Goal: Task Accomplishment & Management: Use online tool/utility

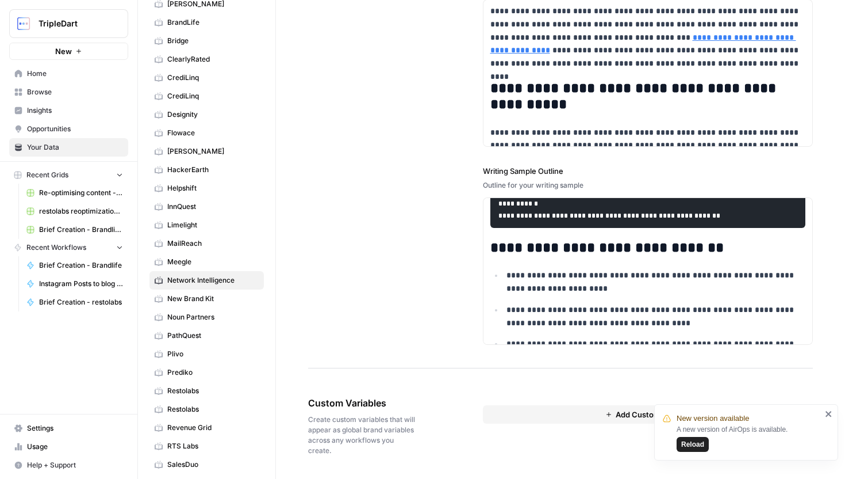
scroll to position [1447, 0]
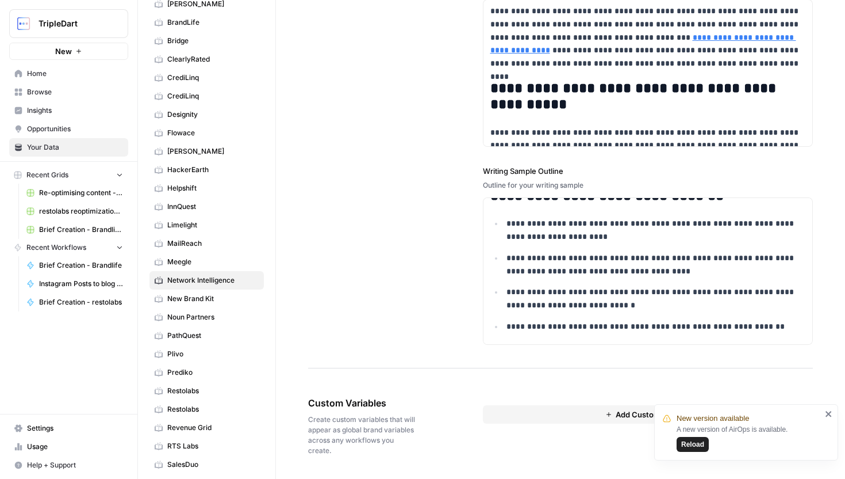
click at [527, 415] on button "Add Custom Variable" at bounding box center [648, 414] width 331 height 18
paste textarea "Executive overview Transilience.ai is pioneering the autonomous cybersecurity a…"
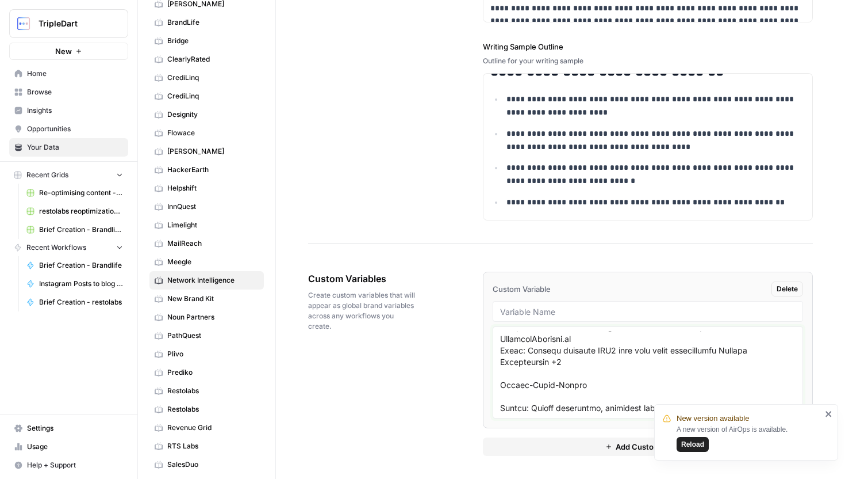
scroll to position [5267, 0]
type textarea "Executive overview Transilience.ai is pioneering the autonomous cybersecurity a…"
click at [636, 308] on input "text" at bounding box center [648, 311] width 296 height 10
paste input "Transilience.ai comprehensive knowledge base"
type input "Transilience.ai comprehensive knowledge base"
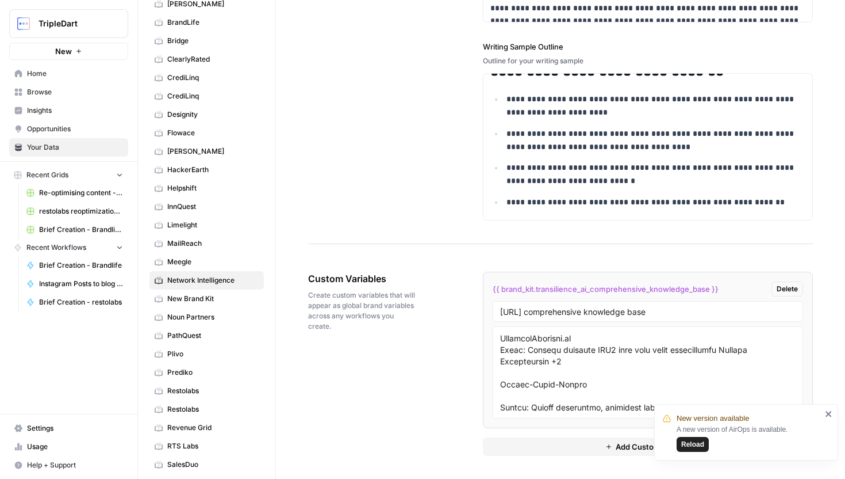
click at [829, 412] on icon "close" at bounding box center [829, 413] width 8 height 9
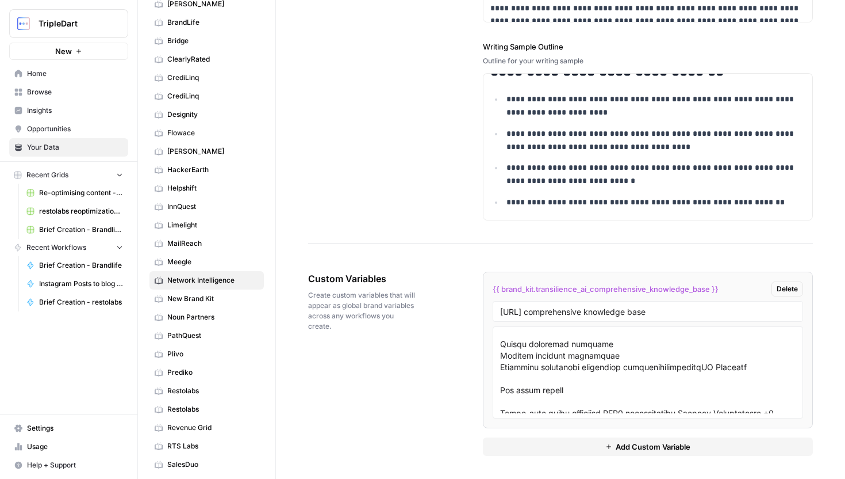
scroll to position [4931, 0]
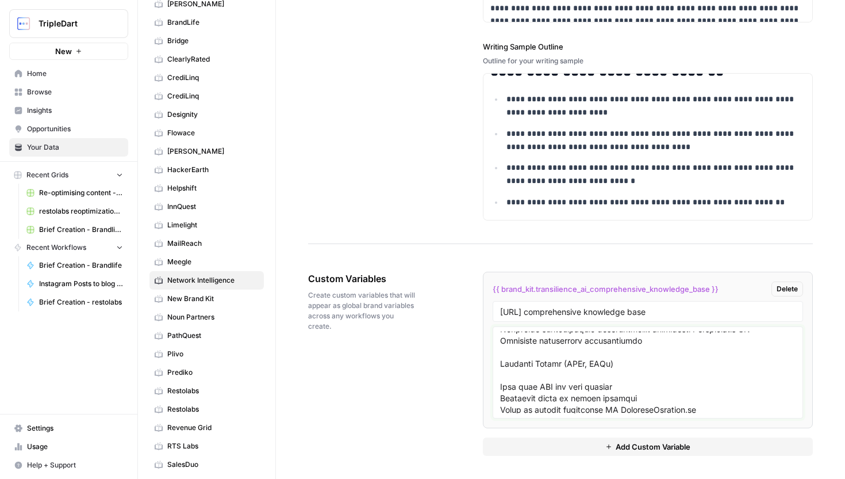
click at [682, 349] on textarea at bounding box center [648, 372] width 296 height 82
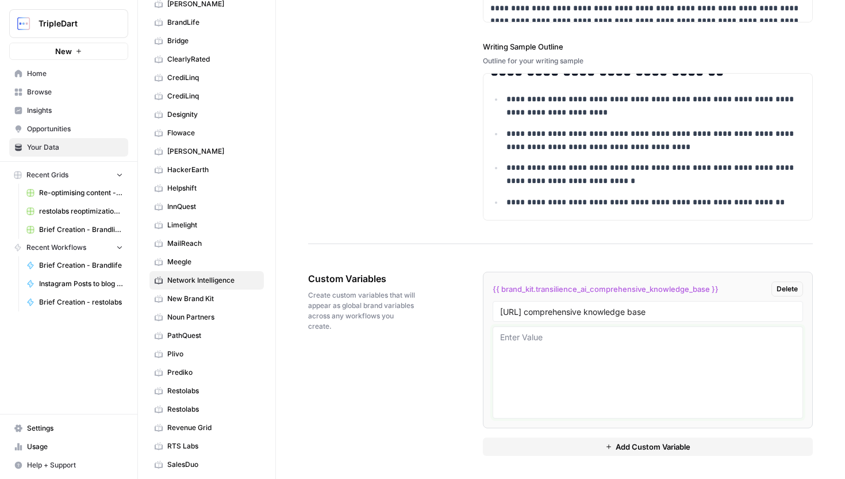
scroll to position [0, 0]
click at [795, 290] on span "Delete" at bounding box center [787, 289] width 21 height 10
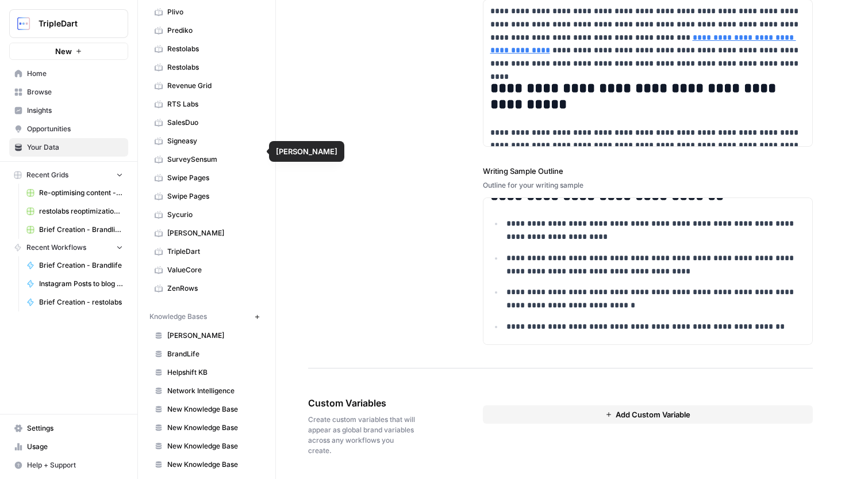
scroll to position [545, 0]
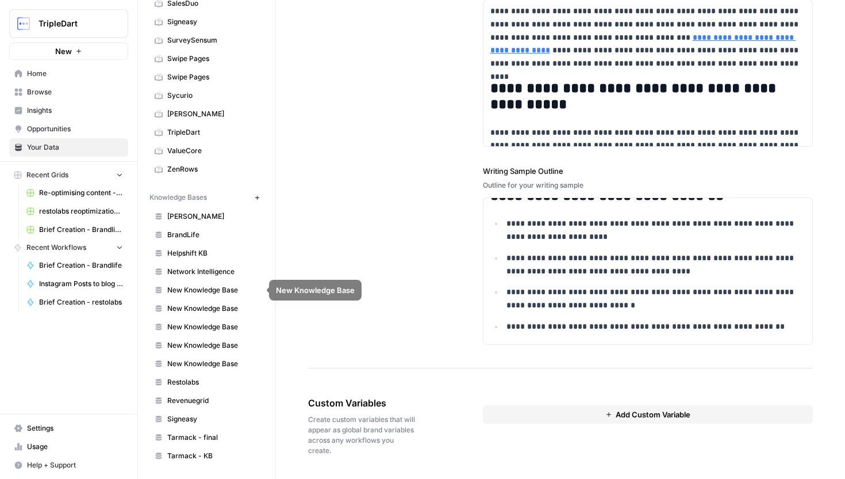
click at [227, 273] on span "Network Intelligence" at bounding box center [212, 271] width 91 height 10
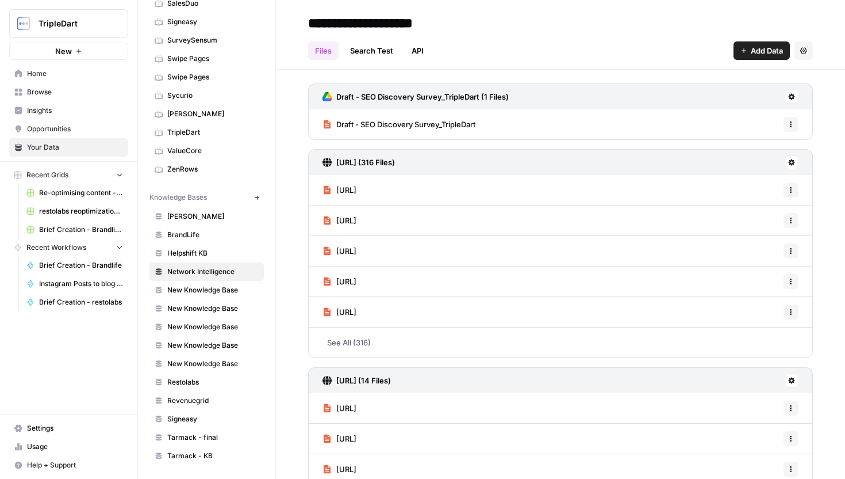
click at [754, 53] on span "Add Data" at bounding box center [767, 51] width 32 height 12
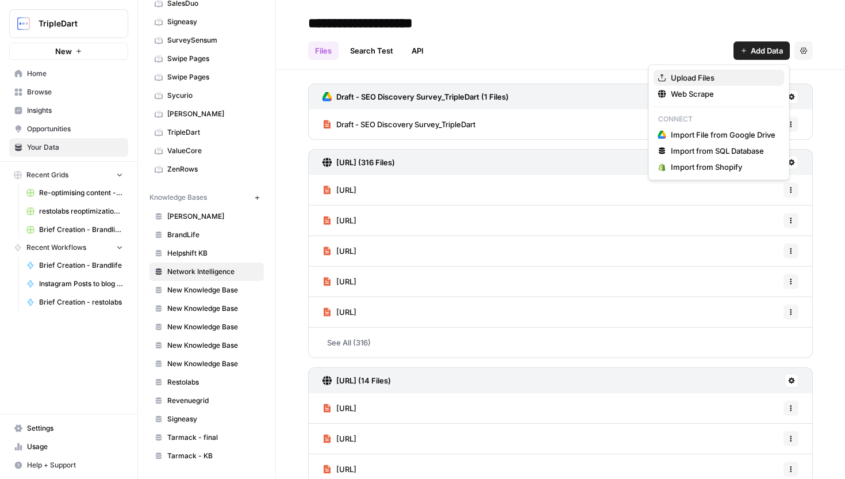
click at [695, 79] on span "Upload Files" at bounding box center [723, 78] width 105 height 12
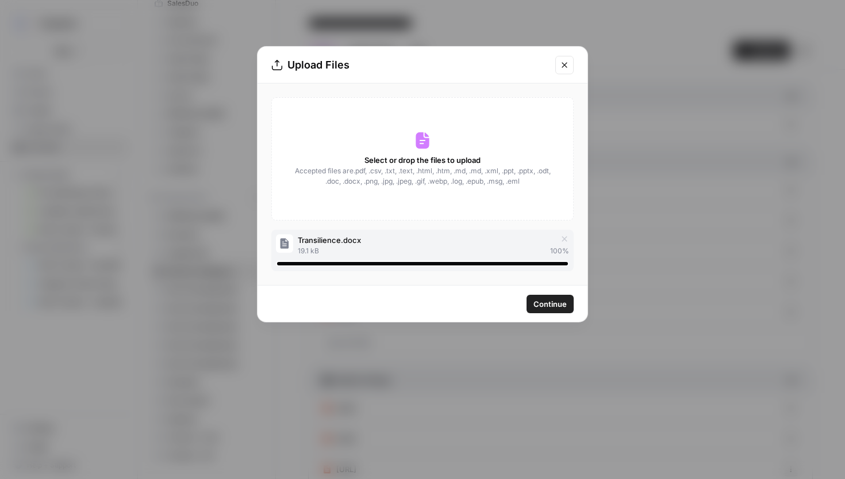
click at [542, 314] on div "Continue" at bounding box center [423, 303] width 330 height 36
click at [542, 304] on span "Continue" at bounding box center [550, 304] width 33 height 12
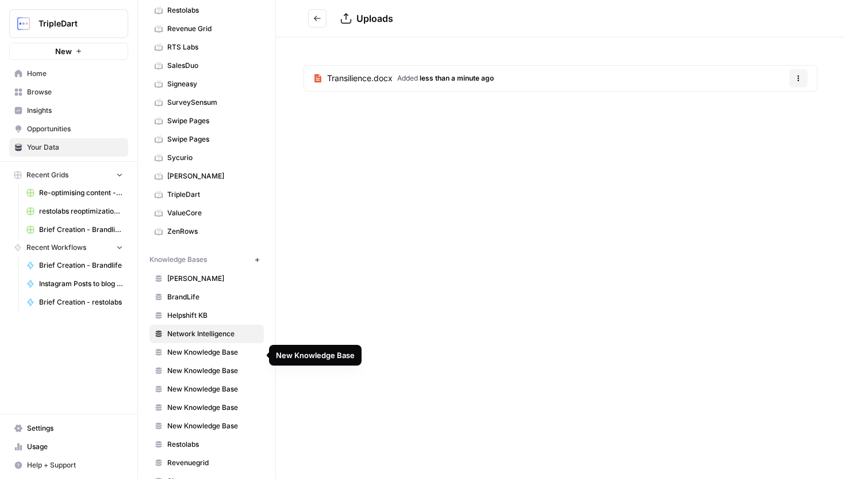
scroll to position [545, 0]
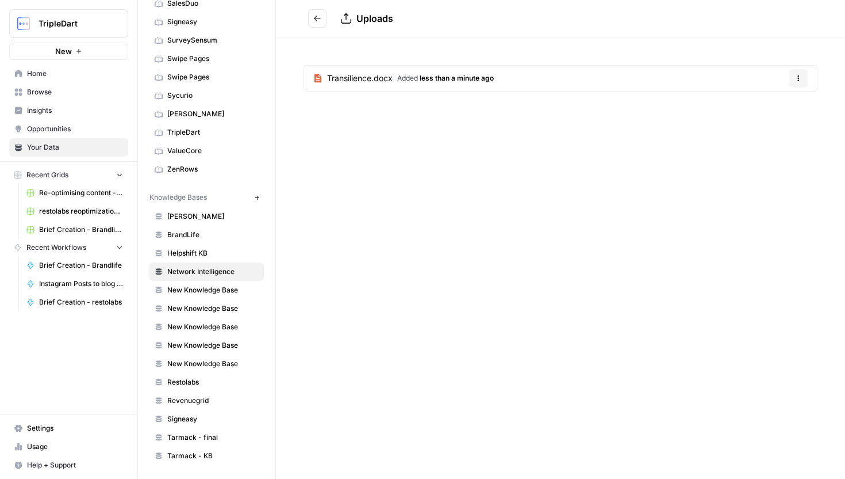
click at [225, 287] on span "New Knowledge Base" at bounding box center [212, 290] width 91 height 10
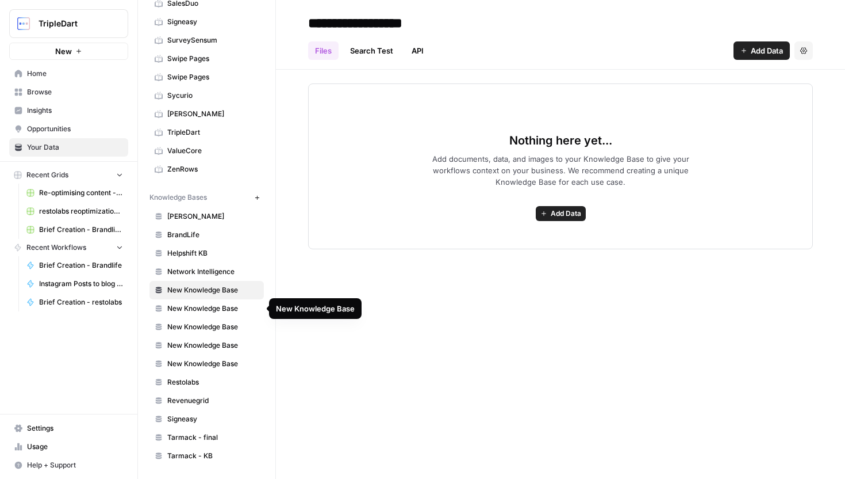
click at [223, 307] on span "New Knowledge Base" at bounding box center [212, 308] width 91 height 10
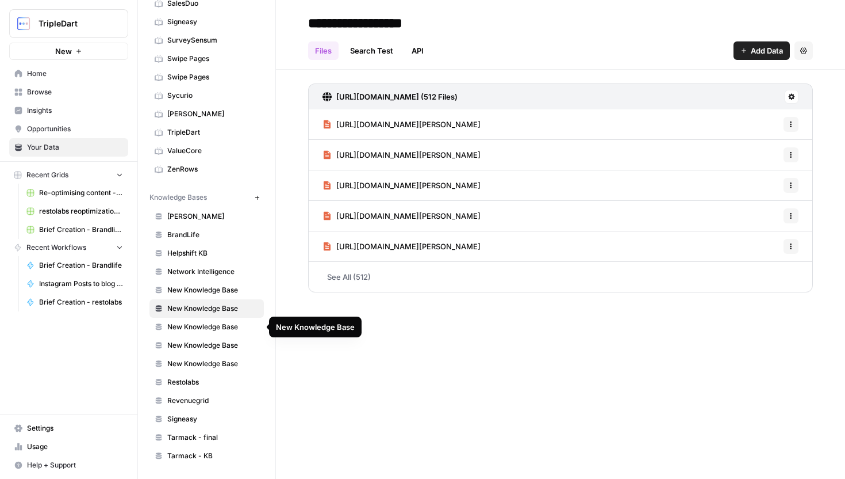
click at [224, 327] on span "New Knowledge Base" at bounding box center [212, 327] width 91 height 10
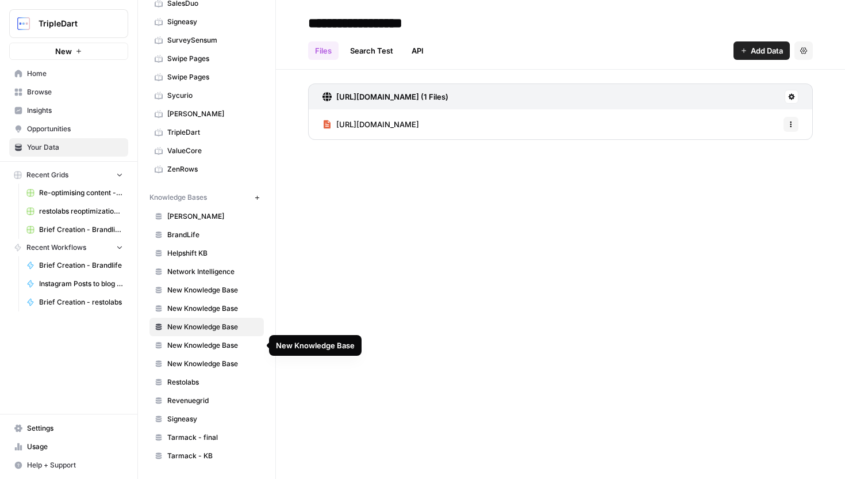
click at [224, 343] on span "New Knowledge Base" at bounding box center [212, 345] width 91 height 10
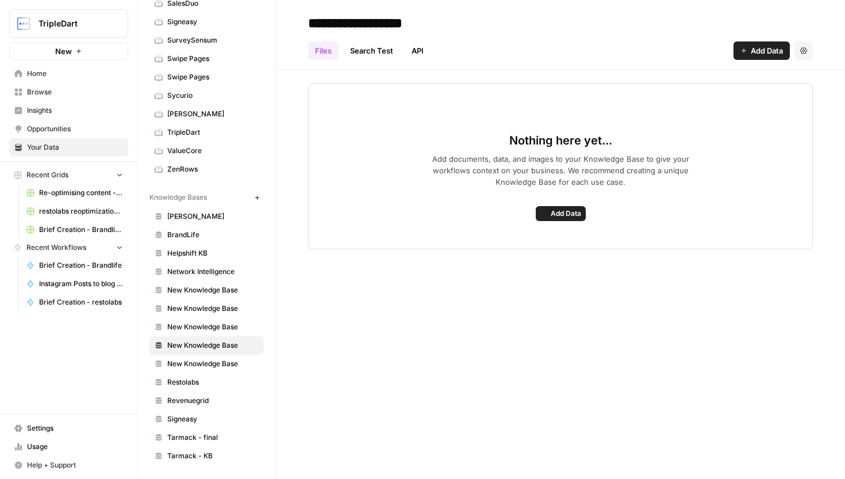
click at [223, 361] on span "New Knowledge Base" at bounding box center [212, 363] width 91 height 10
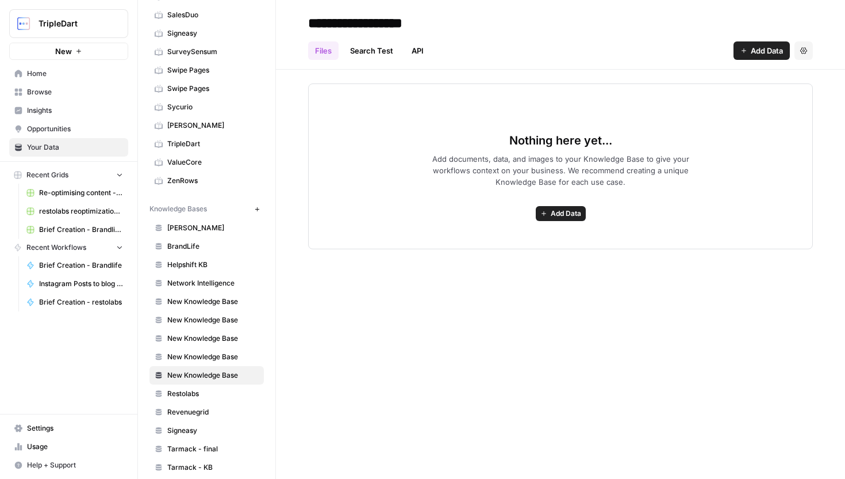
scroll to position [545, 0]
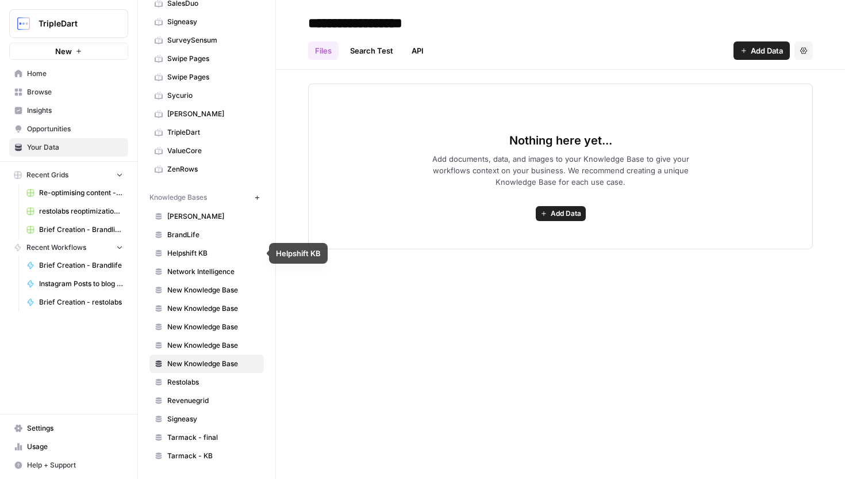
click at [198, 231] on span "BrandLife" at bounding box center [212, 234] width 91 height 10
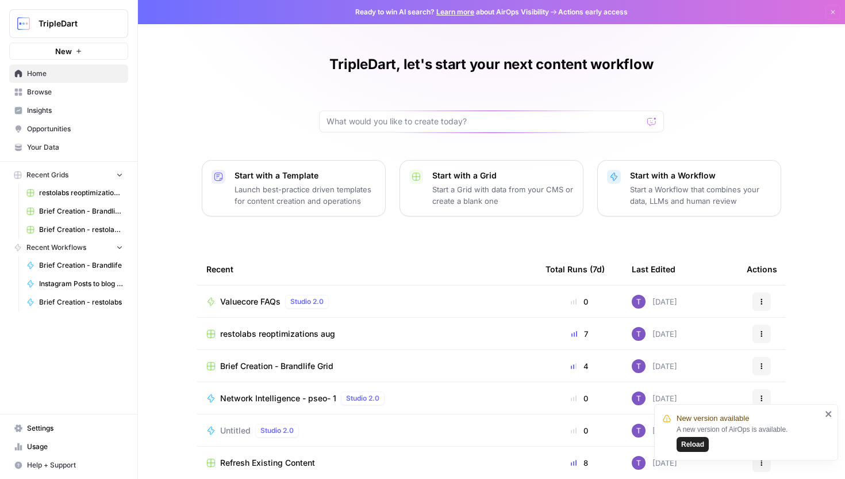
click at [45, 95] on span "Browse" at bounding box center [75, 92] width 96 height 10
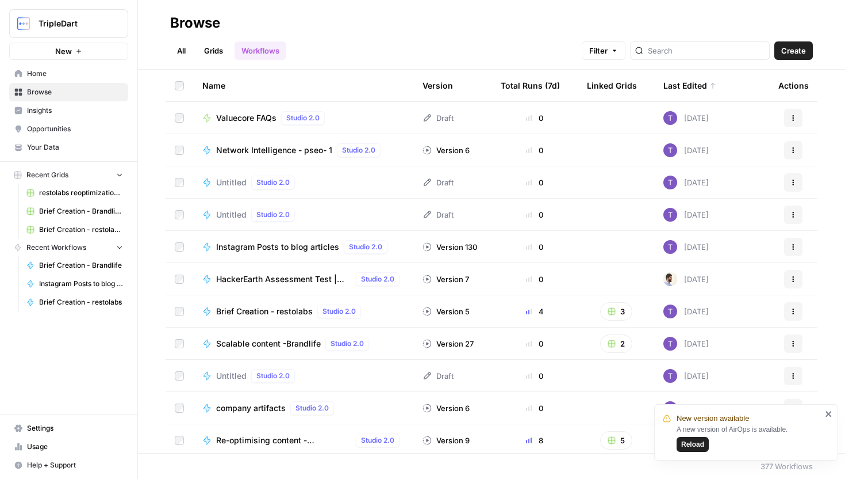
click at [267, 145] on span "Network Intelligence - pseo- 1" at bounding box center [274, 150] width 116 height 12
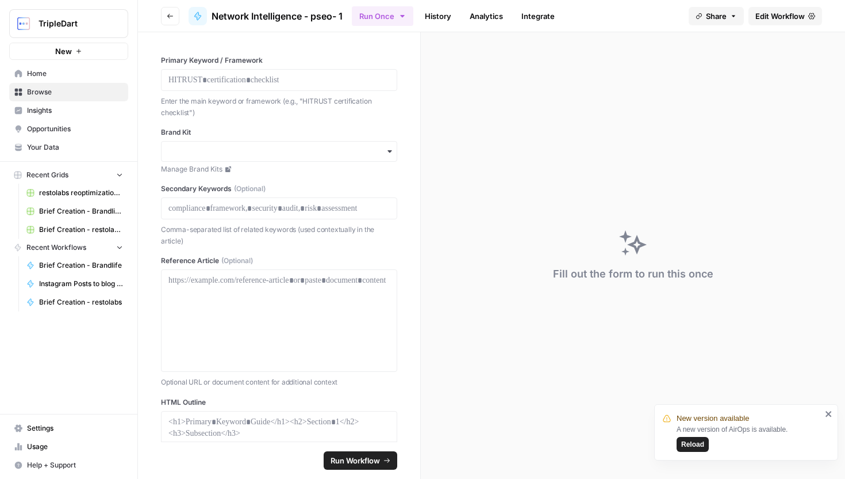
click at [766, 9] on link "Edit Workflow" at bounding box center [786, 16] width 74 height 18
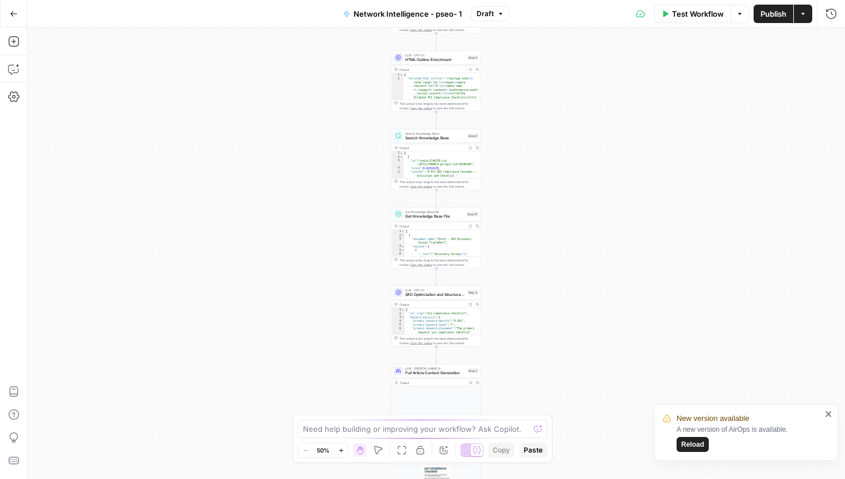
click at [829, 415] on icon "close" at bounding box center [829, 414] width 6 height 6
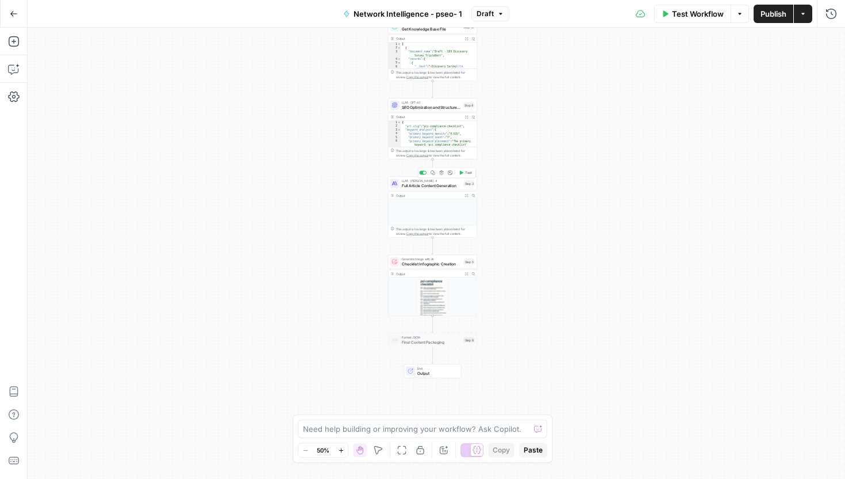
click at [447, 184] on span "Full Article Content Generation" at bounding box center [432, 185] width 60 height 6
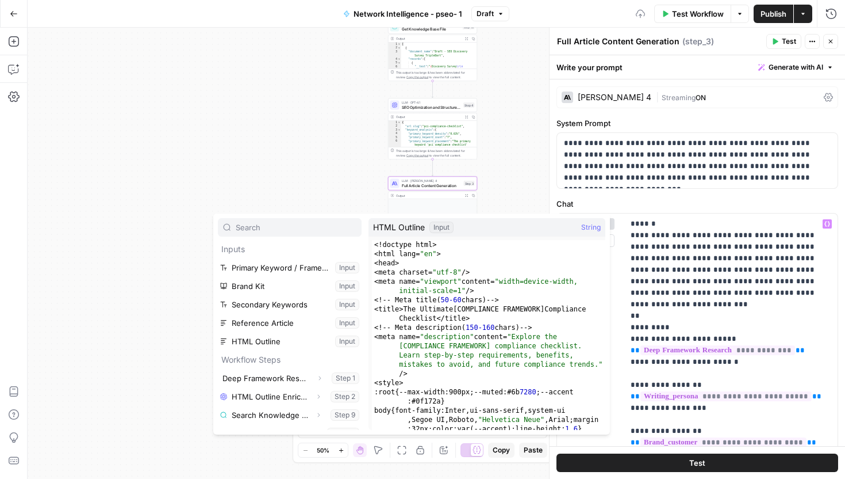
scroll to position [31, 0]
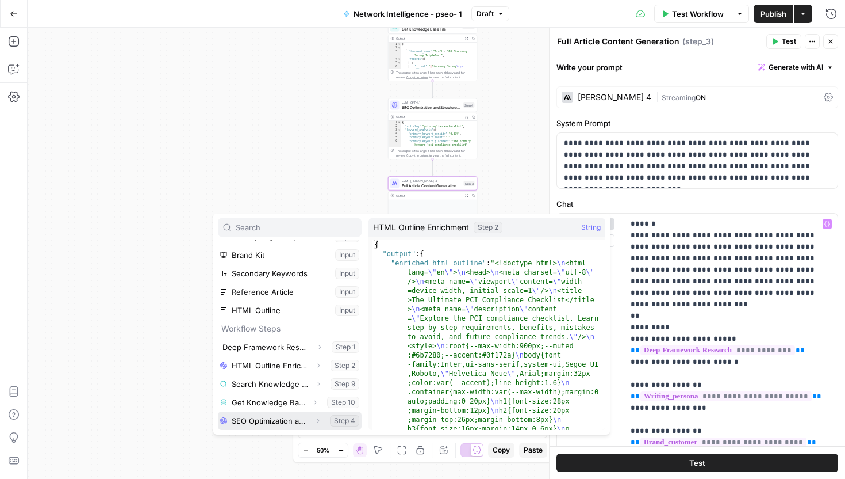
click at [316, 420] on icon "button" at bounding box center [318, 420] width 7 height 7
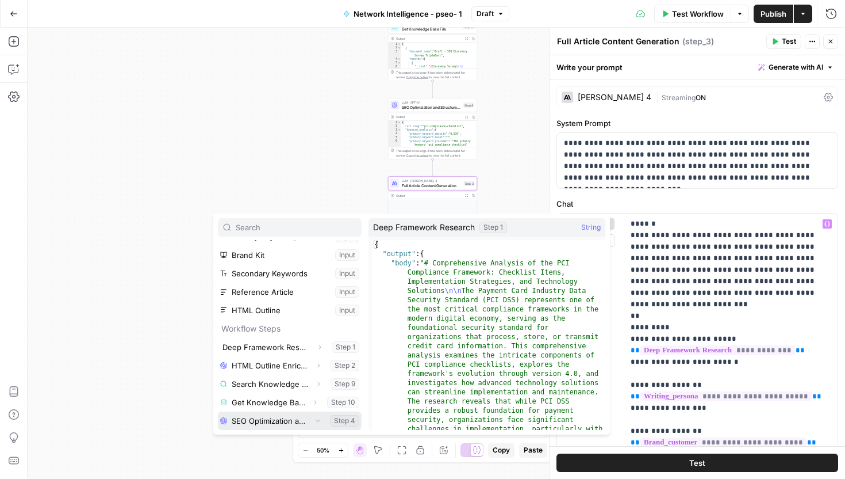
scroll to position [49, 0]
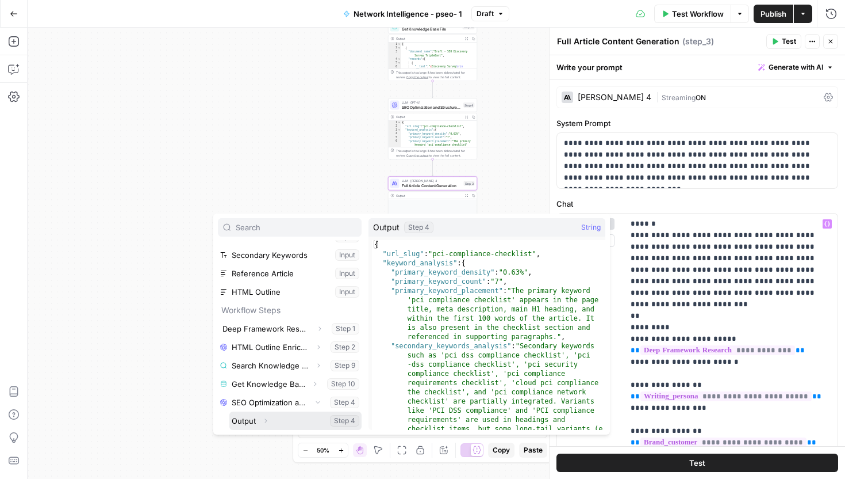
click at [266, 419] on icon "button" at bounding box center [265, 420] width 7 height 7
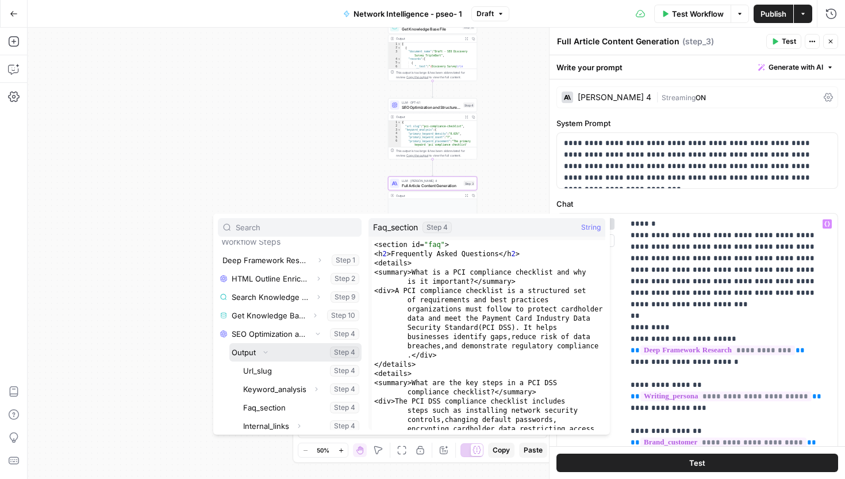
scroll to position [160, 0]
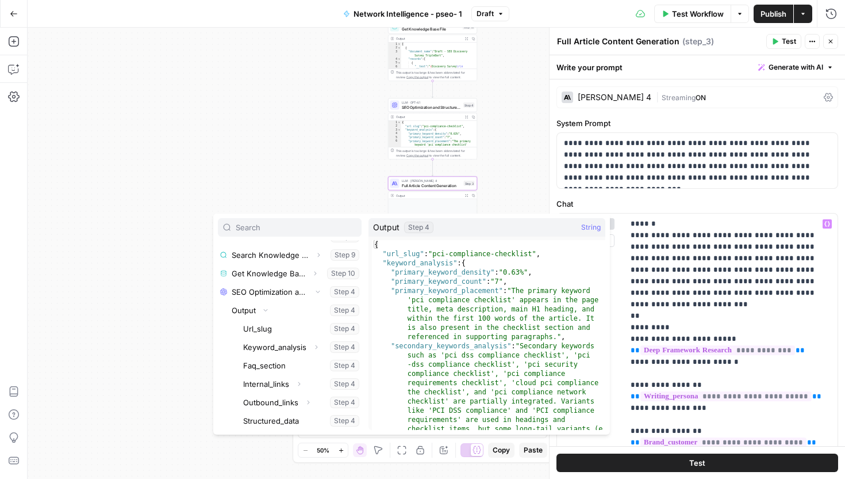
click at [316, 201] on div "Workflow Set Inputs Inputs Perplexity Deep Research Deep Framework Research Ste…" at bounding box center [437, 253] width 818 height 451
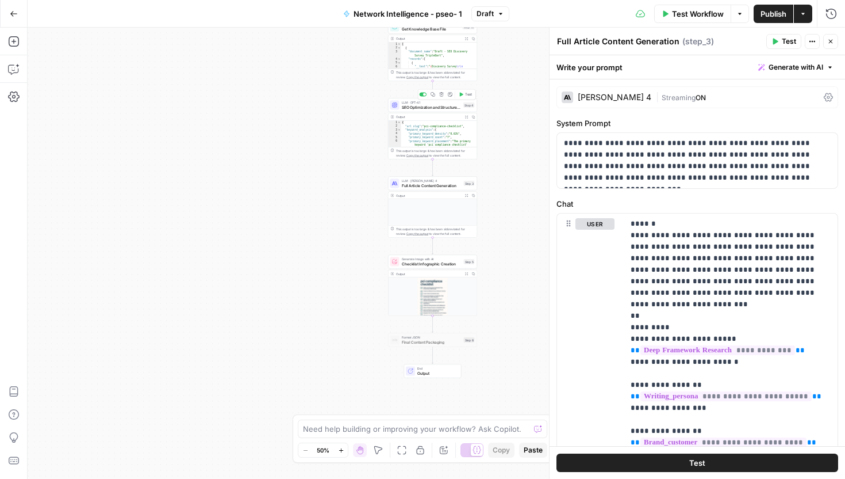
click at [439, 108] on span "SEO Optimization and Structured Data" at bounding box center [432, 107] width 60 height 6
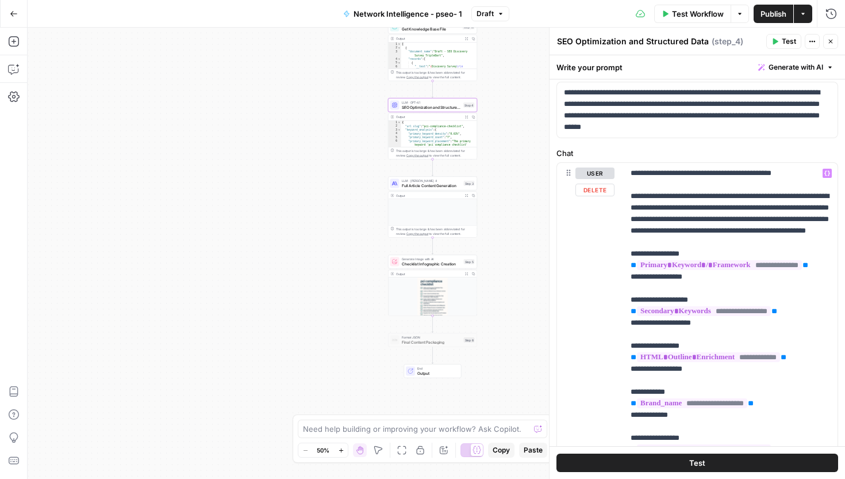
scroll to position [0, 0]
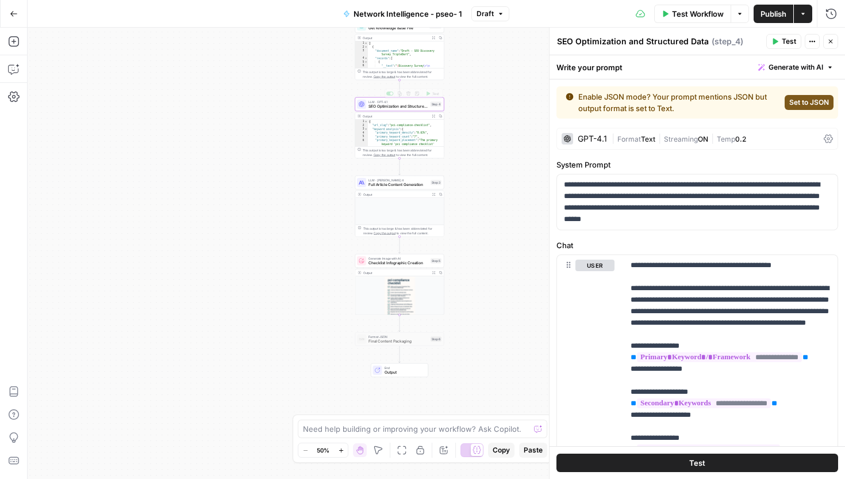
click at [407, 108] on span "SEO Optimization and Structured Data" at bounding box center [399, 107] width 60 height 6
click at [12, 45] on icon "button" at bounding box center [13, 41] width 10 height 10
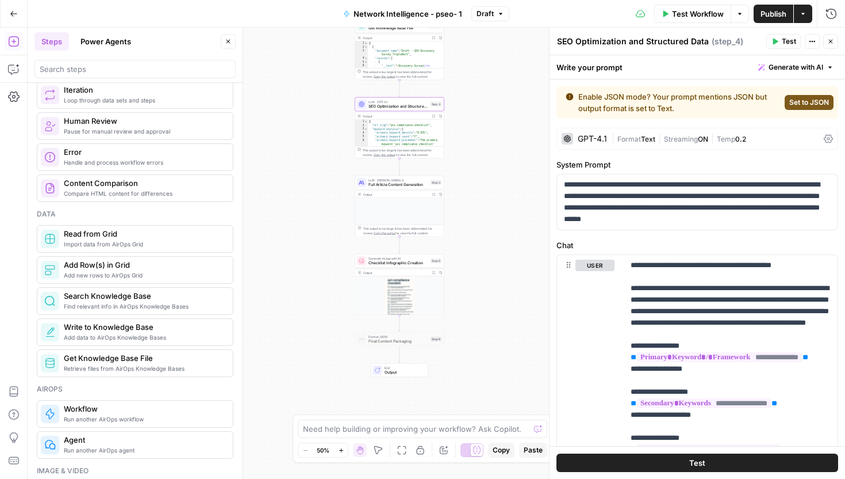
scroll to position [396, 0]
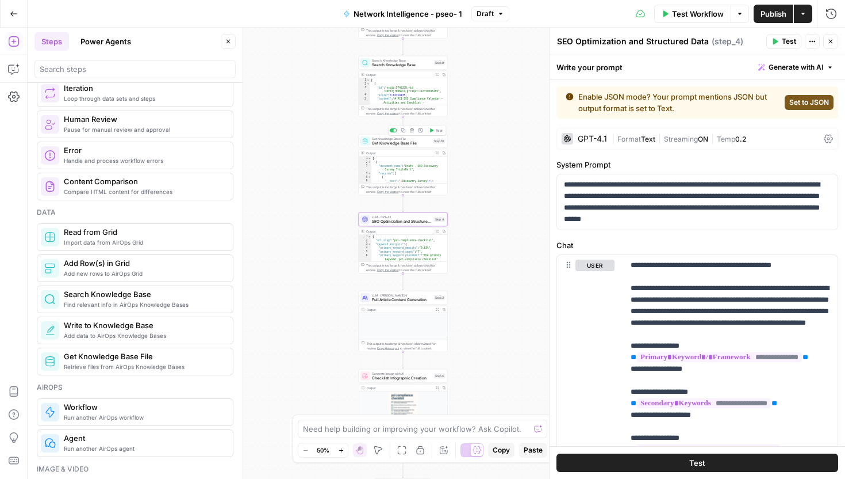
click at [410, 144] on span "Get Knowledge Base File" at bounding box center [401, 143] width 59 height 6
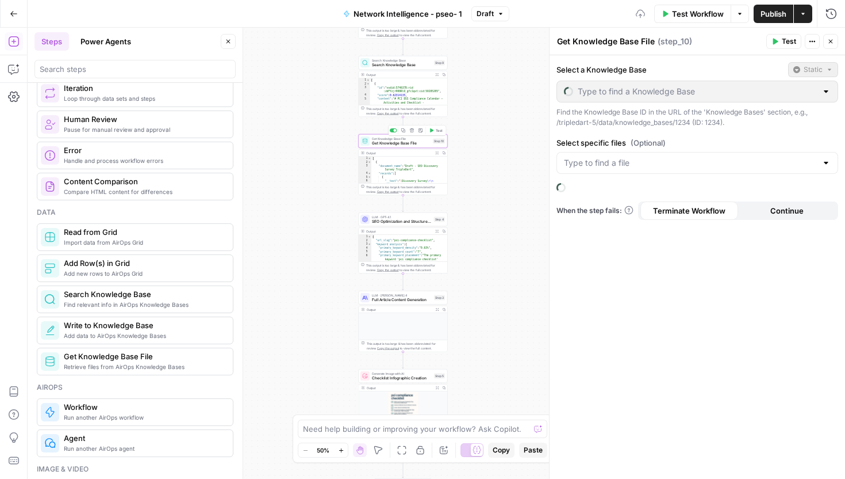
type input "Network Intelligence"
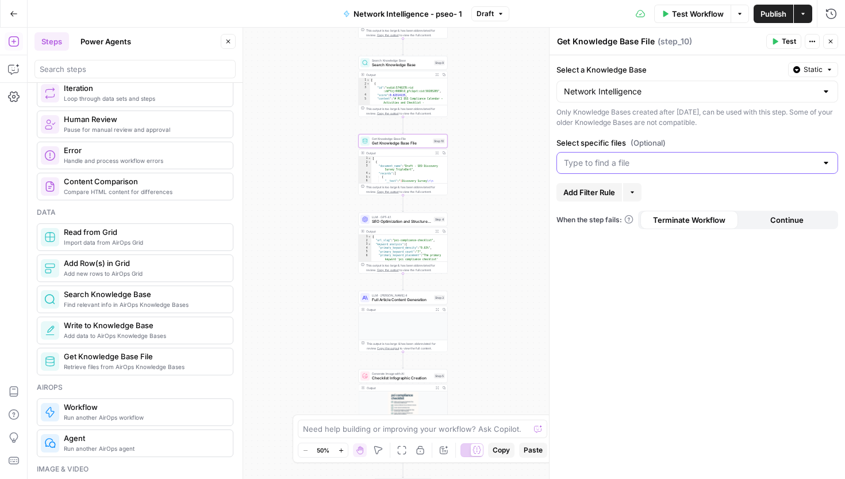
click at [714, 161] on input "Select specific files (Optional)" at bounding box center [690, 163] width 253 height 12
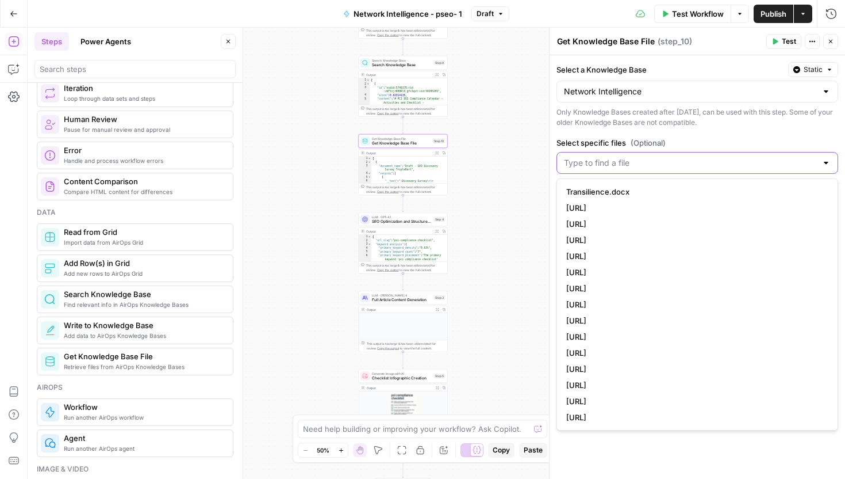
click at [714, 161] on input "Select specific files (Optional)" at bounding box center [690, 163] width 253 height 12
click at [709, 136] on div "Select a Knowledge Base Static Network Intelligence Only Knowledge Bases create…" at bounding box center [698, 266] width 296 height 423
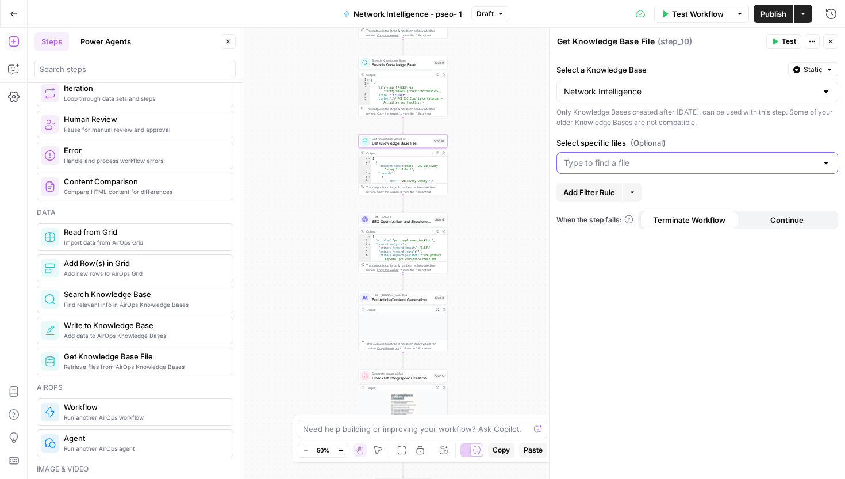
click at [710, 160] on input "Select specific files (Optional)" at bounding box center [690, 163] width 253 height 12
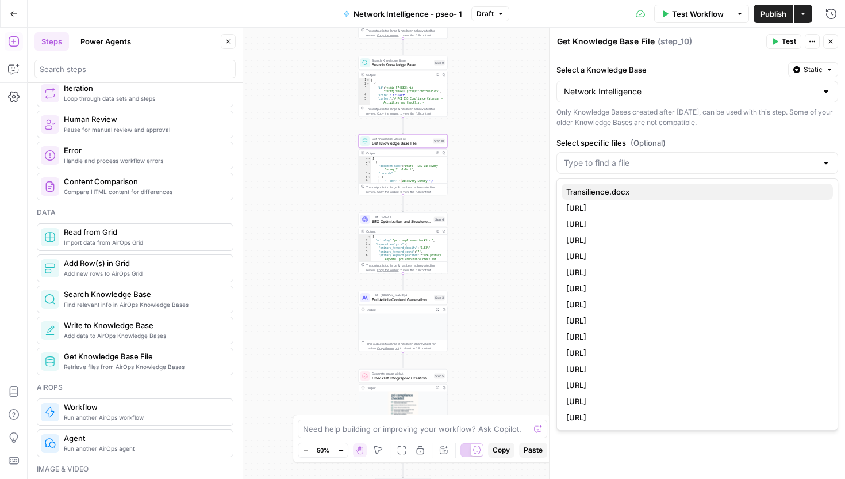
click at [677, 188] on span "Transilience.docx" at bounding box center [696, 192] width 258 height 12
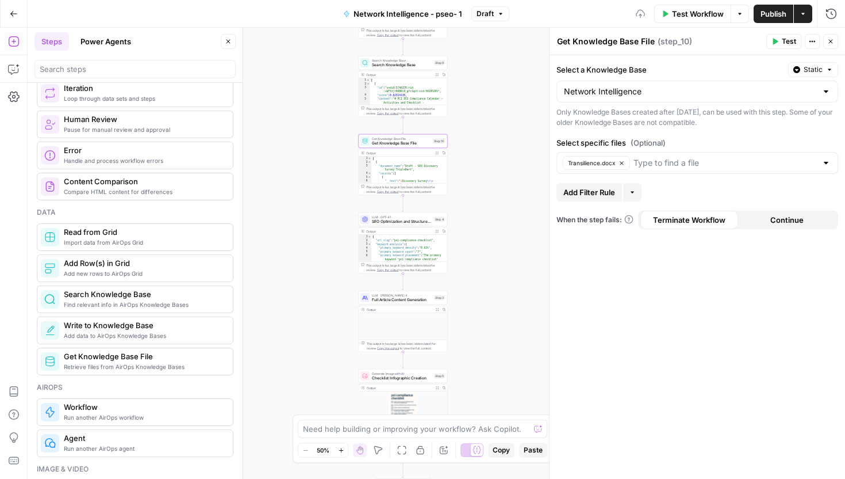
click at [703, 131] on div "Select a Knowledge Base Static Network Intelligence Only Knowledge Bases create…" at bounding box center [698, 266] width 296 height 423
click at [695, 159] on input "Select specific files (Optional)" at bounding box center [725, 163] width 183 height 12
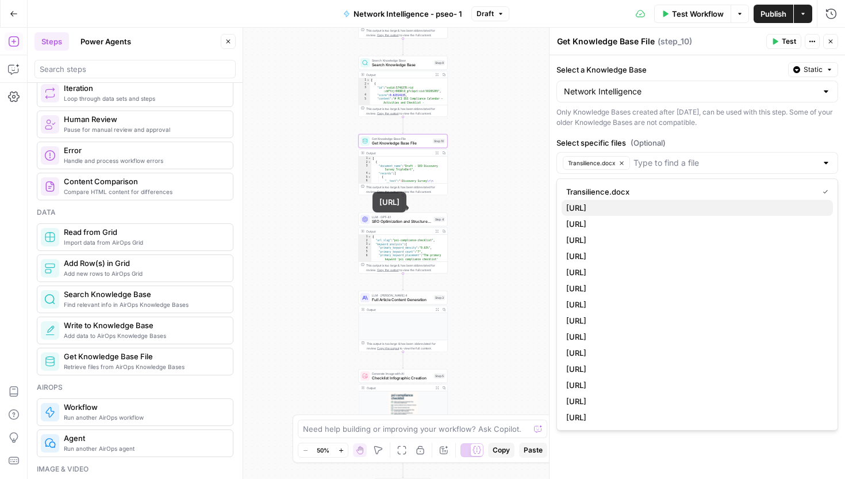
click at [685, 204] on span "[URL]" at bounding box center [696, 208] width 258 height 12
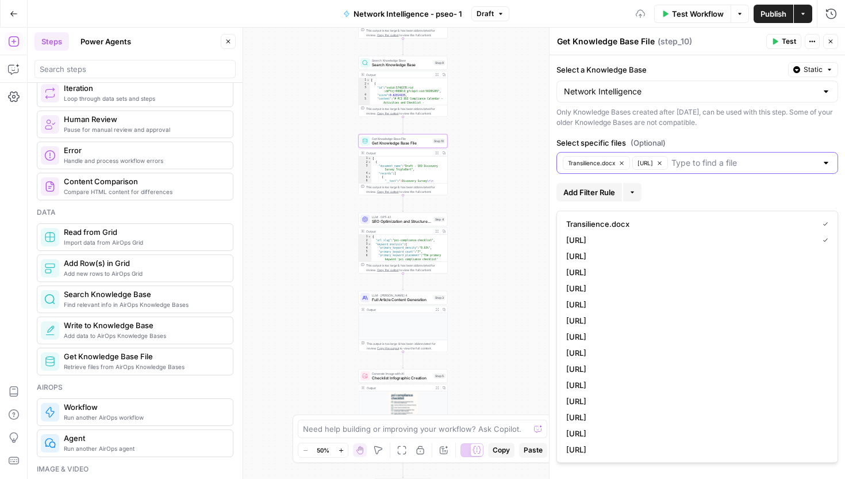
click at [663, 166] on icon "button" at bounding box center [660, 163] width 6 height 6
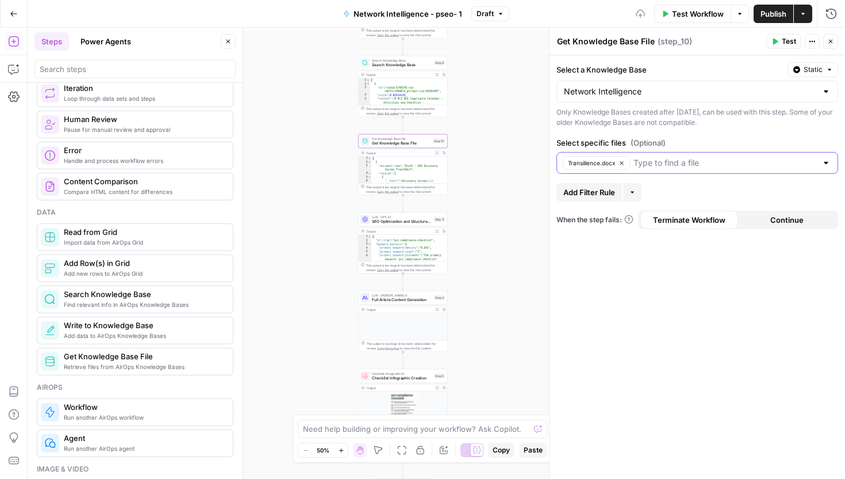
click at [743, 137] on label "Select specific files (Optional)" at bounding box center [698, 143] width 282 height 12
click at [743, 157] on input "Select specific files (Optional)" at bounding box center [725, 163] width 183 height 12
click at [748, 137] on label "Select specific files (Optional)" at bounding box center [698, 143] width 282 height 12
click at [748, 157] on input "Select specific files (Optional)" at bounding box center [725, 163] width 183 height 12
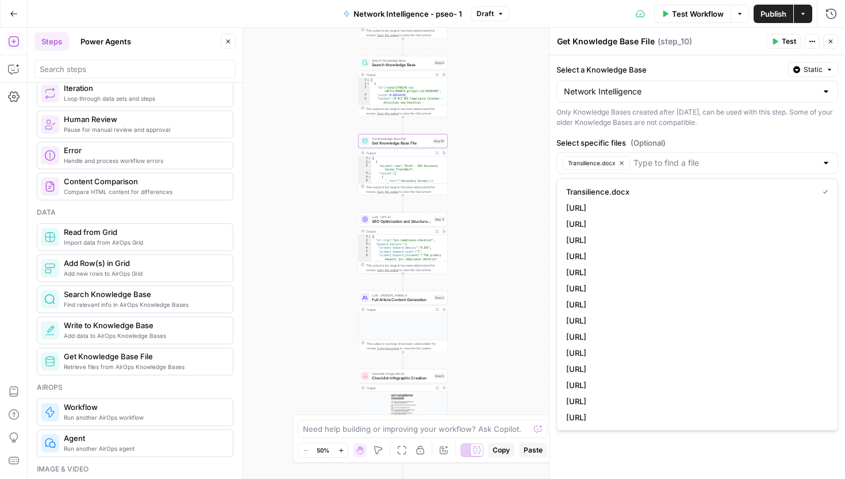
click at [717, 128] on div "Select a Knowledge Base Static Network Intelligence Only Knowledge Bases create…" at bounding box center [698, 266] width 296 height 423
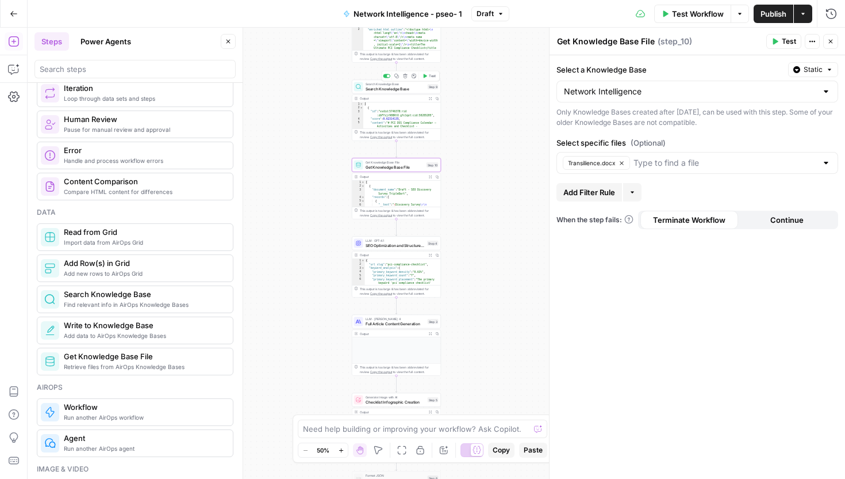
click at [404, 89] on span "Search Knowledge Base" at bounding box center [396, 89] width 60 height 6
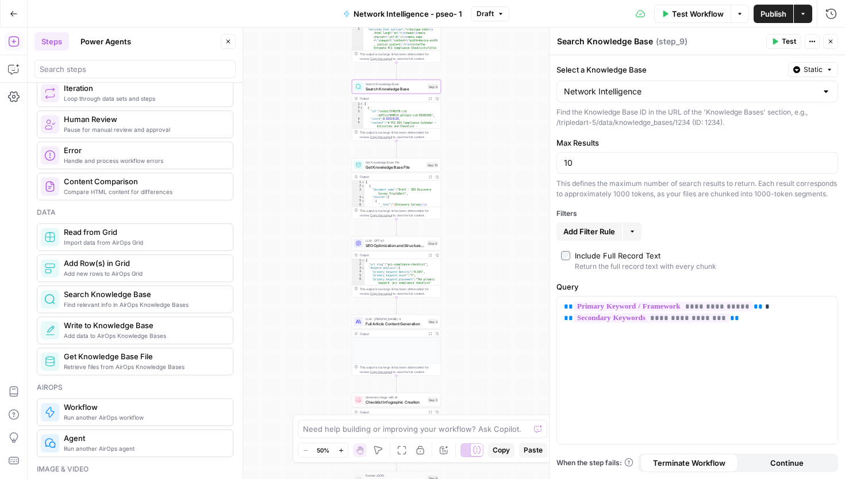
click at [396, 164] on span "Get Knowledge Base File" at bounding box center [395, 167] width 59 height 6
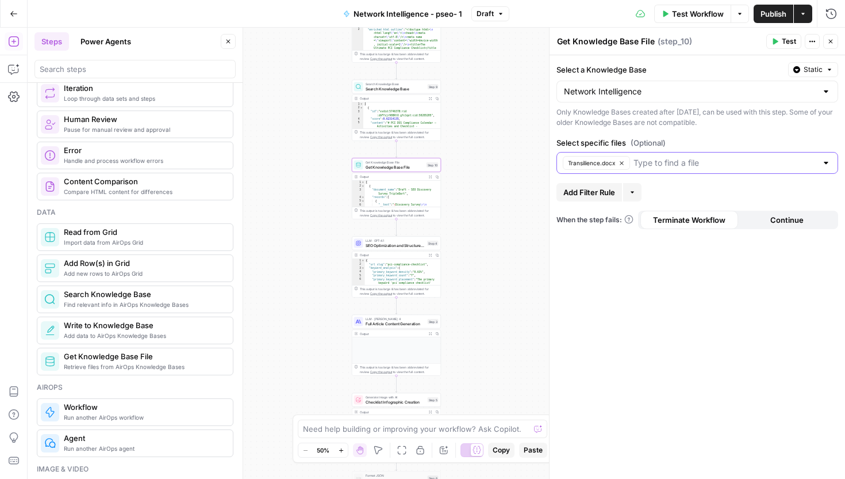
click at [625, 163] on icon "button" at bounding box center [622, 163] width 6 height 6
click at [428, 174] on button "Expand Output" at bounding box center [430, 176] width 7 height 7
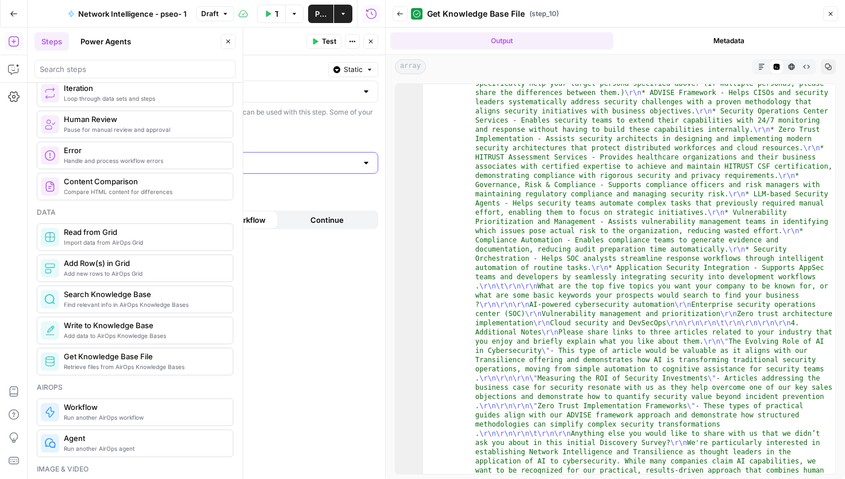
scroll to position [1267, 0]
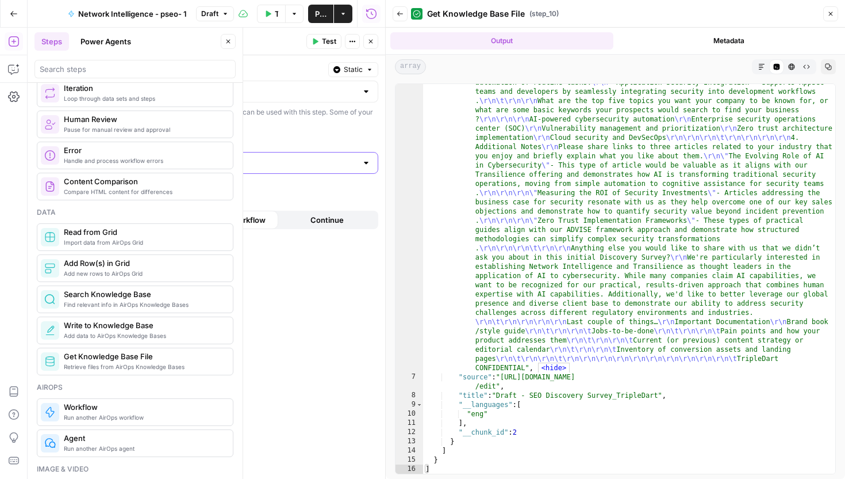
click at [833, 13] on icon "button" at bounding box center [831, 13] width 7 height 7
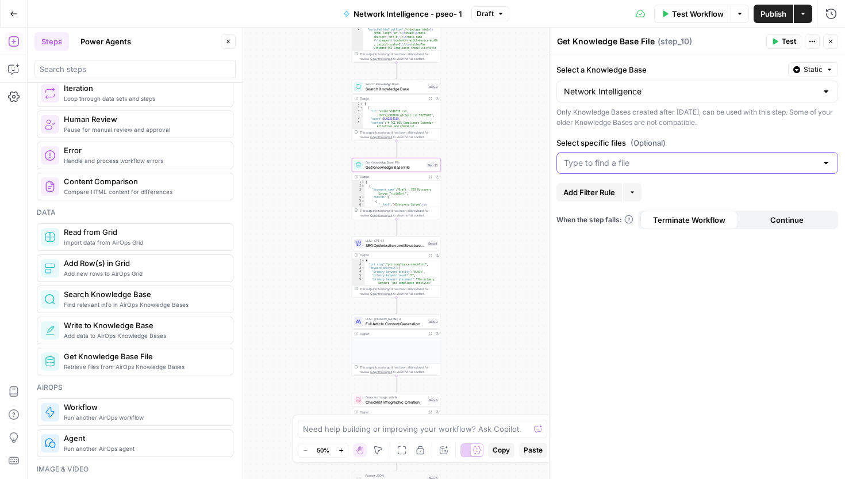
click at [682, 99] on div "Network Intelligence" at bounding box center [698, 92] width 282 height 22
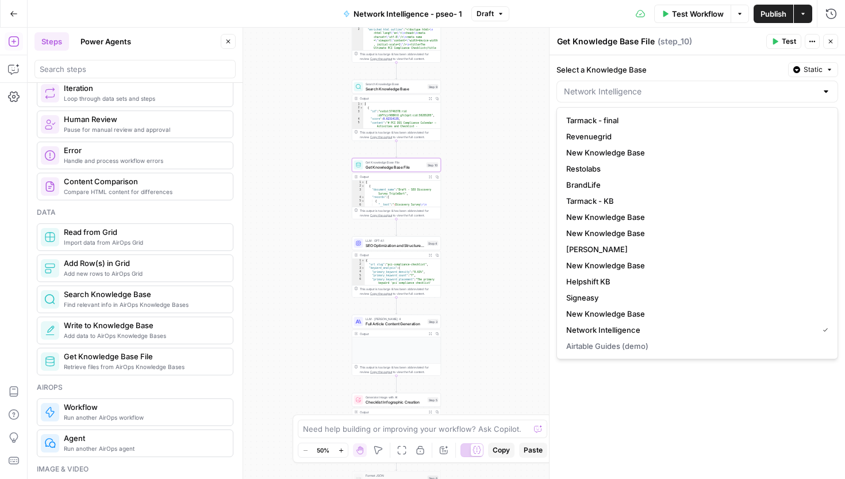
type input "Network Intelligence"
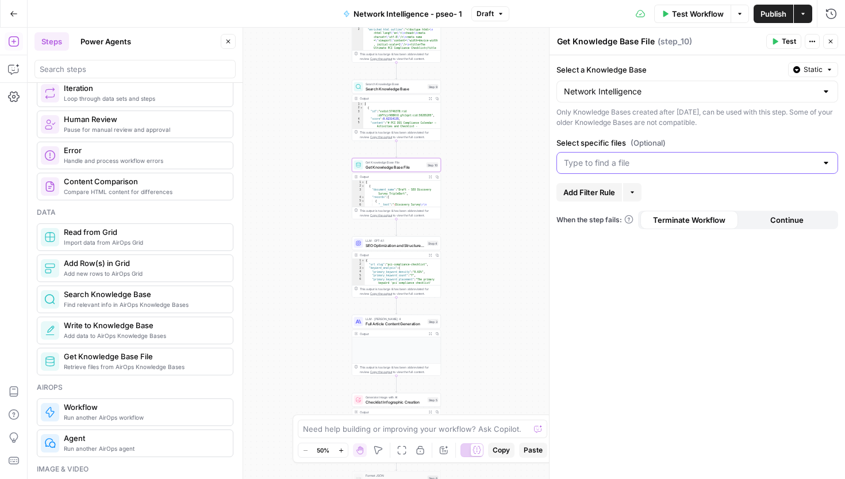
click at [658, 73] on label "Select a Knowledge Base" at bounding box center [670, 70] width 227 height 12
click at [658, 86] on input "Network Intelligence" at bounding box center [690, 92] width 253 height 12
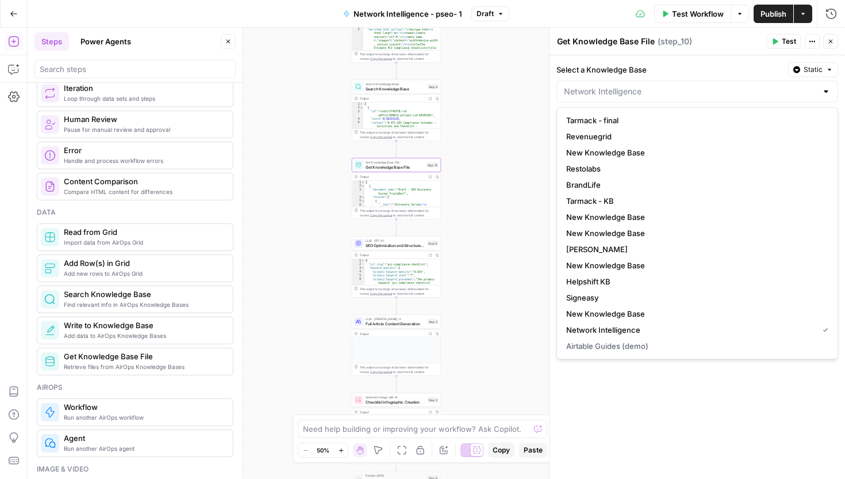
type input "Network Intelligence"
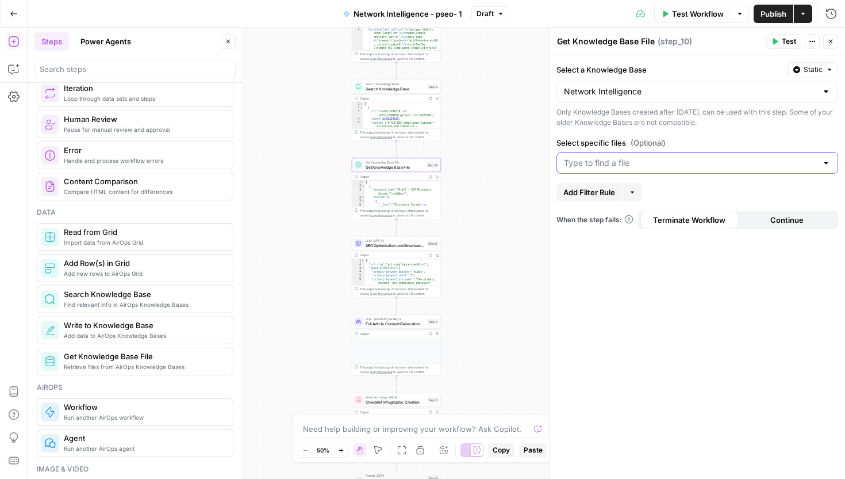
click at [666, 64] on label "Select a Knowledge Base" at bounding box center [670, 70] width 227 height 12
click at [666, 86] on input "Network Intelligence" at bounding box center [690, 92] width 253 height 12
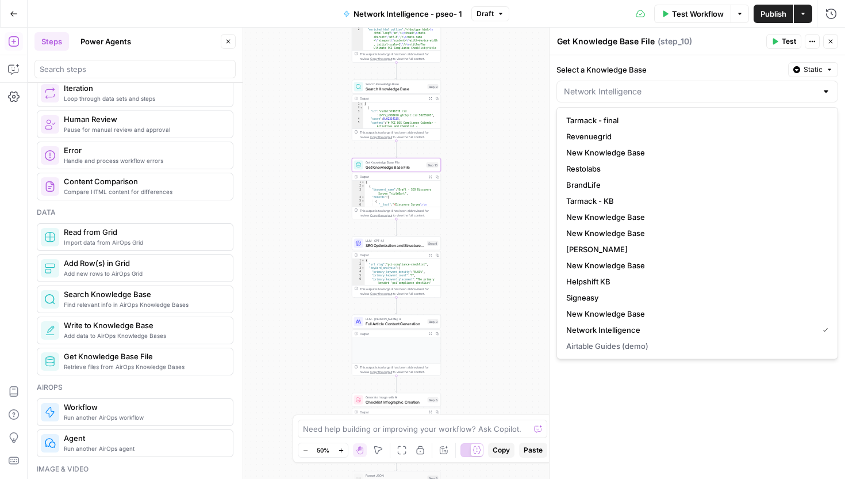
type input "Network Intelligence"
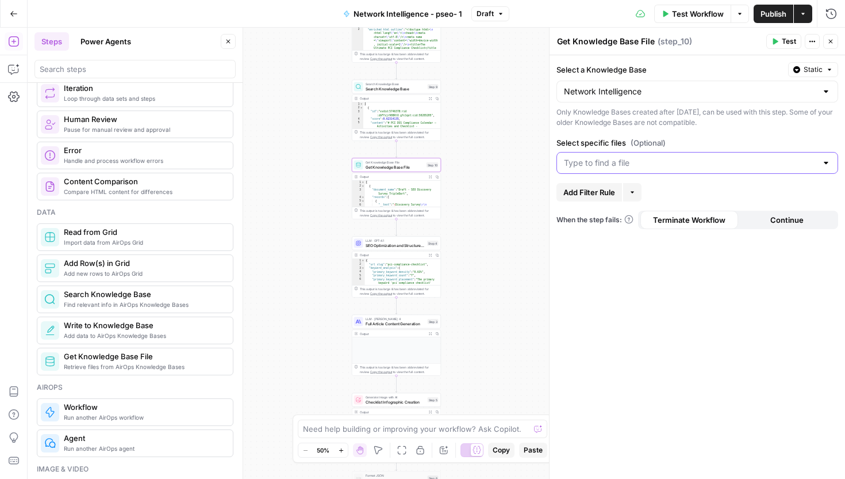
click at [661, 52] on header "Get Knowledge Base File Get Knowledge Base File ( step_10 ) Test Actions Close" at bounding box center [698, 42] width 296 height 28
click at [648, 171] on div at bounding box center [698, 163] width 282 height 22
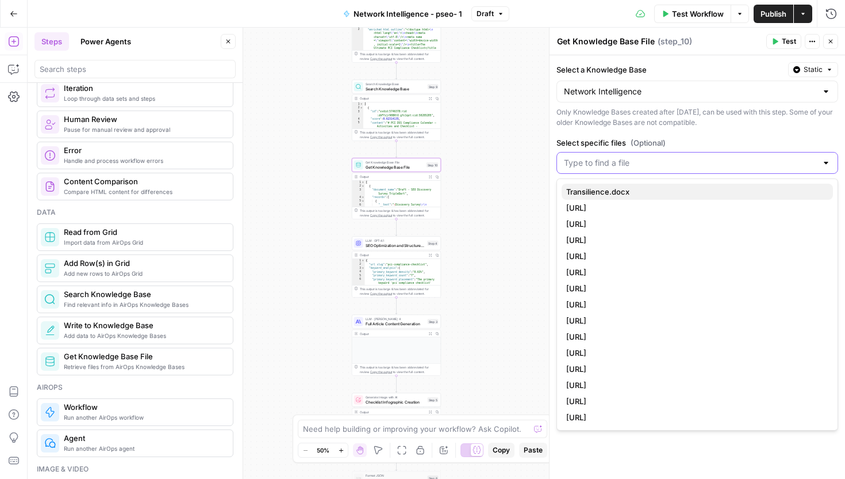
click at [634, 193] on span "Transilience.docx" at bounding box center [696, 192] width 258 height 12
click at [674, 438] on div "Select a Knowledge Base Static Network Intelligence Only Knowledge Bases create…" at bounding box center [698, 266] width 296 height 423
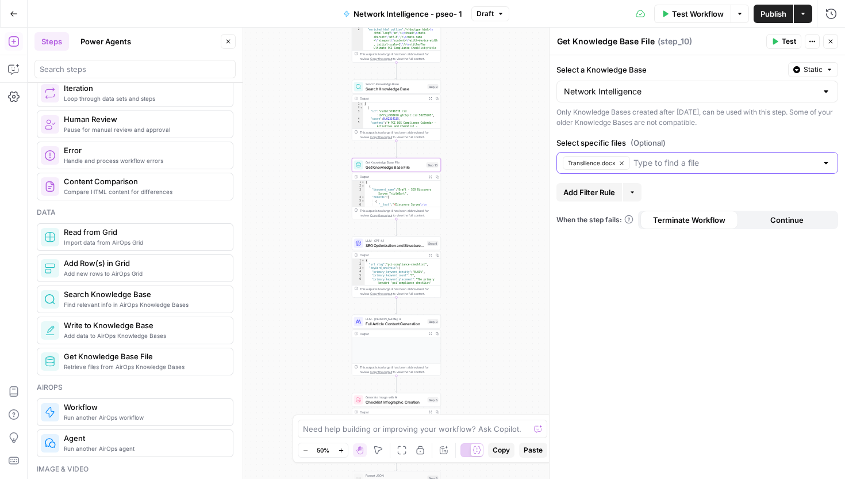
click at [669, 163] on input "Select specific files (Optional)" at bounding box center [725, 163] width 183 height 12
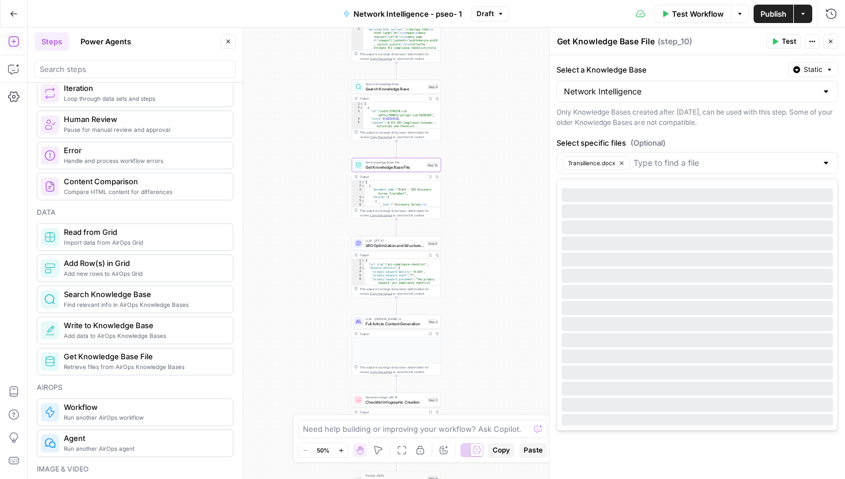
scroll to position [0, 0]
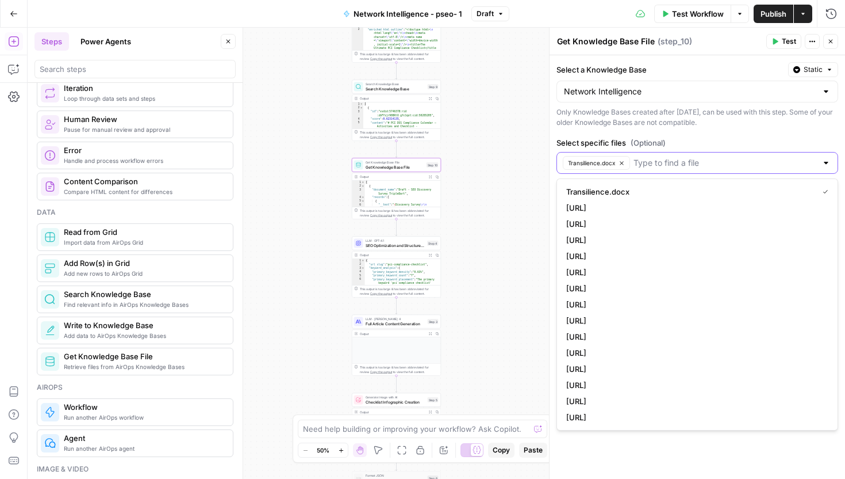
click at [670, 165] on input "Select specific files (Optional)" at bounding box center [725, 163] width 183 height 12
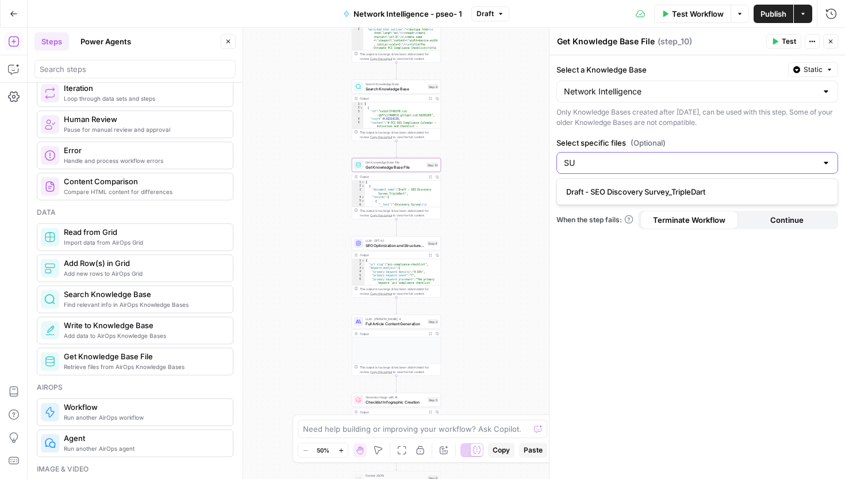
type input "S"
type input "t"
type input "tri"
click at [672, 190] on span "Draft - SEO Discovery Survey_TripleDart" at bounding box center [696, 192] width 258 height 12
click at [673, 317] on div "Select a Knowledge Base Static Network Intelligence Only Knowledge Bases create…" at bounding box center [698, 266] width 296 height 423
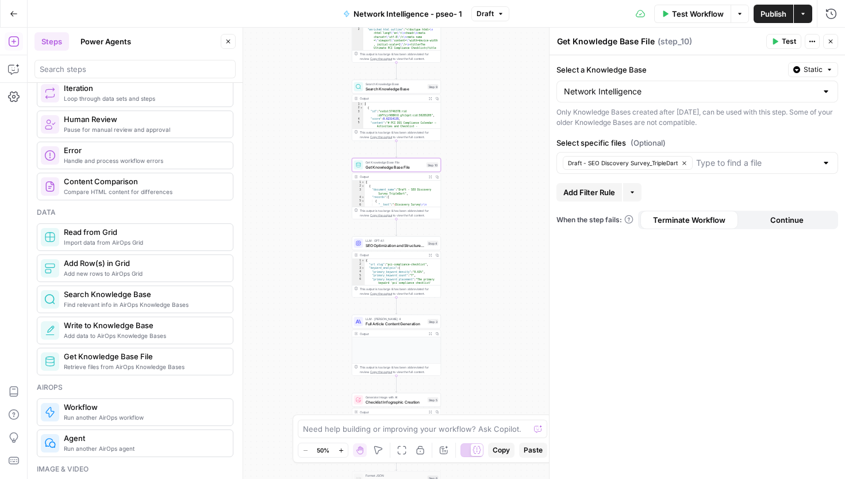
click at [721, 169] on div "Draft - SEO Discovery Survey_TripleDart" at bounding box center [698, 163] width 282 height 22
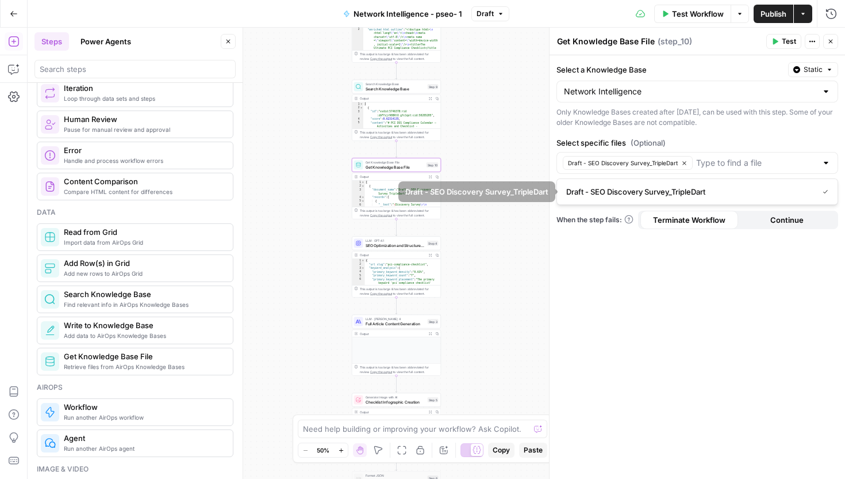
click at [742, 144] on label "Select specific files (Optional)" at bounding box center [698, 143] width 282 height 12
click at [742, 157] on input "Select specific files (Optional)" at bounding box center [757, 163] width 121 height 12
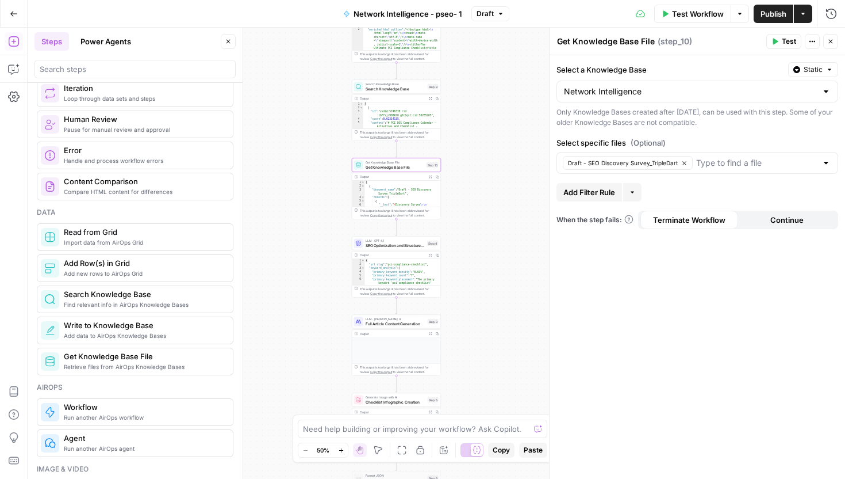
click at [736, 140] on label "Select specific files (Optional)" at bounding box center [698, 143] width 282 height 12
click at [736, 157] on input "Select specific files (Optional)" at bounding box center [757, 163] width 121 height 12
click at [671, 114] on div "Only Knowledge Bases created after [DATE], can be used with this step. Some of …" at bounding box center [698, 117] width 282 height 21
click at [633, 194] on icon "button" at bounding box center [632, 192] width 7 height 7
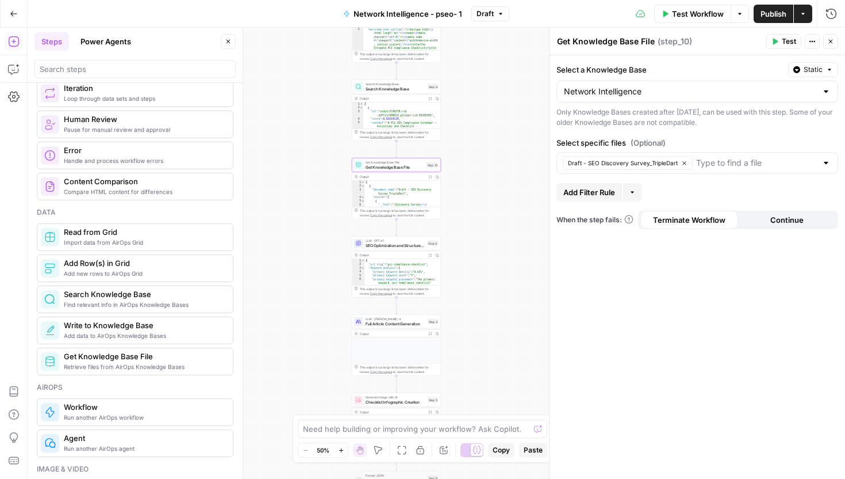
click at [606, 194] on span "Add Filter Rule" at bounding box center [590, 192] width 52 height 12
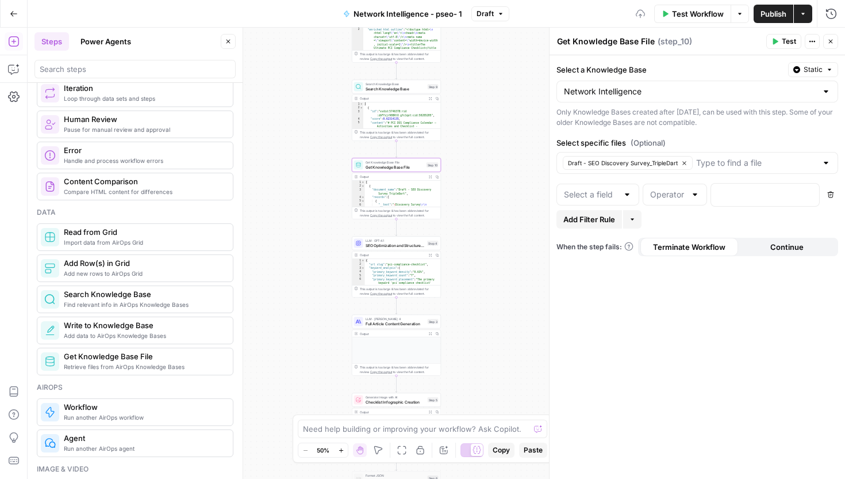
click at [620, 192] on div at bounding box center [598, 194] width 83 height 22
click at [669, 196] on input "text" at bounding box center [668, 195] width 36 height 12
click at [718, 200] on div at bounding box center [756, 194] width 90 height 22
click at [691, 199] on div at bounding box center [695, 195] width 9 height 12
click at [629, 202] on div at bounding box center [598, 194] width 83 height 22
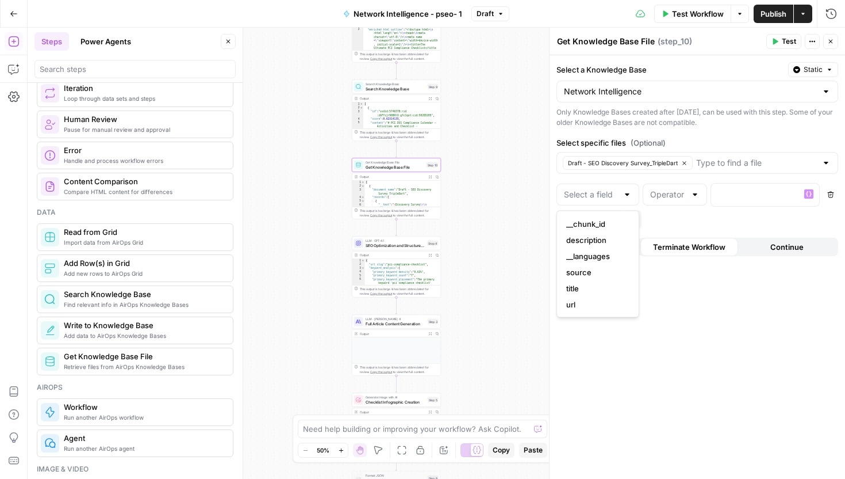
click at [836, 194] on button "Delete" at bounding box center [831, 194] width 15 height 15
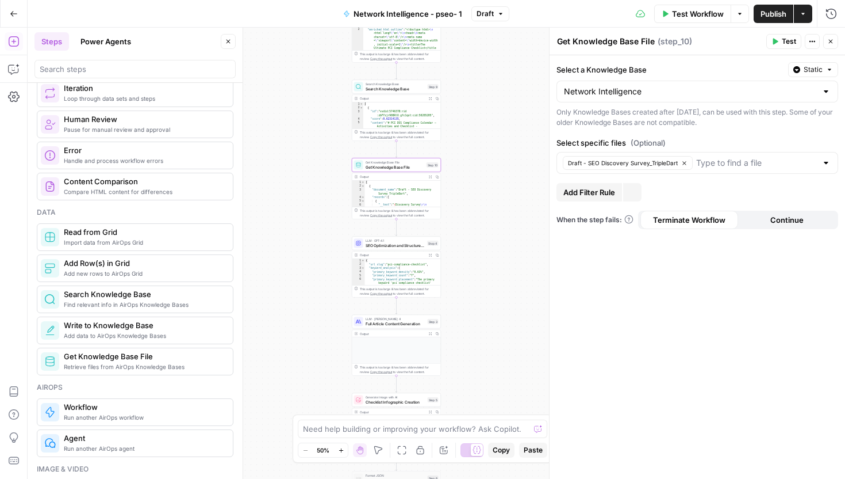
click at [820, 168] on div "Draft - SEO Discovery Survey_TripleDart" at bounding box center [698, 163] width 282 height 22
click at [783, 164] on input "Select specific files (Optional)" at bounding box center [757, 163] width 121 height 12
type input "tr"
click at [742, 189] on span "Transilience.docx" at bounding box center [696, 192] width 258 height 12
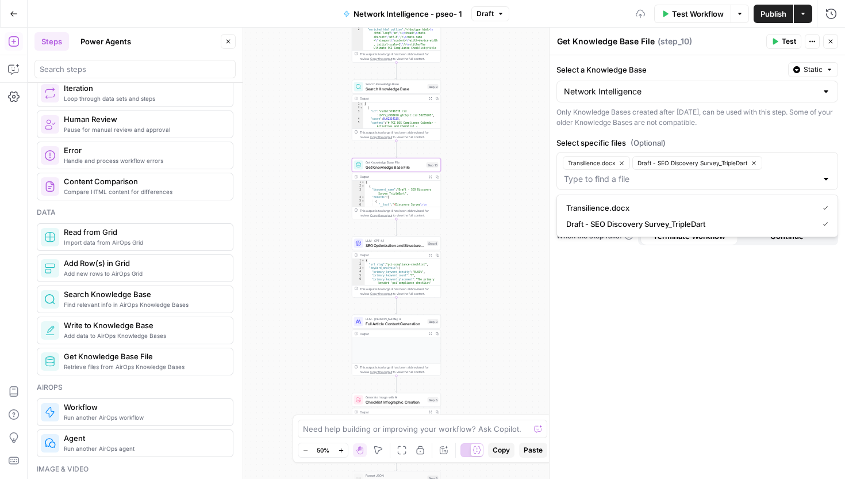
click at [745, 305] on div "Select a Knowledge Base Static Network Intelligence Only Knowledge Bases create…" at bounding box center [698, 266] width 296 height 423
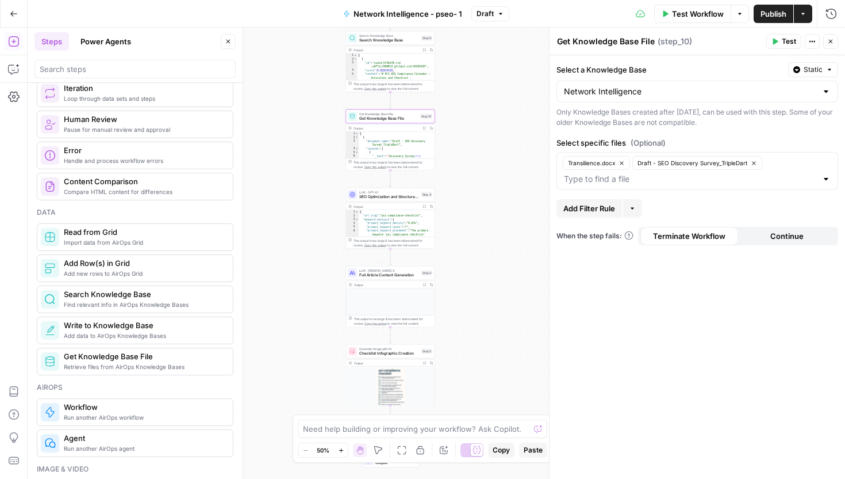
click at [386, 275] on span "Full Article Content Generation" at bounding box center [389, 275] width 60 height 6
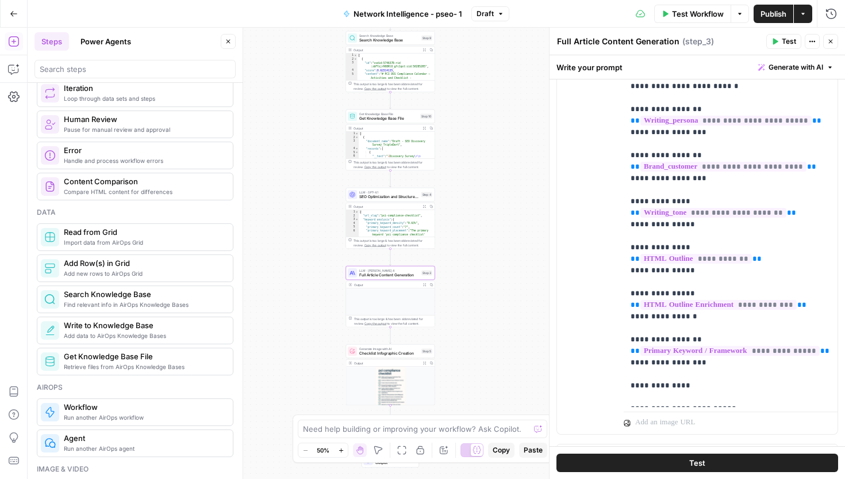
scroll to position [285, 0]
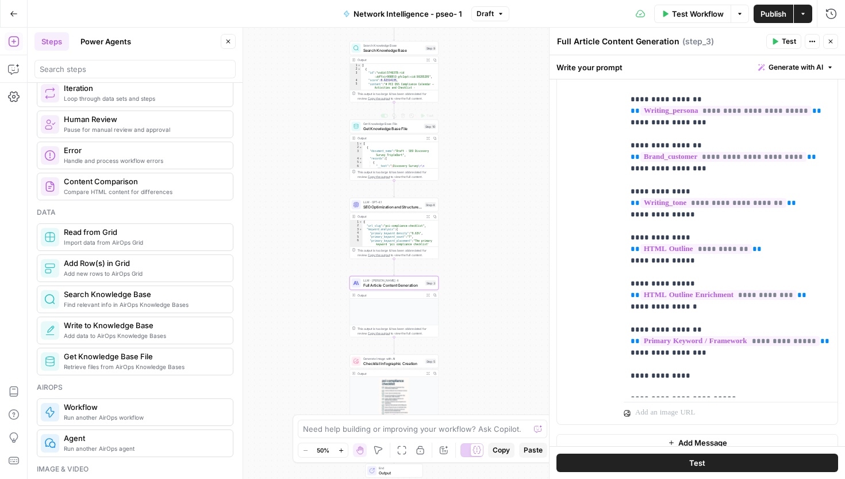
click at [405, 128] on span "Get Knowledge Base File" at bounding box center [392, 128] width 59 height 6
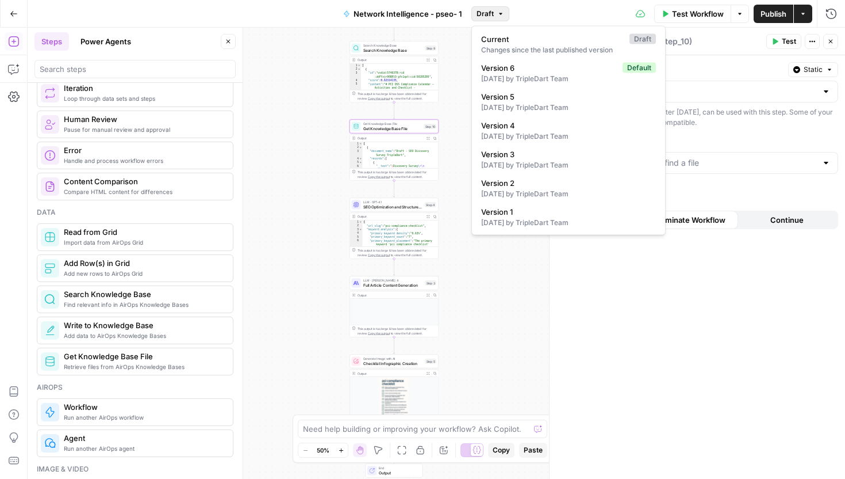
click at [500, 10] on icon "button" at bounding box center [501, 13] width 7 height 7
click at [514, 72] on span "Version 6" at bounding box center [549, 68] width 137 height 12
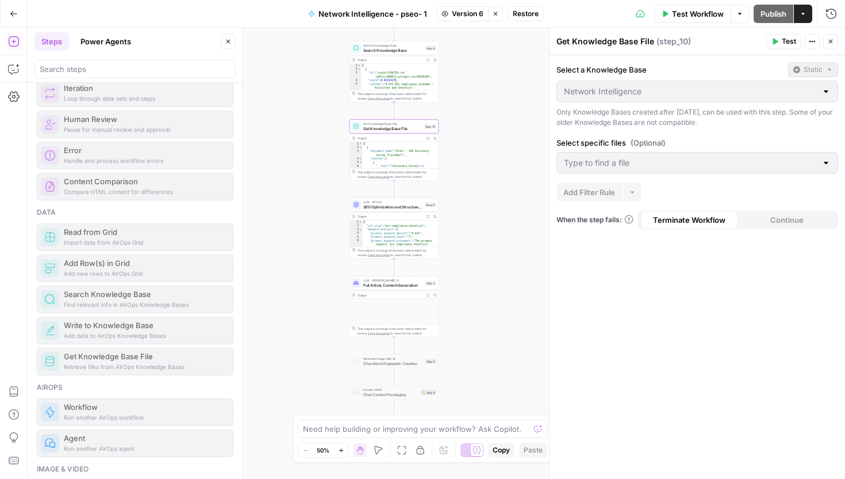
click at [495, 13] on icon "button" at bounding box center [495, 13] width 7 height 7
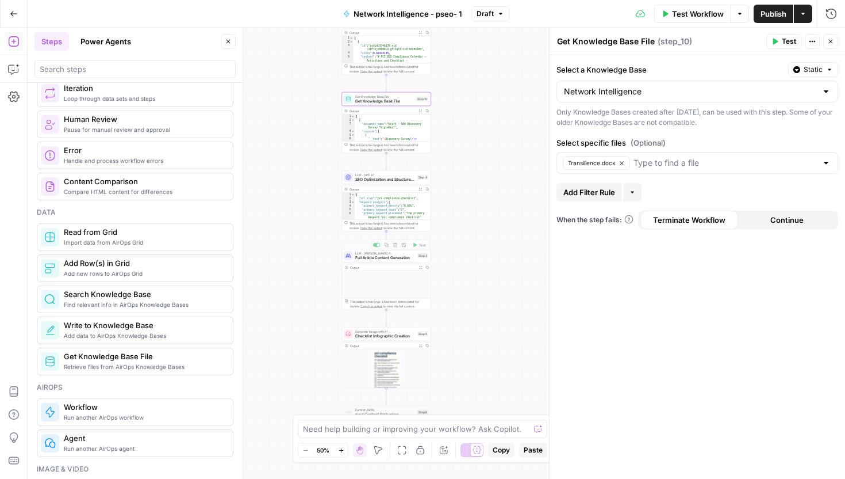
click at [398, 254] on span "LLM · [PERSON_NAME] 4" at bounding box center [385, 253] width 60 height 5
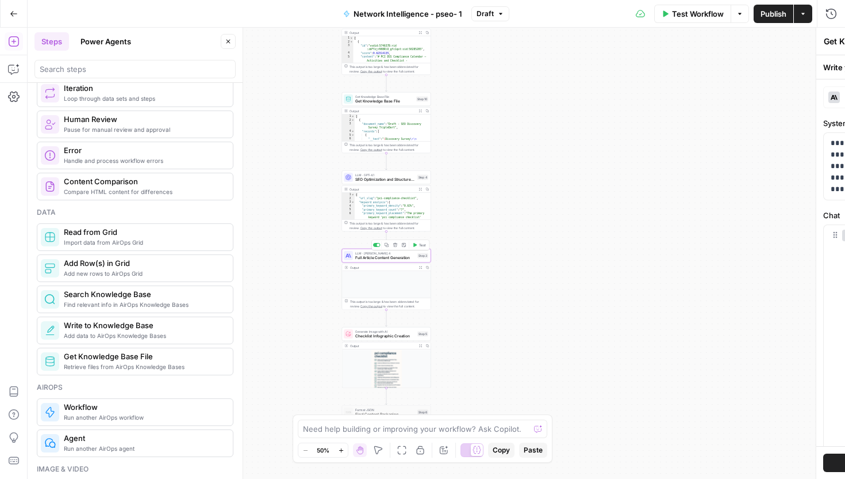
type textarea "Full Article Content Generation"
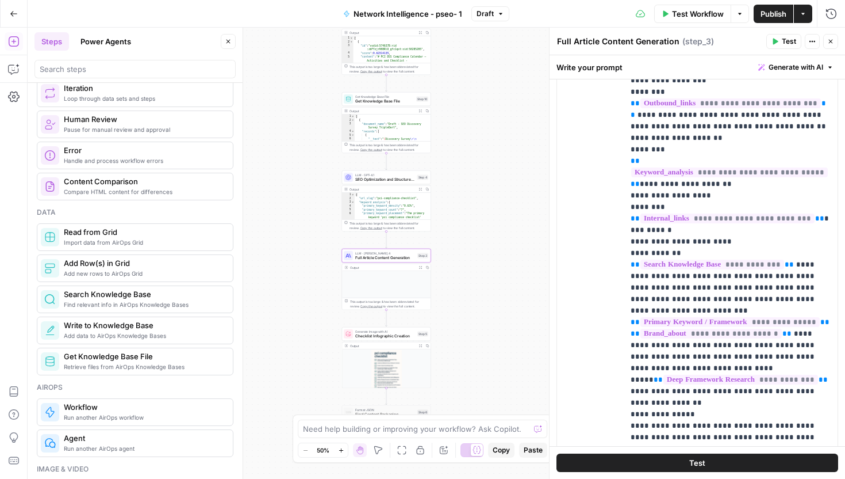
scroll to position [195, 0]
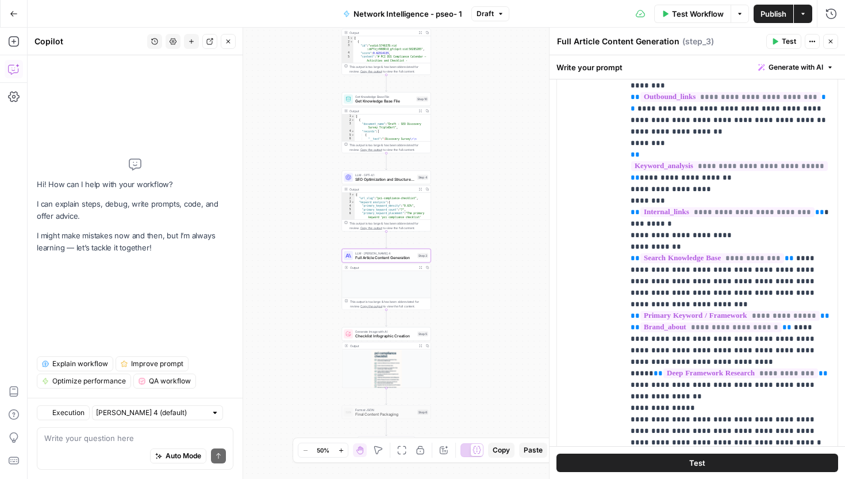
click at [104, 436] on textarea at bounding box center [135, 438] width 182 height 12
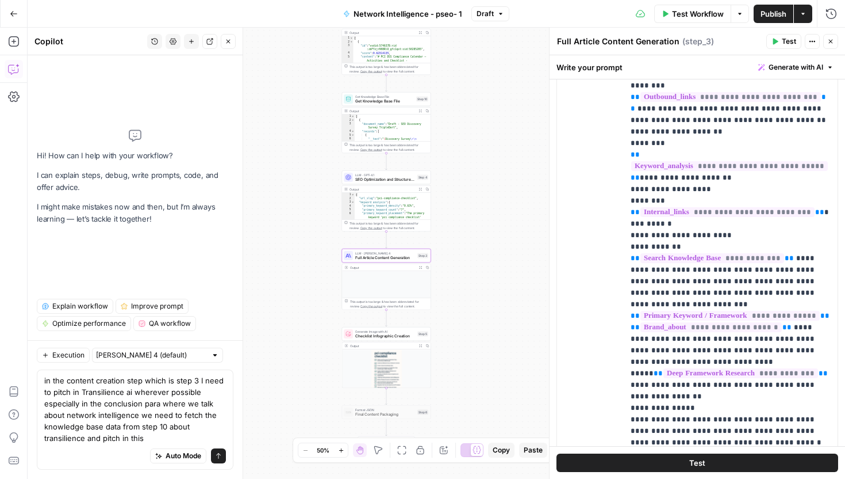
click at [156, 439] on textarea "in the content creation step which is step 3 I need to pitch in Transilience ai…" at bounding box center [135, 408] width 182 height 69
type textarea "in the content creation step which is step 3 I need to pitch in Transilience ai…"
click at [152, 422] on textarea "in the content creation step which is step 3 I need to pitch in Transilience ai…" at bounding box center [135, 408] width 182 height 69
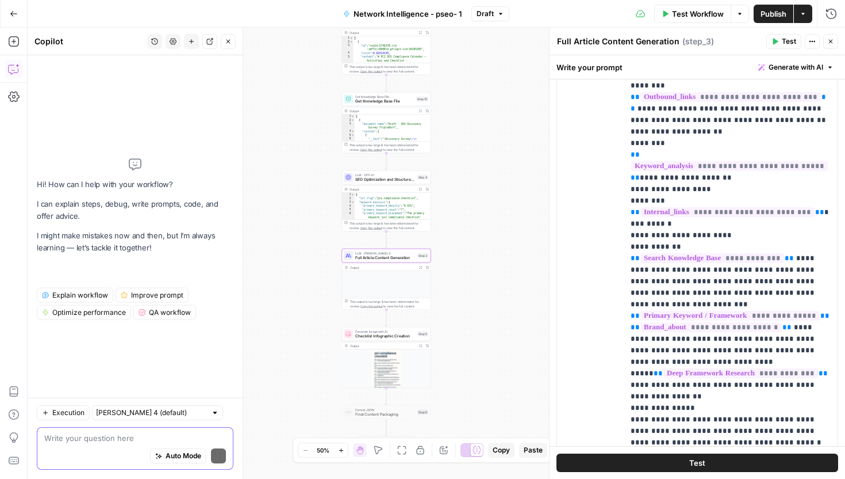
scroll to position [0, 0]
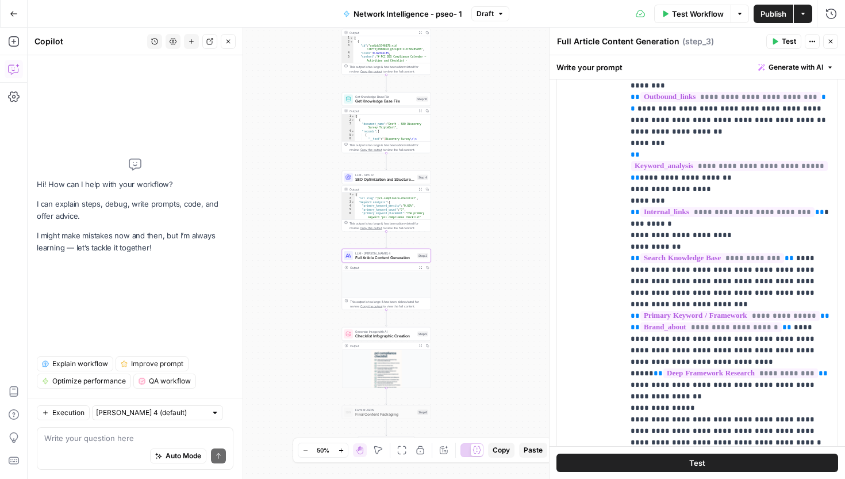
click at [845, 478] on div "Test" at bounding box center [698, 462] width 296 height 33
click at [231, 37] on button "Close" at bounding box center [228, 41] width 15 height 15
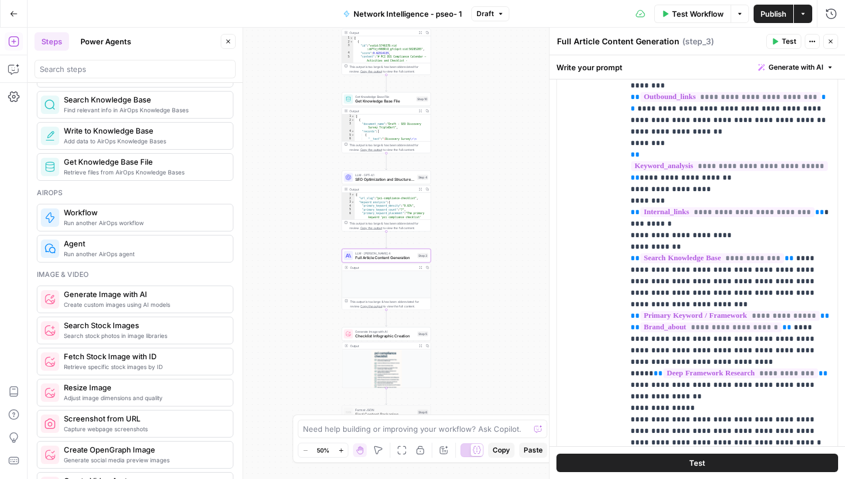
scroll to position [581, 0]
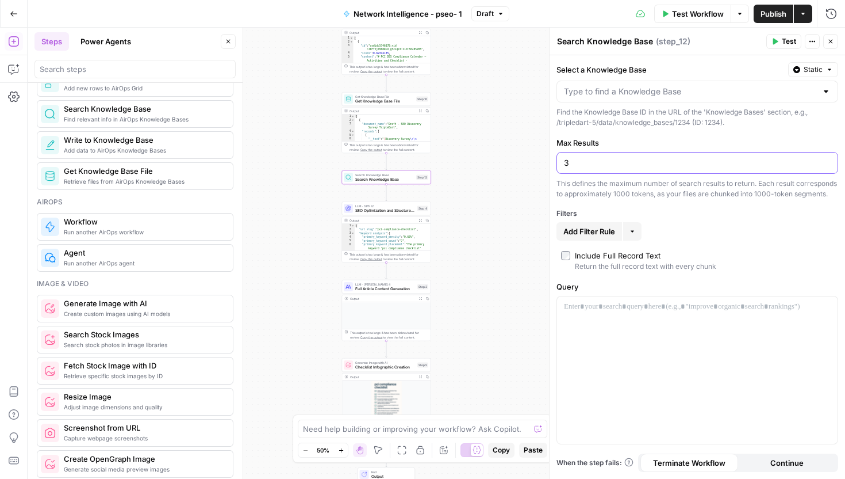
click at [606, 167] on input "3" at bounding box center [697, 163] width 267 height 12
type input "10"
click at [606, 89] on input "Select a Knowledge Base" at bounding box center [690, 92] width 253 height 12
click at [637, 125] on span "Network Intelligence" at bounding box center [696, 120] width 258 height 12
type input "Network Intelligence"
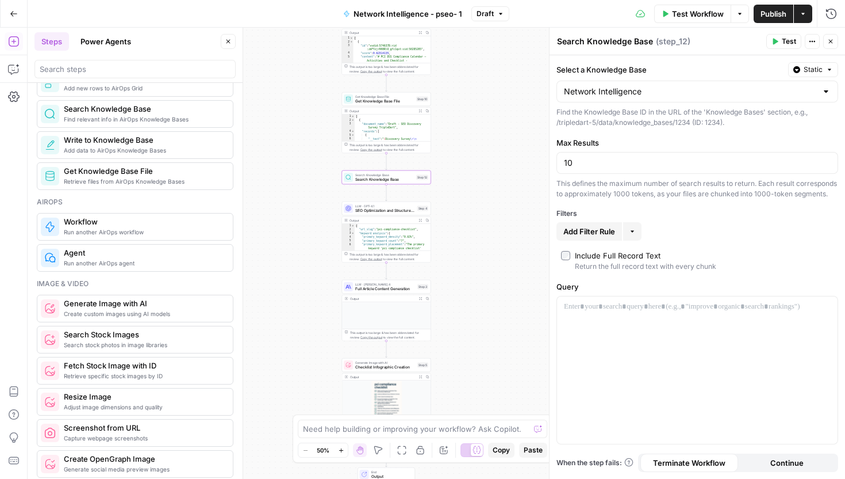
click at [607, 237] on span "Add Filter Rule" at bounding box center [590, 231] width 52 height 12
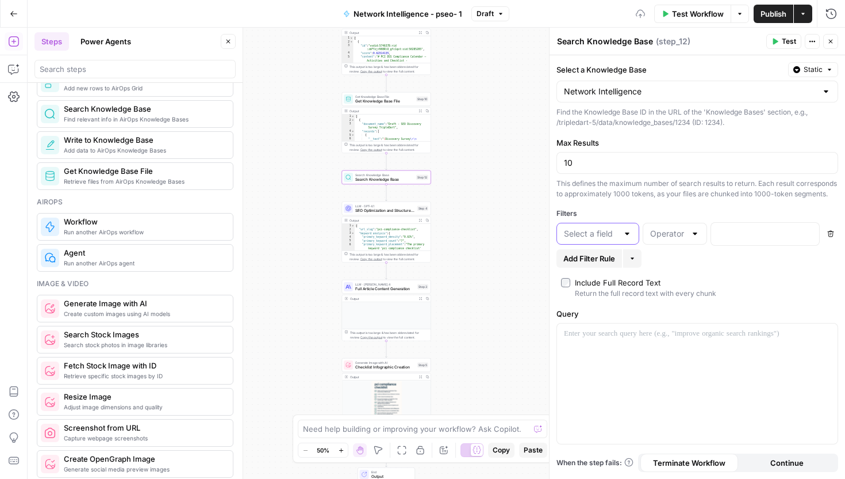
click at [607, 239] on input "text" at bounding box center [591, 234] width 54 height 12
click at [603, 351] on span "url" at bounding box center [596, 354] width 59 height 12
type input "url"
click at [672, 239] on input "text" at bounding box center [668, 234] width 36 height 12
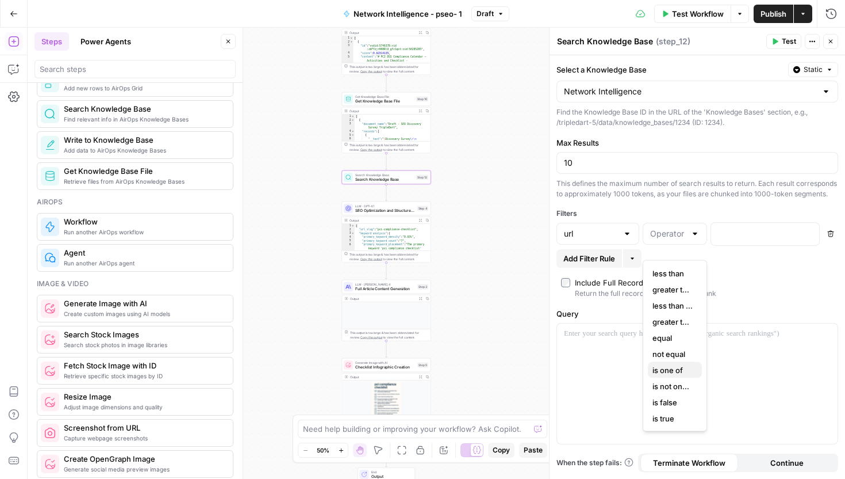
click at [684, 370] on span "is one of" at bounding box center [673, 370] width 40 height 12
type input "is one of"
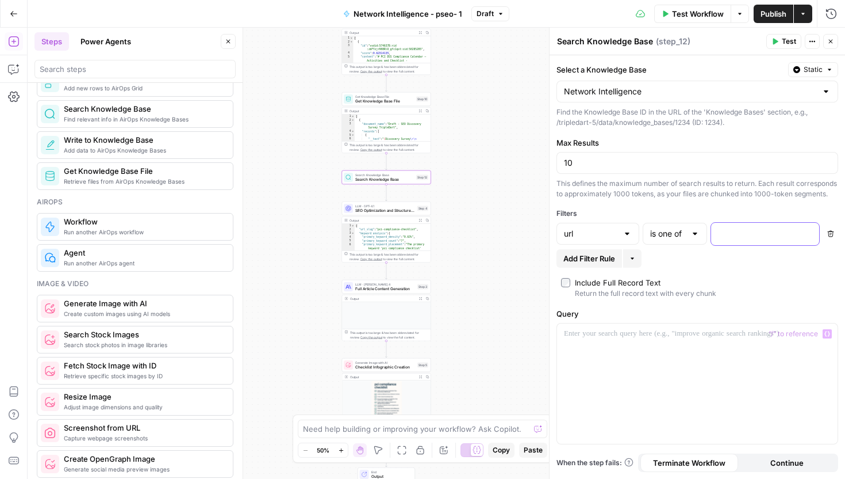
click at [732, 245] on div at bounding box center [756, 234] width 90 height 22
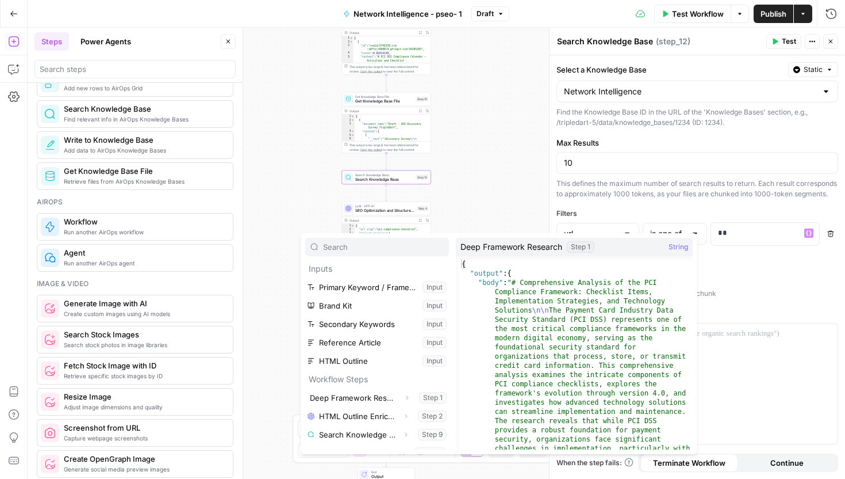
scroll to position [13, 0]
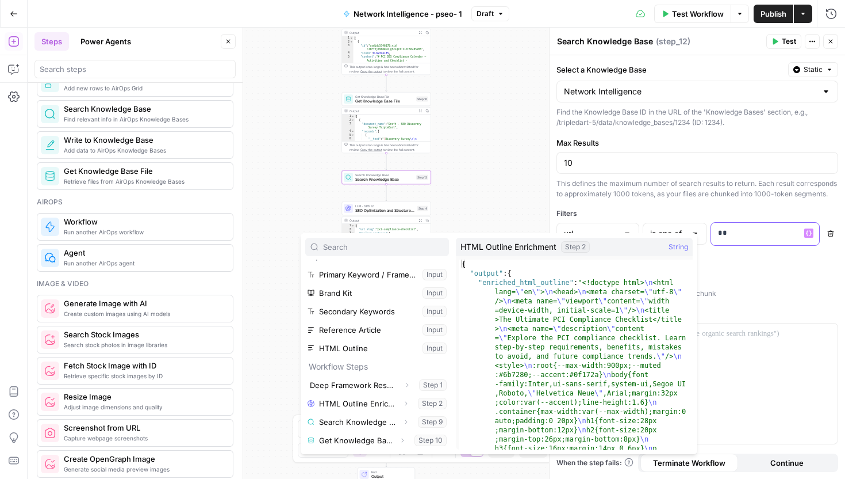
click at [752, 239] on p "**" at bounding box center [765, 233] width 94 height 12
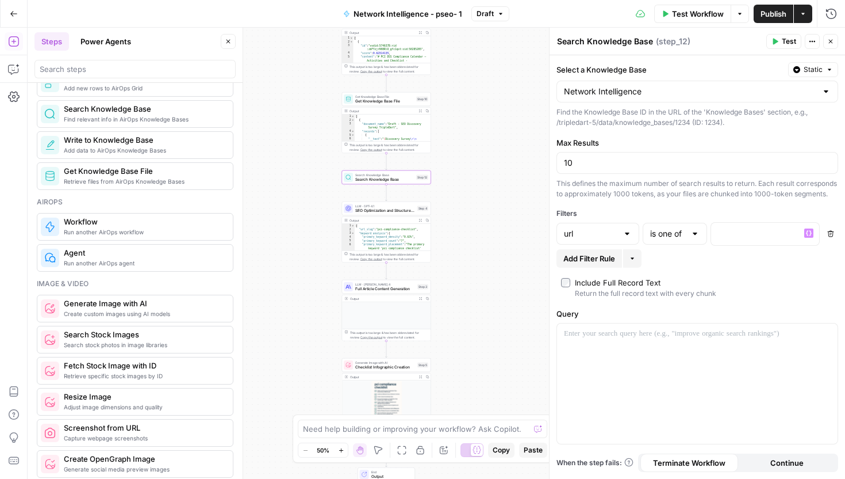
click at [841, 248] on div "Select a Knowledge Base Static Network Intelligence Find the Knowledge Base ID …" at bounding box center [698, 266] width 296 height 423
click at [833, 237] on icon "button" at bounding box center [831, 234] width 6 height 6
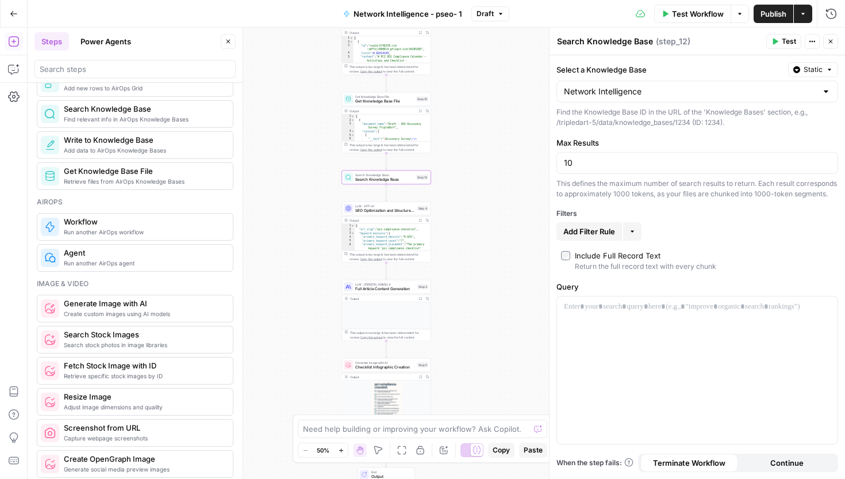
click at [659, 98] on div "Network Intelligence" at bounding box center [698, 92] width 282 height 22
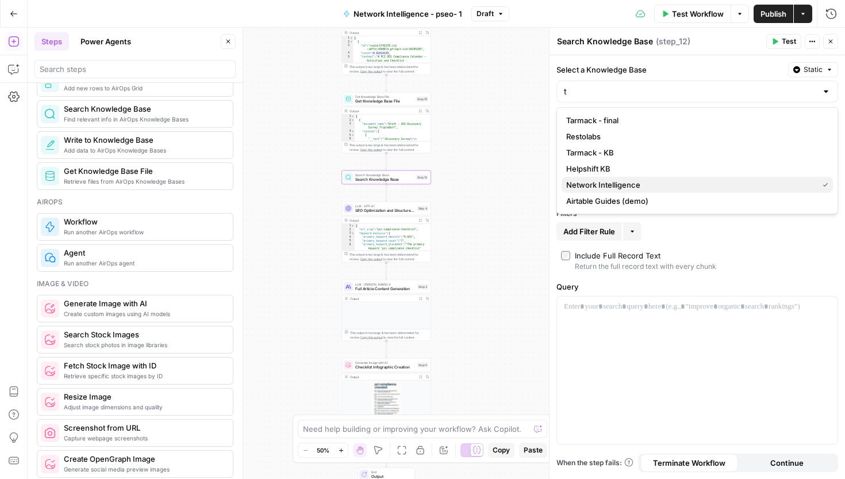
click at [660, 186] on span "Network Intelligence" at bounding box center [690, 185] width 247 height 12
type input "Network Intelligence"
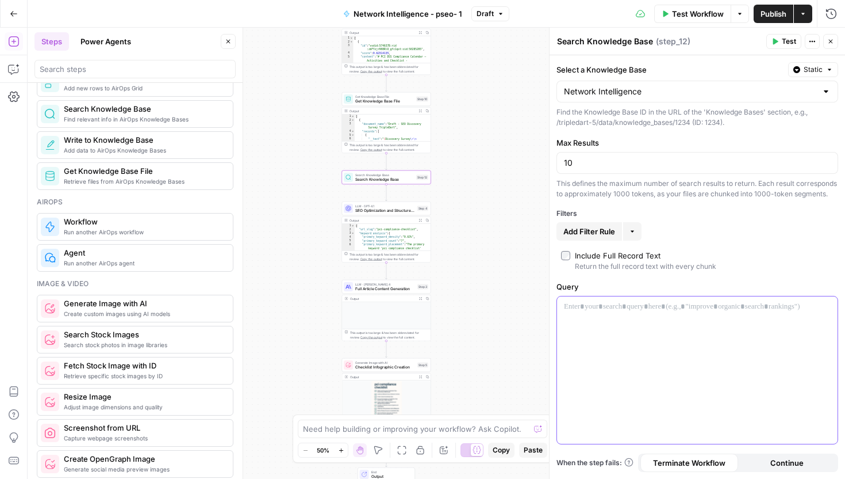
click at [645, 330] on div at bounding box center [697, 369] width 281 height 147
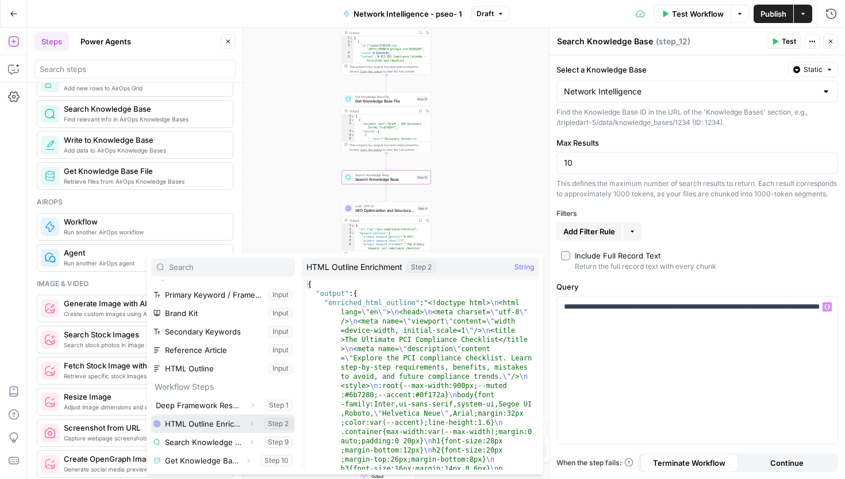
click at [215, 418] on button "Select variable HTML Outline Enrichment" at bounding box center [223, 423] width 144 height 18
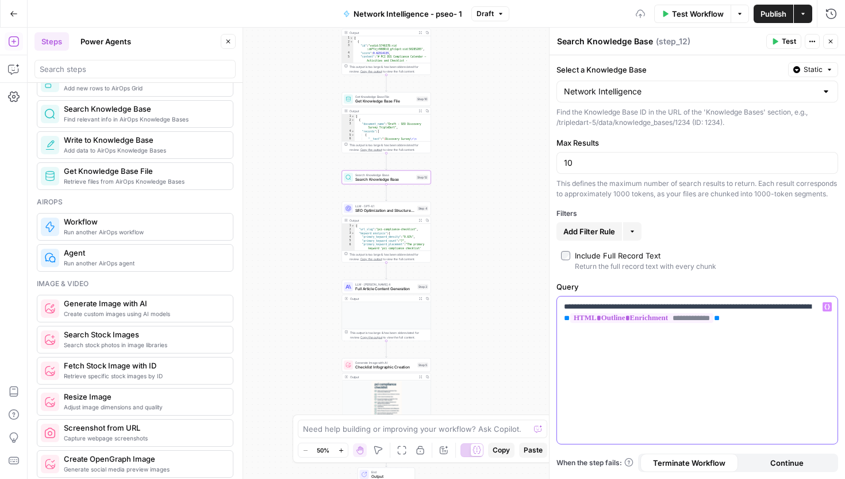
click at [570, 322] on span "**" at bounding box center [567, 317] width 6 height 7
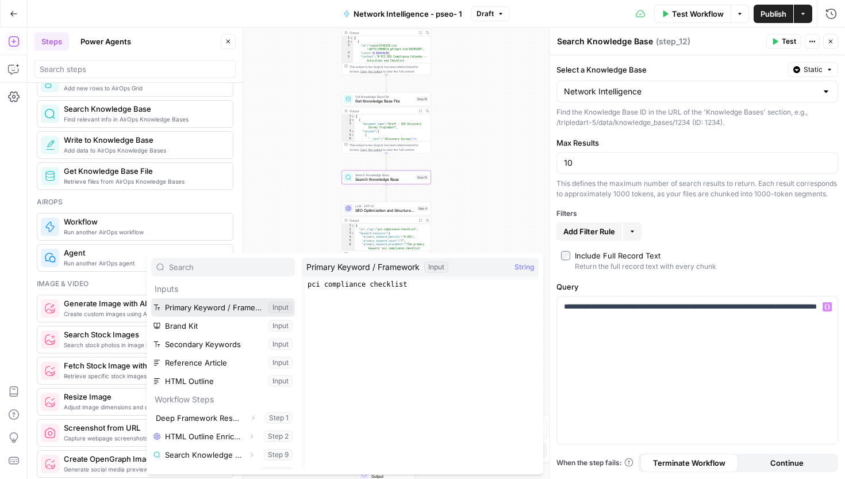
click at [218, 310] on button "Select variable Primary Keyword / Framework" at bounding box center [223, 307] width 144 height 18
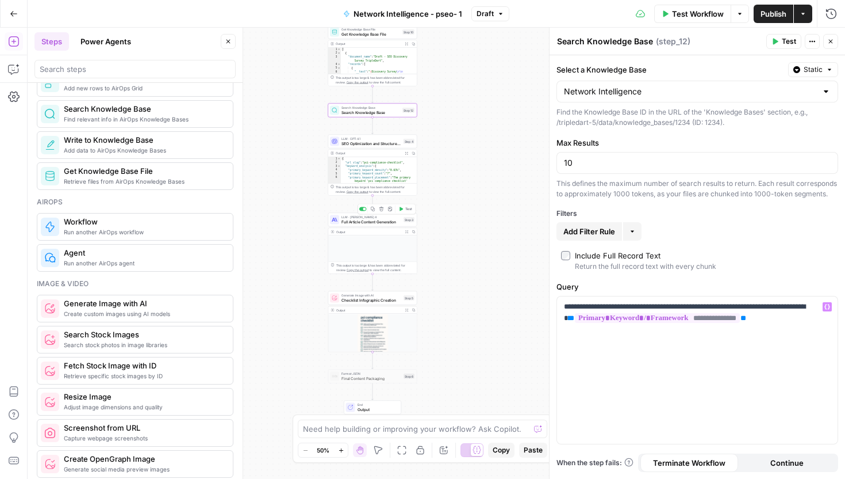
click at [366, 219] on span "Full Article Content Generation" at bounding box center [372, 222] width 60 height 6
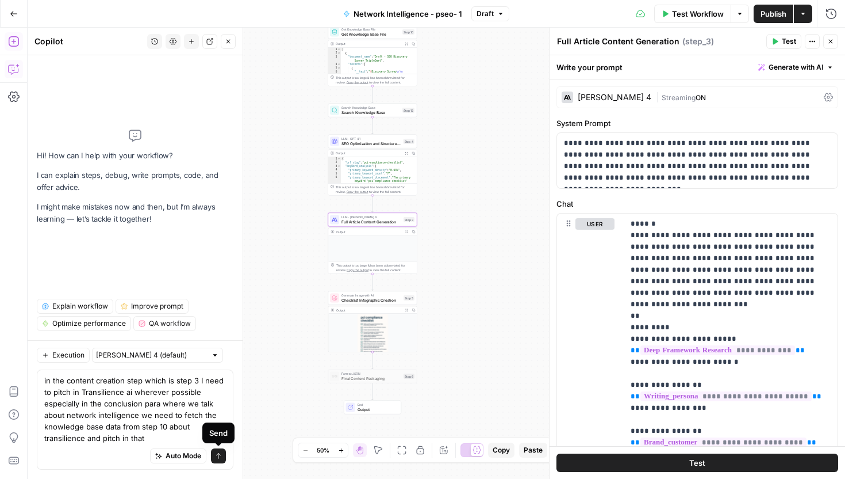
type textarea "in the content creation step which is step 3 I need to pitch in Transilience ai…"
click at [220, 461] on button "Send" at bounding box center [218, 455] width 15 height 15
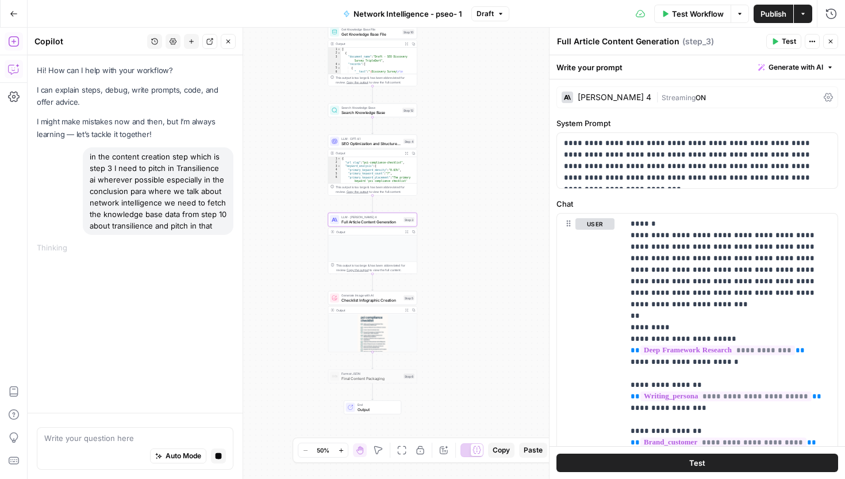
drag, startPoint x: 92, startPoint y: 155, endPoint x: 224, endPoint y: 226, distance: 150.3
click at [224, 226] on div "in the content creation step which is step 3 I need to pitch in Transilience ai…" at bounding box center [158, 190] width 151 height 87
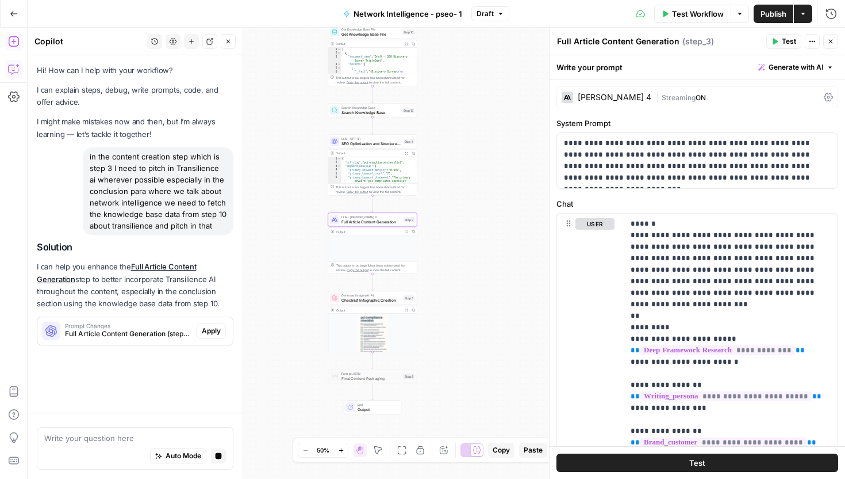
scroll to position [0, 0]
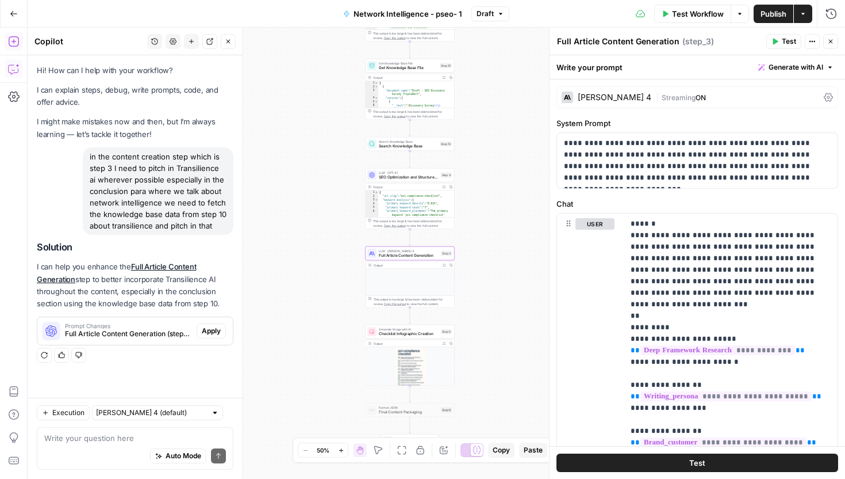
click at [135, 339] on span "Full Article Content Generation (step_3)" at bounding box center [128, 333] width 127 height 10
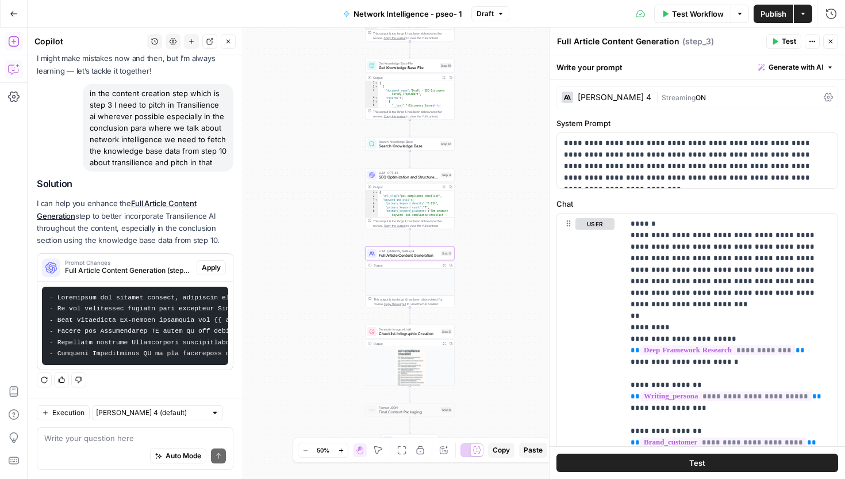
drag, startPoint x: 50, startPoint y: 296, endPoint x: 150, endPoint y: 302, distance: 99.7
click at [150, 302] on pre at bounding box center [135, 325] width 186 height 79
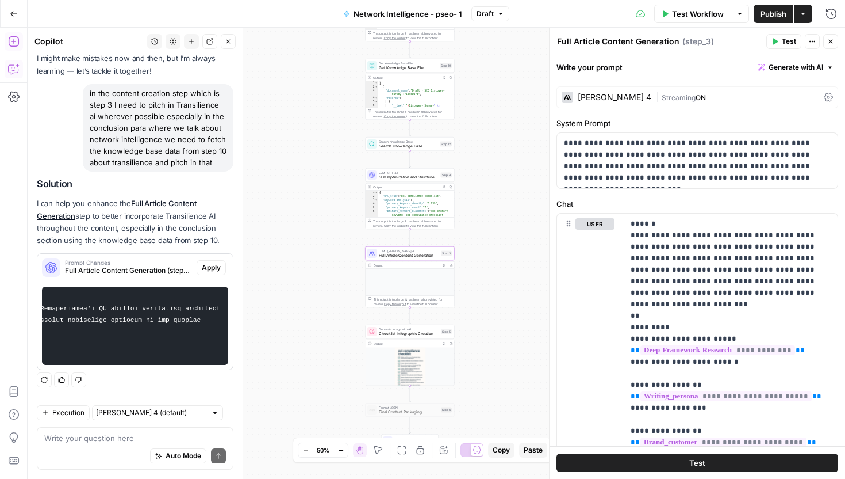
click at [161, 349] on pre at bounding box center [135, 325] width 186 height 79
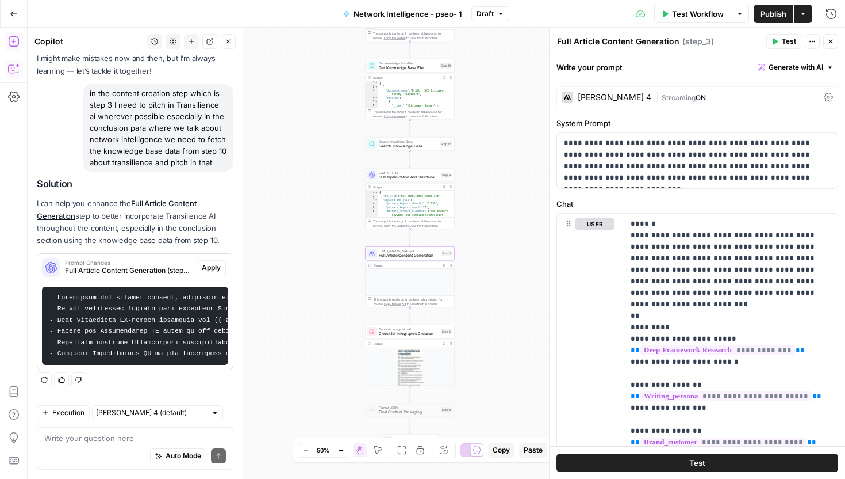
copy code "- Throughout the article content, naturally weave in references to Transilience…"
click at [412, 254] on span "Full Article Content Generation" at bounding box center [409, 255] width 60 height 6
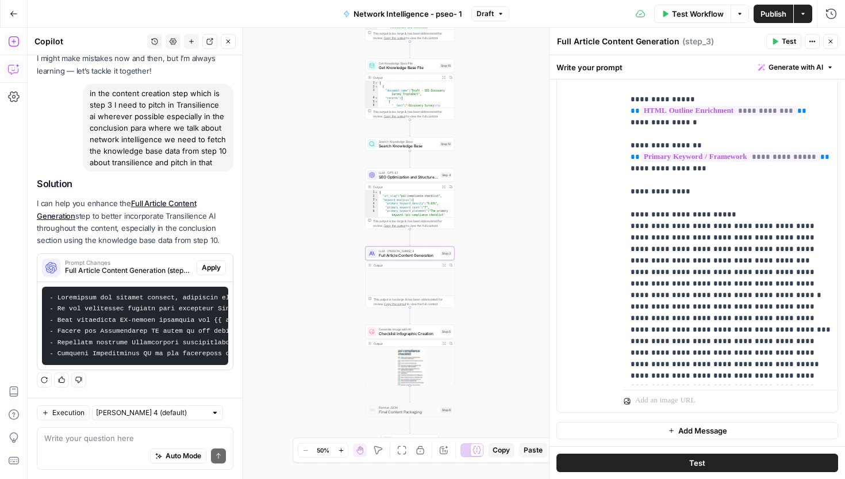
scroll to position [174, 0]
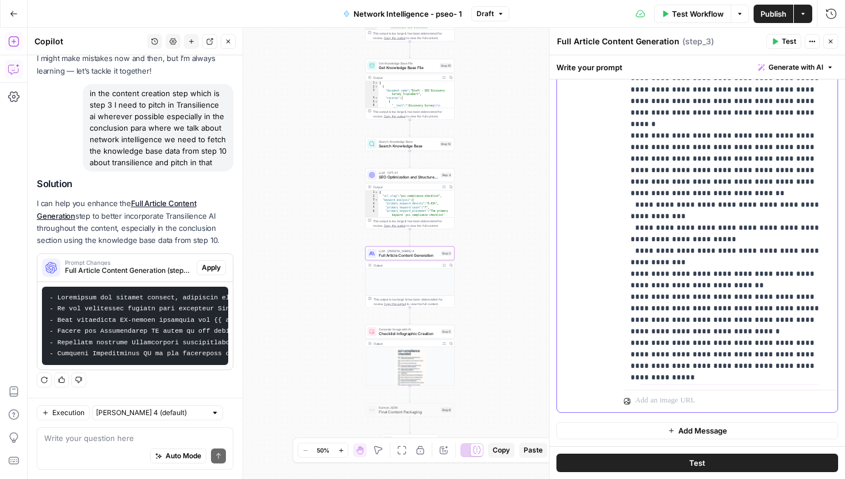
scroll to position [483, 0]
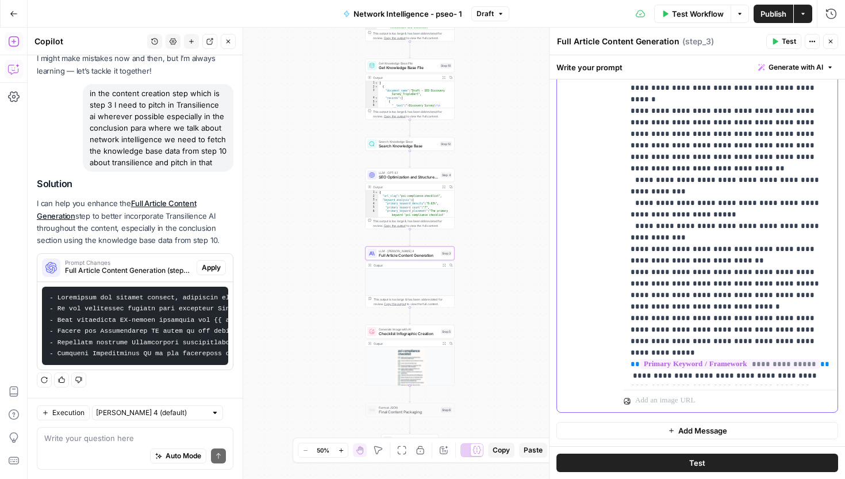
click at [771, 351] on p "**********" at bounding box center [731, 335] width 200 height 1794
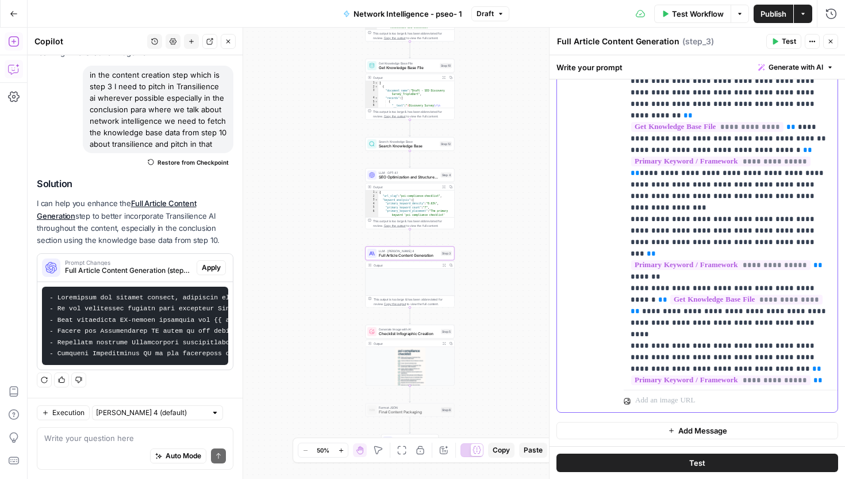
scroll to position [858, 0]
click at [665, 325] on p "**********" at bounding box center [731, 127] width 200 height 2128
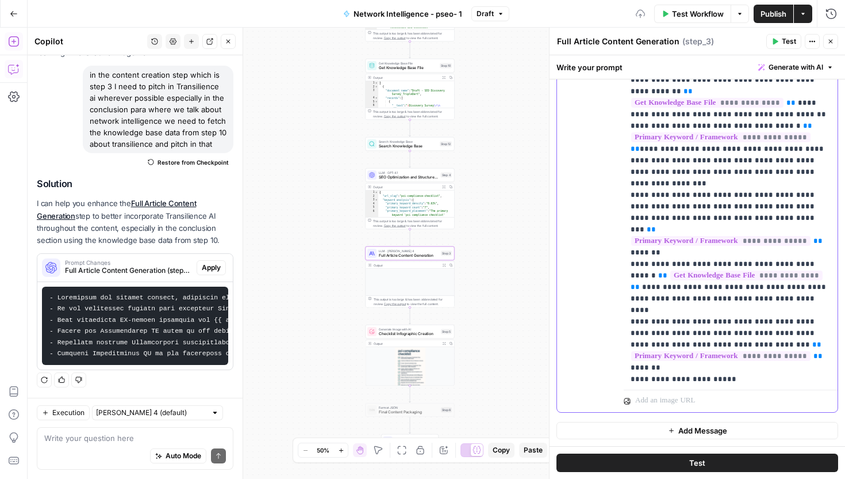
scroll to position [883, 0]
click at [726, 293] on p "**********" at bounding box center [731, 96] width 200 height 2117
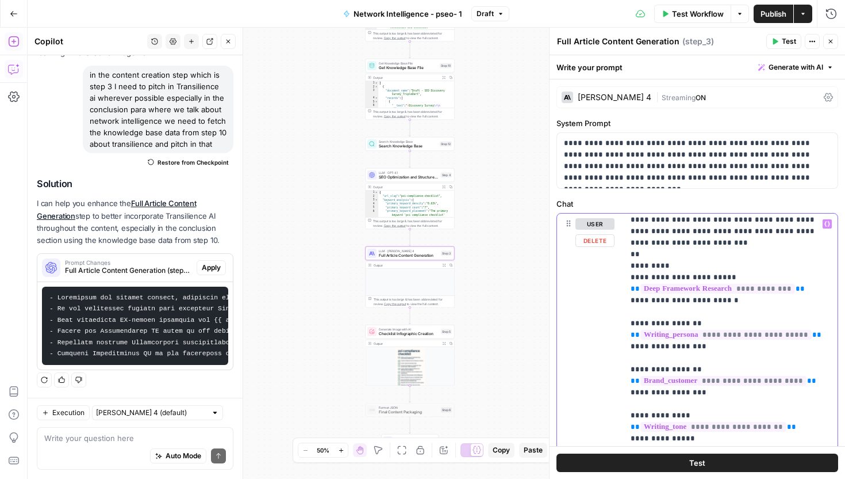
scroll to position [0, 0]
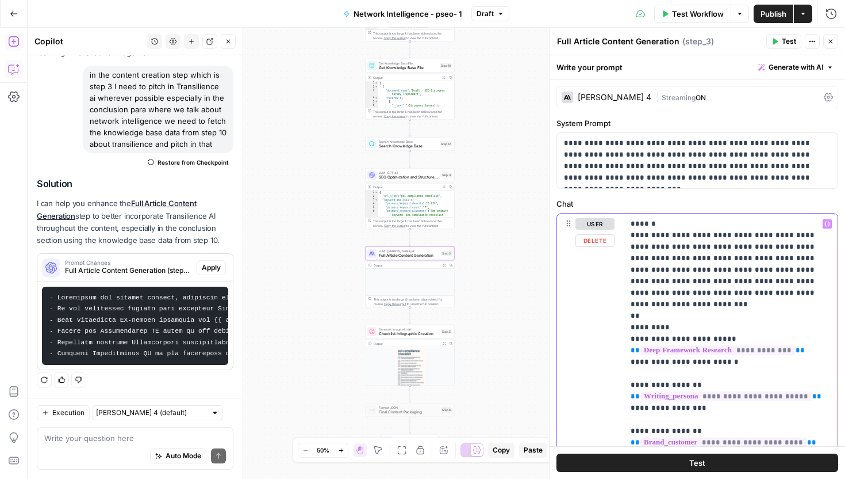
drag, startPoint x: 657, startPoint y: 225, endPoint x: 632, endPoint y: 225, distance: 25.9
click at [661, 190] on div "**********" at bounding box center [698, 411] width 296 height 664
click at [713, 21] on button "Test Workflow" at bounding box center [693, 14] width 77 height 18
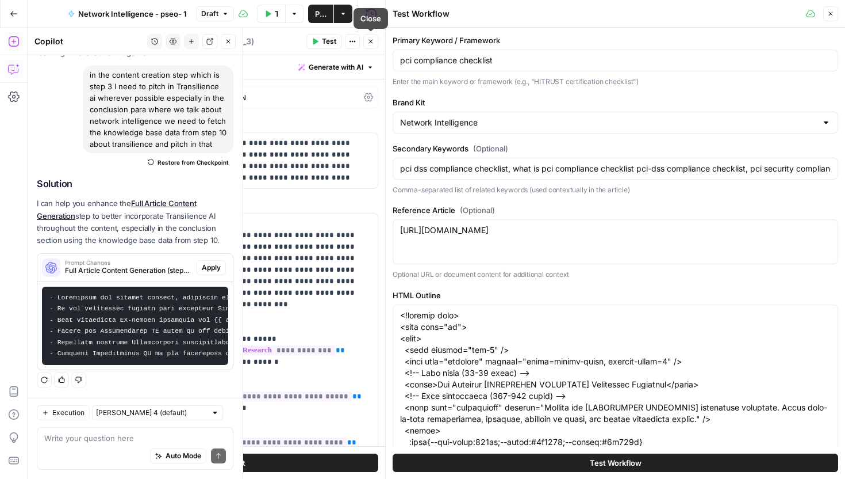
click at [370, 41] on icon "button" at bounding box center [371, 42] width 4 height 4
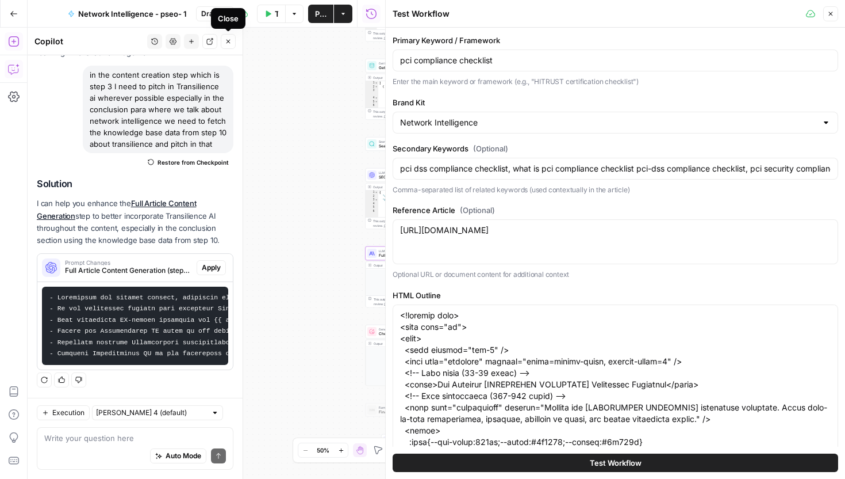
click at [234, 45] on button "Close" at bounding box center [228, 41] width 15 height 15
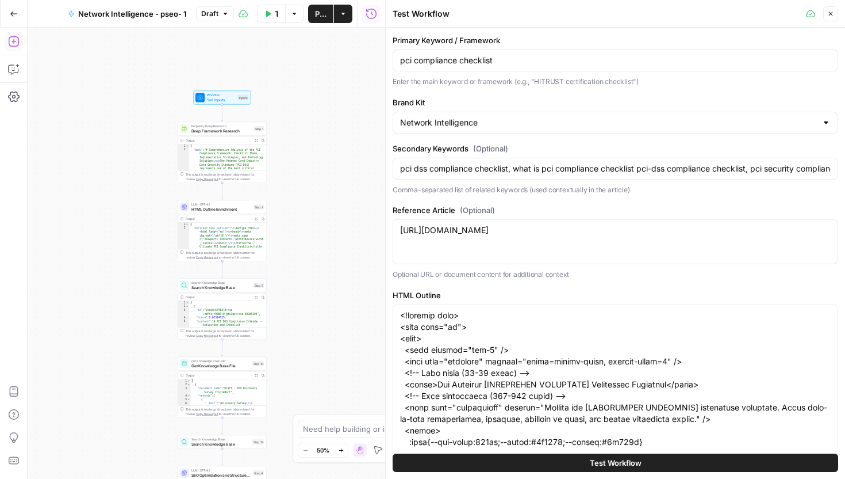
drag, startPoint x: 395, startPoint y: 101, endPoint x: 436, endPoint y: 102, distance: 41.4
click at [436, 102] on label "Brand Kit" at bounding box center [616, 103] width 446 height 12
click at [436, 117] on input "Network Intelligence" at bounding box center [608, 123] width 417 height 12
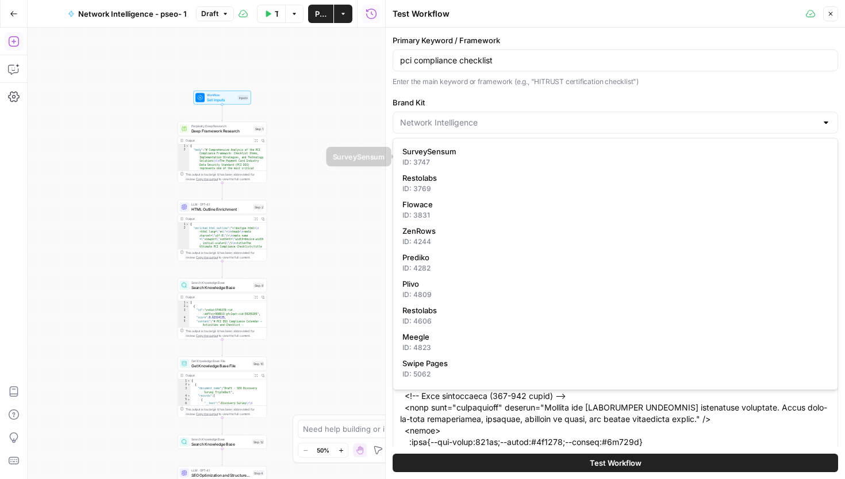
type input "Network Intelligence"
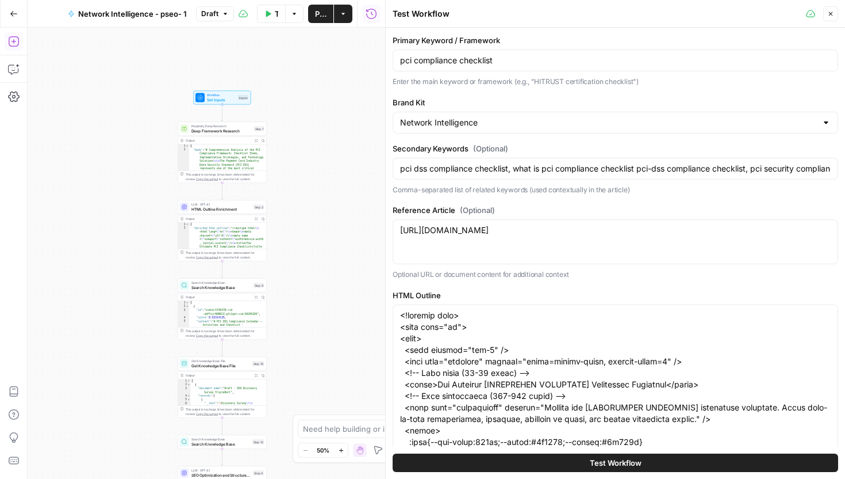
click at [453, 77] on p "Enter the main keyword or framework (e.g., "HITRUST certification checklist")" at bounding box center [616, 82] width 446 height 12
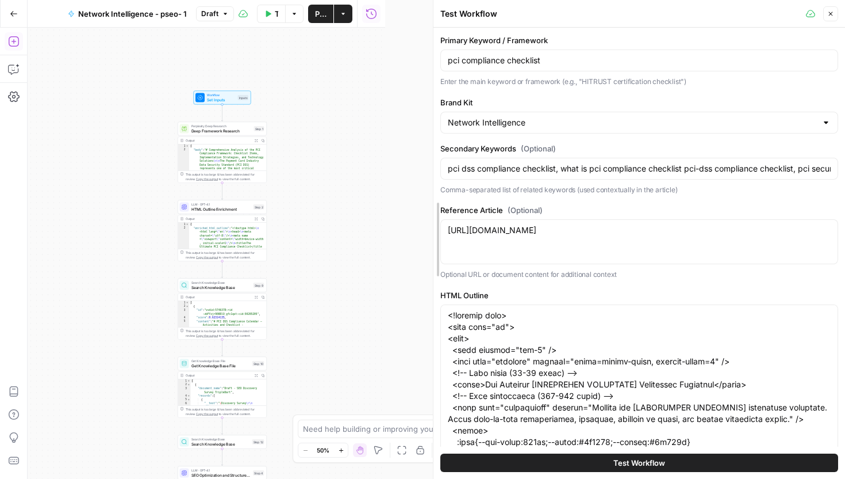
drag, startPoint x: 391, startPoint y: 146, endPoint x: 439, endPoint y: 162, distance: 50.6
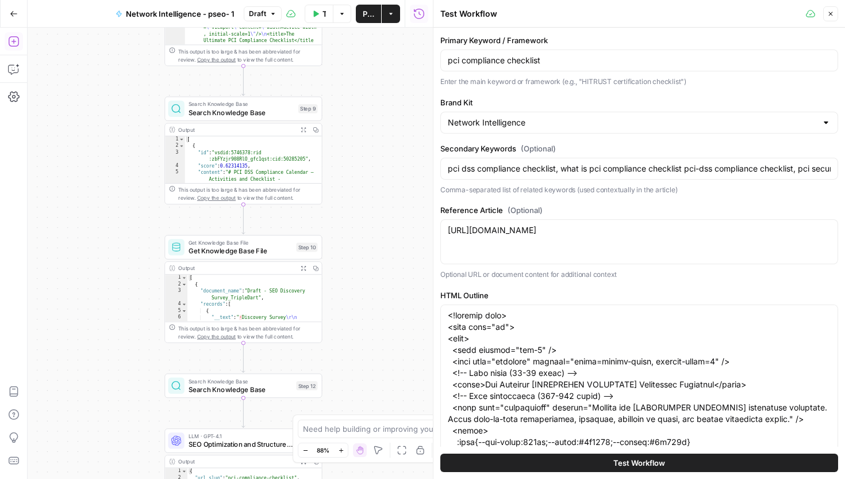
click at [311, 14] on button "Test Workflow" at bounding box center [319, 14] width 29 height 18
click at [594, 460] on button "Test Workflow" at bounding box center [640, 462] width 398 height 18
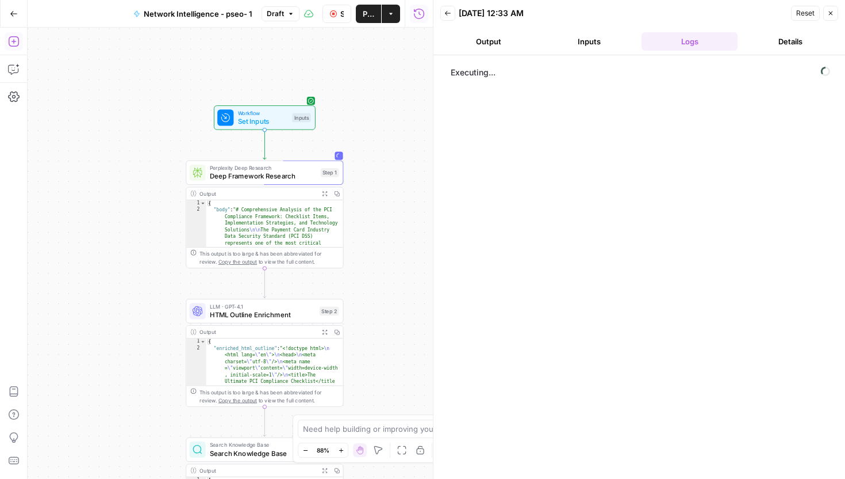
click at [513, 34] on button "Output" at bounding box center [489, 41] width 96 height 18
click at [678, 45] on button "Logs" at bounding box center [690, 41] width 96 height 18
click at [485, 49] on button "Output" at bounding box center [489, 41] width 96 height 18
click at [682, 49] on button "Logs" at bounding box center [690, 41] width 96 height 18
click at [577, 44] on button "Inputs" at bounding box center [589, 41] width 96 height 18
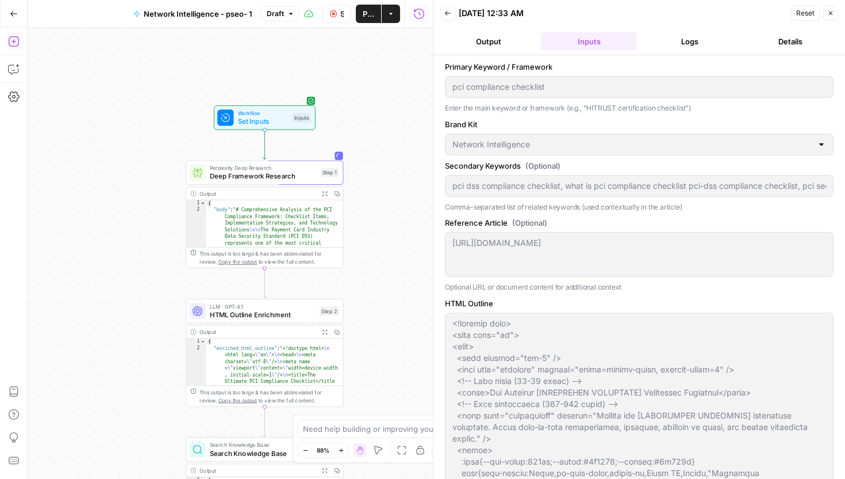
click at [505, 37] on button "Output" at bounding box center [489, 41] width 96 height 18
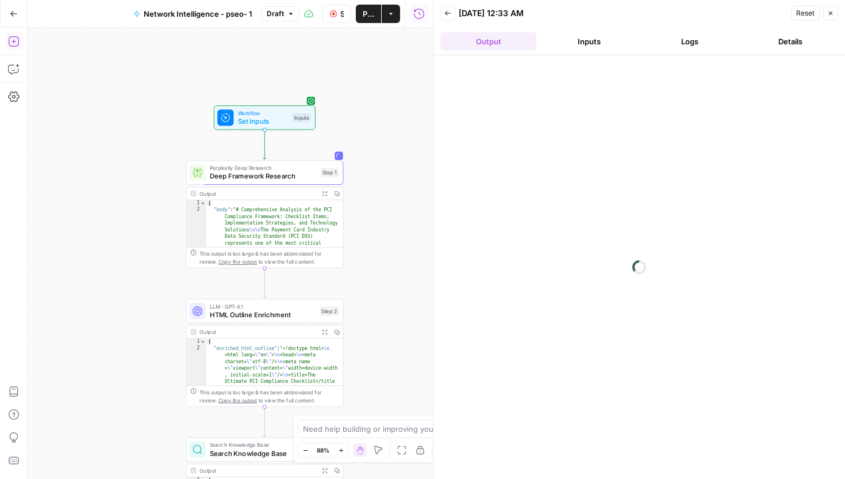
click at [657, 54] on header "Back [DATE] 12:33 AM Reset Close Output Inputs Logs Details" at bounding box center [640, 27] width 412 height 55
click at [661, 47] on button "Logs" at bounding box center [690, 41] width 96 height 18
click at [502, 44] on button "Output" at bounding box center [489, 41] width 96 height 18
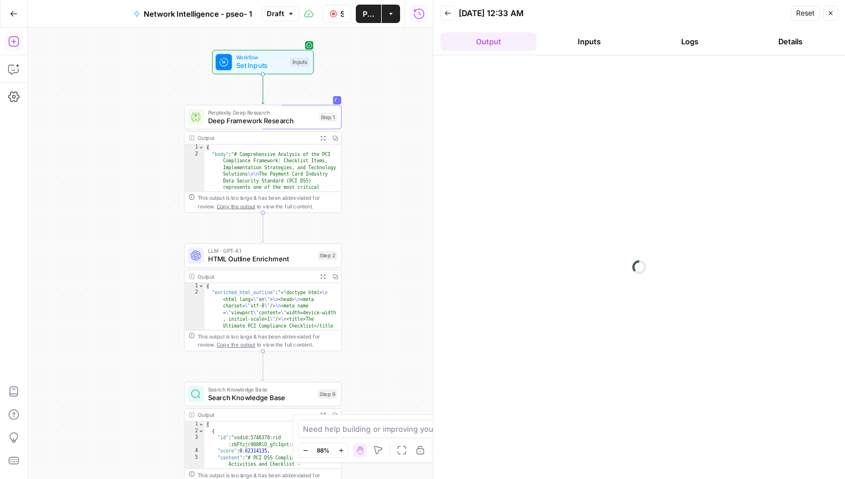
click at [607, 42] on button "Inputs" at bounding box center [589, 41] width 96 height 18
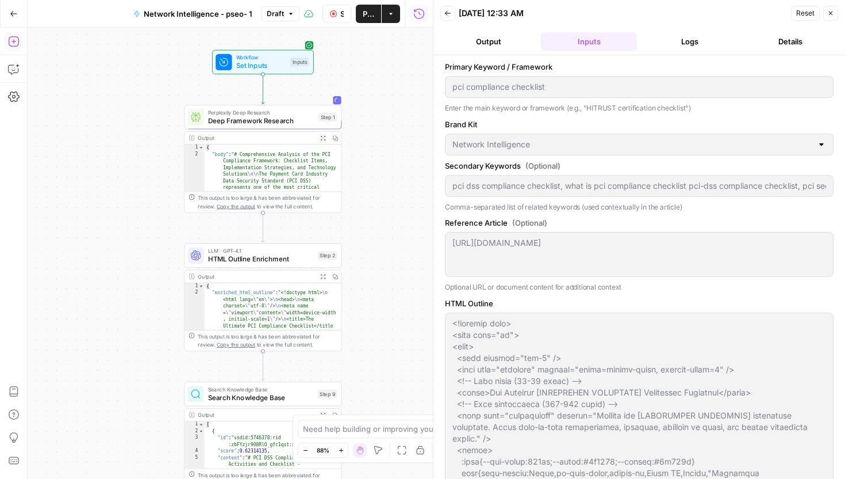
click at [659, 43] on button "Logs" at bounding box center [690, 41] width 96 height 18
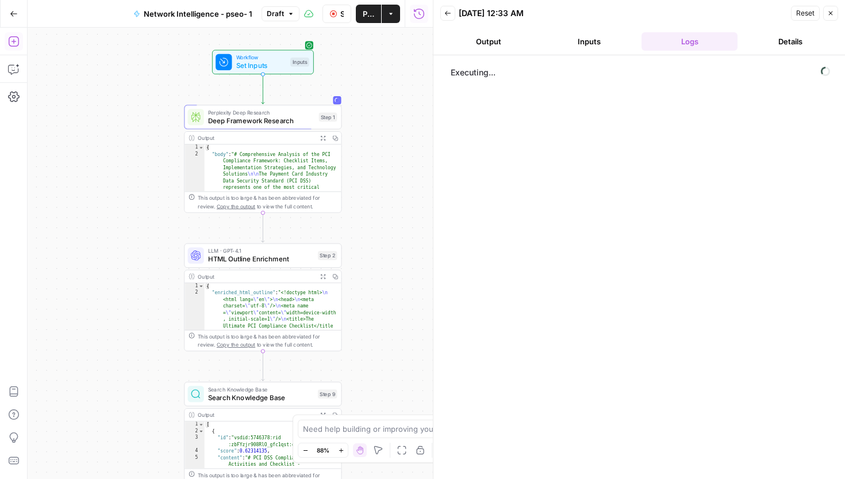
click at [616, 40] on button "Inputs" at bounding box center [589, 41] width 96 height 18
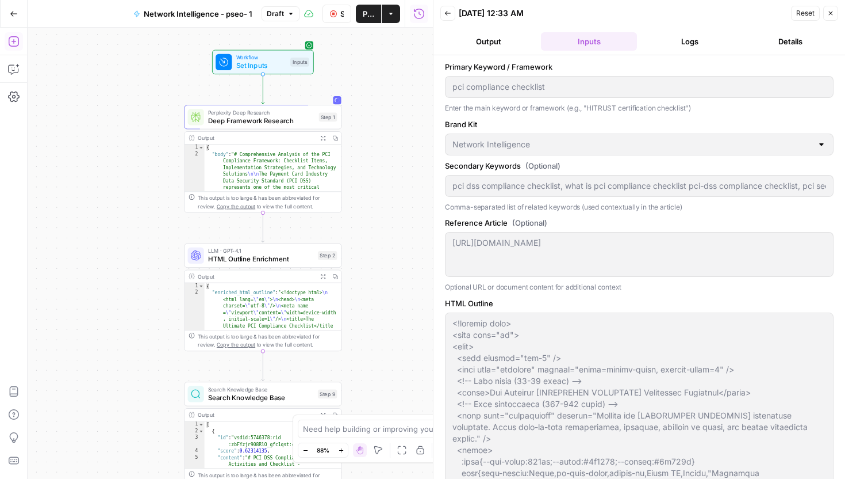
click at [687, 43] on button "Logs" at bounding box center [690, 41] width 96 height 18
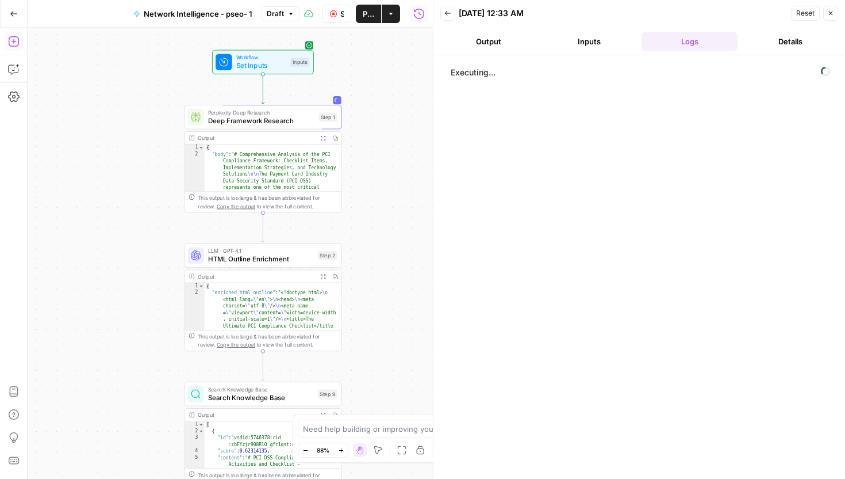
click at [801, 39] on button "Details" at bounding box center [791, 41] width 96 height 18
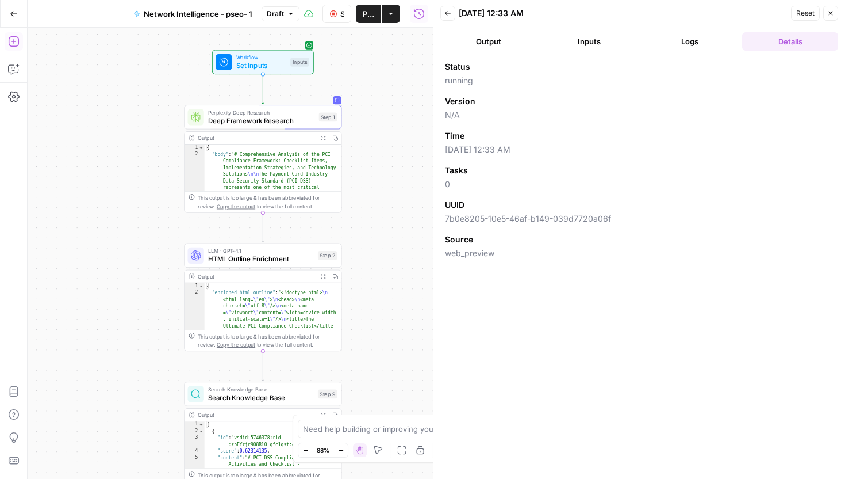
click at [715, 38] on button "Logs" at bounding box center [690, 41] width 96 height 18
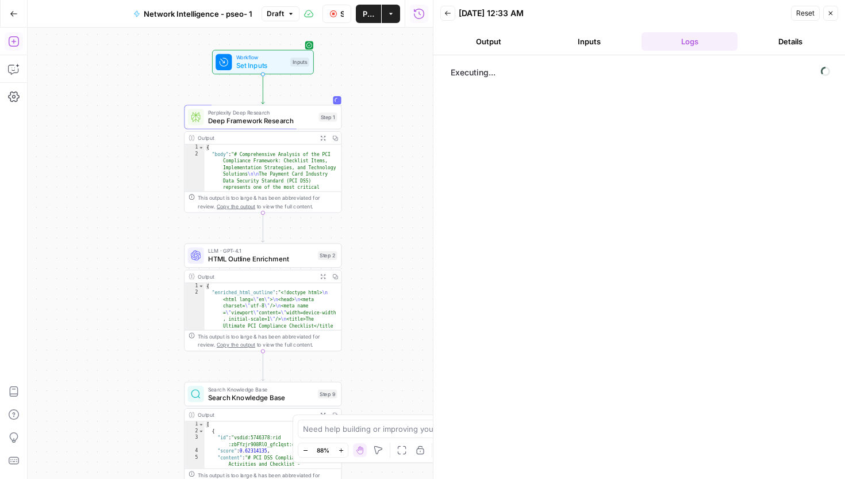
click at [679, 36] on button "Logs" at bounding box center [690, 41] width 96 height 18
click at [504, 45] on button "Output" at bounding box center [489, 41] width 96 height 18
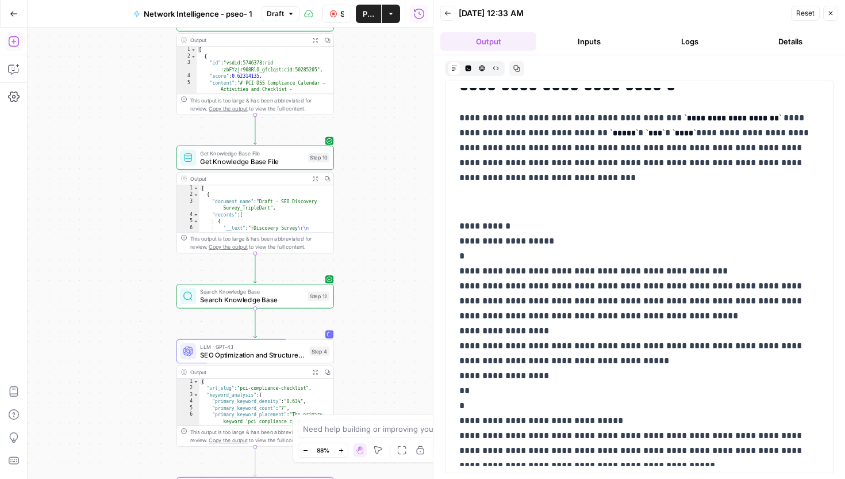
scroll to position [7577, 0]
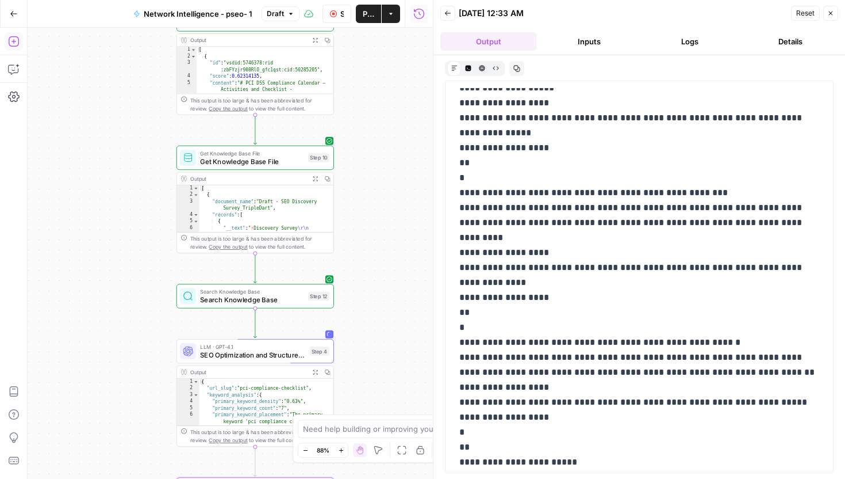
click at [675, 28] on header "Back [DATE] 12:33 AM Reset Close Output Inputs Logs Details" at bounding box center [640, 27] width 412 height 55
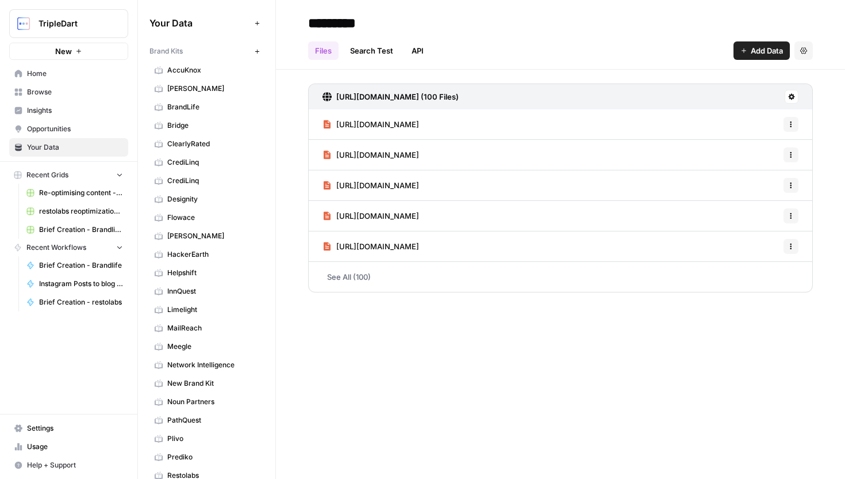
scroll to position [545, 0]
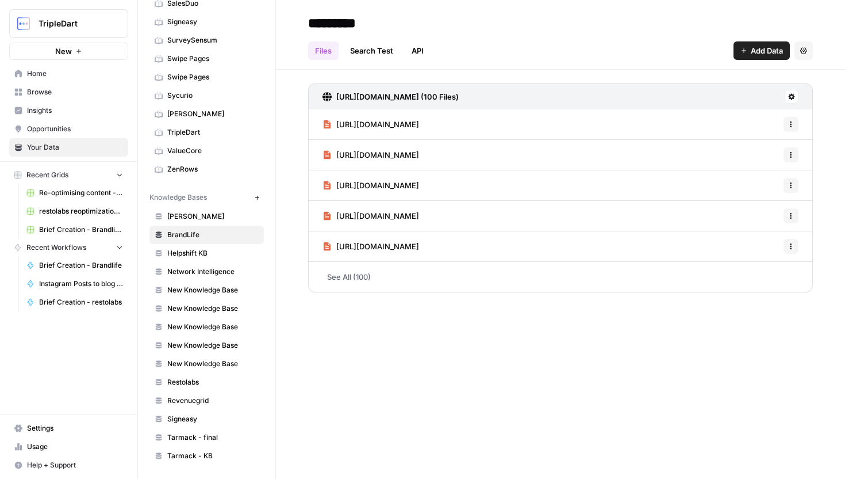
click at [206, 263] on link "Network Intelligence" at bounding box center [207, 271] width 114 height 18
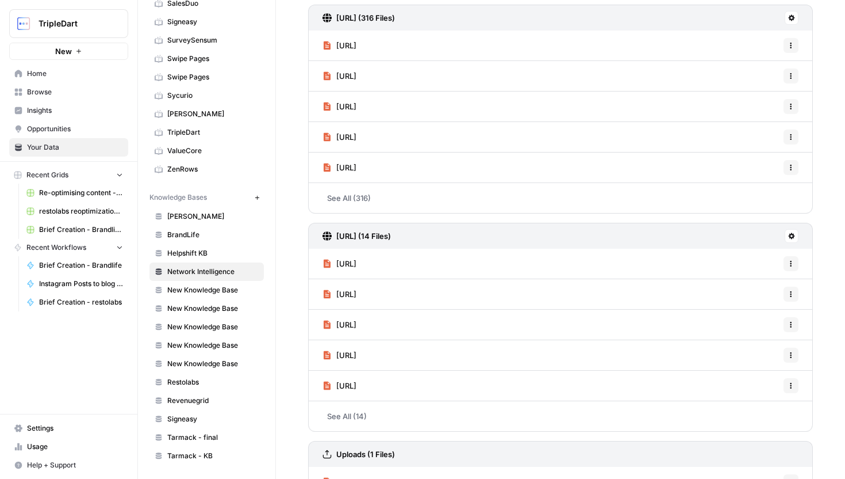
scroll to position [172, 0]
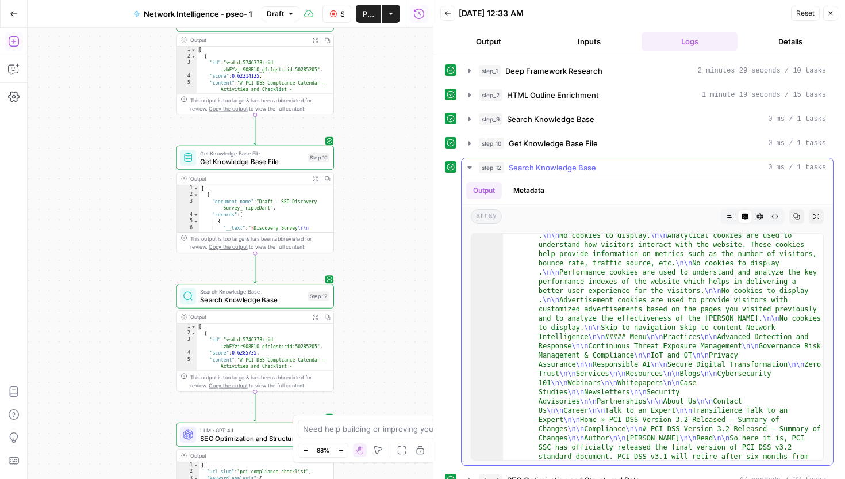
scroll to position [7236, 0]
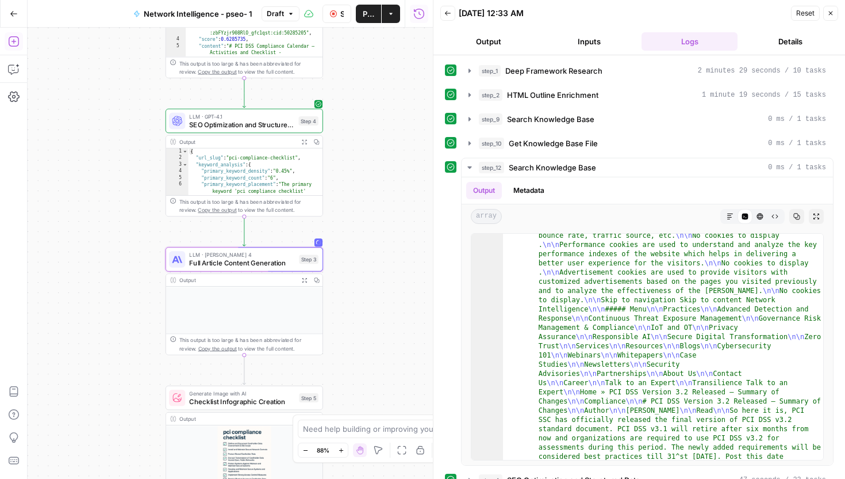
click at [342, 16] on span "Stop Run" at bounding box center [341, 14] width 3 height 12
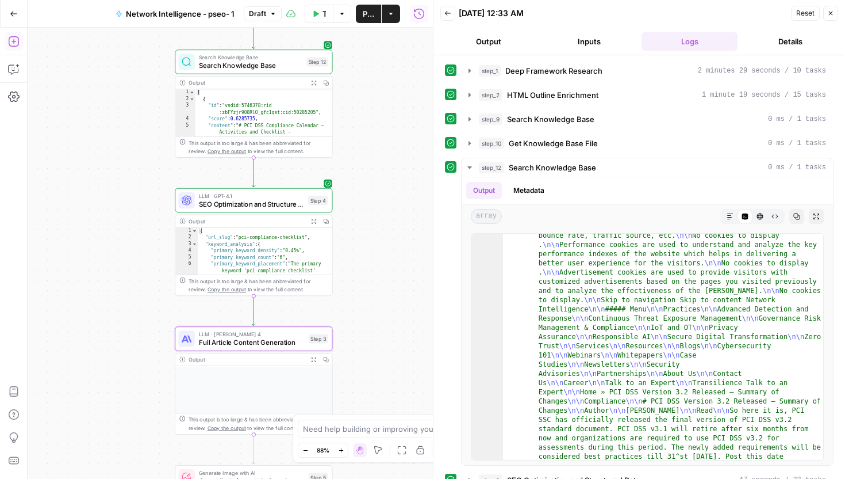
click at [271, 67] on span "Search Knowledge Base" at bounding box center [251, 65] width 104 height 10
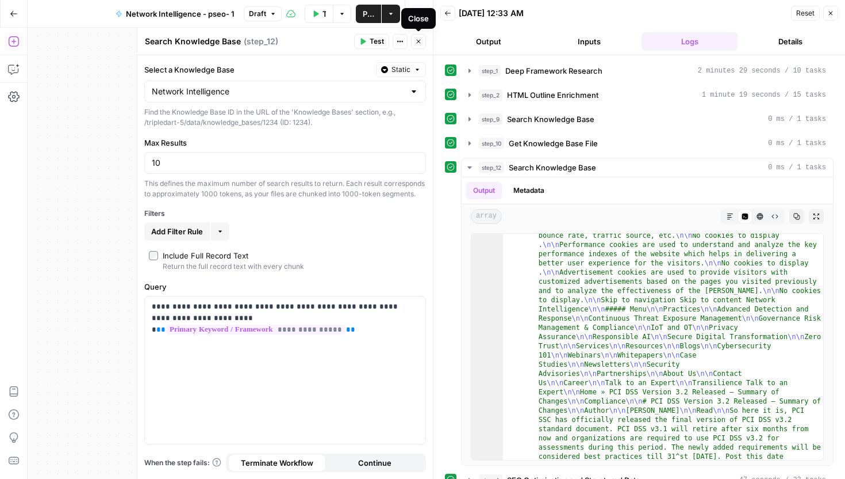
click at [420, 40] on icon "button" at bounding box center [419, 42] width 4 height 4
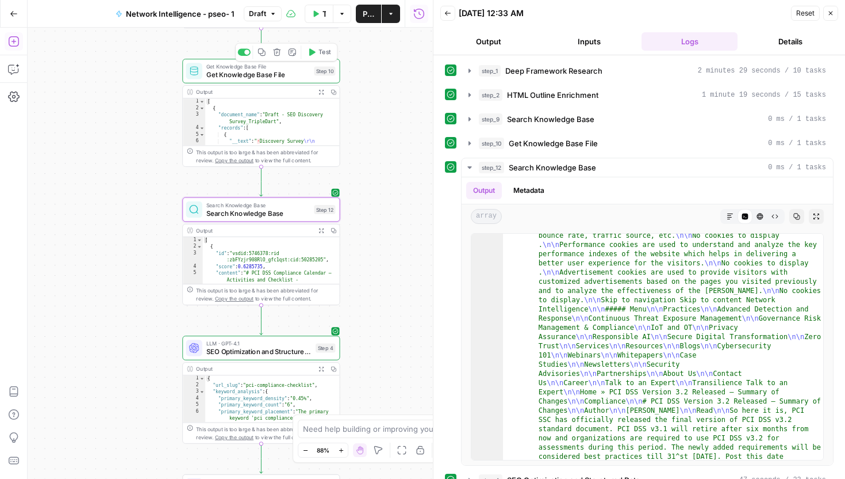
click at [286, 66] on span "Get Knowledge Base File" at bounding box center [258, 66] width 104 height 8
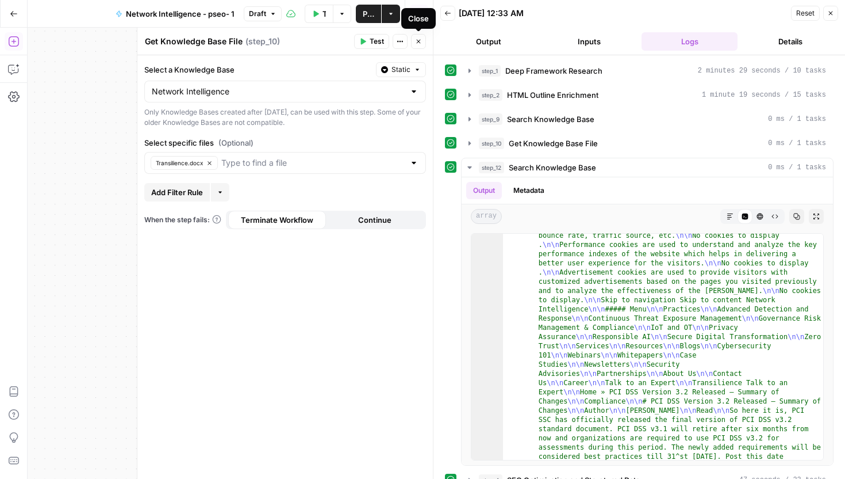
click at [422, 44] on button "Close" at bounding box center [418, 41] width 15 height 15
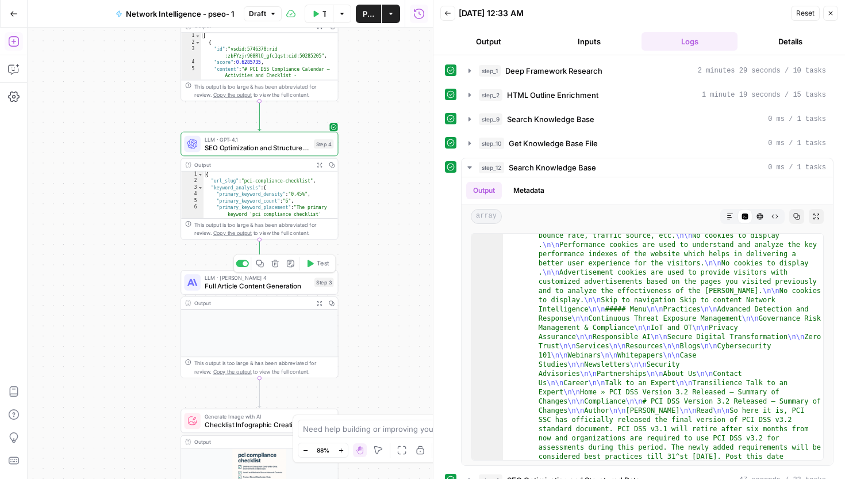
click at [313, 271] on div "Copy step Delete step Add Note Test" at bounding box center [285, 263] width 102 height 18
click at [322, 258] on div "Workflow Set Inputs Inputs Perplexity Deep Research Deep Framework Research Ste…" at bounding box center [230, 253] width 405 height 451
click at [324, 262] on span "Test" at bounding box center [323, 263] width 12 height 9
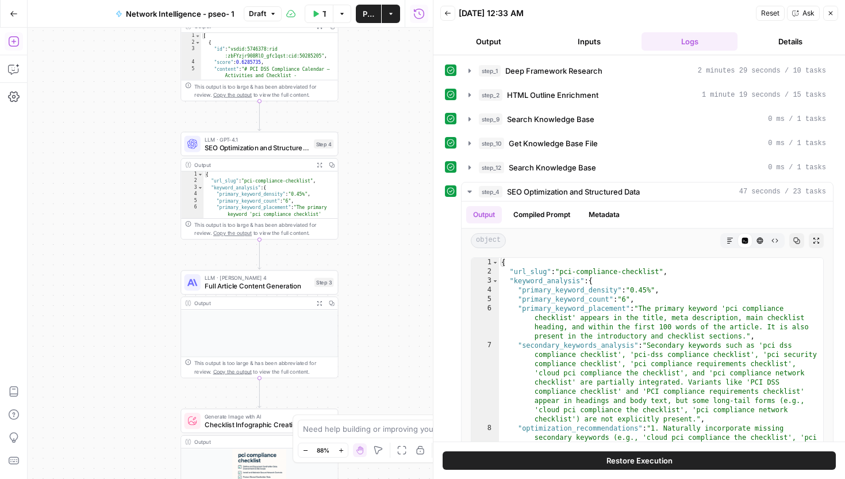
click at [323, 20] on button "Test Workflow" at bounding box center [319, 14] width 29 height 18
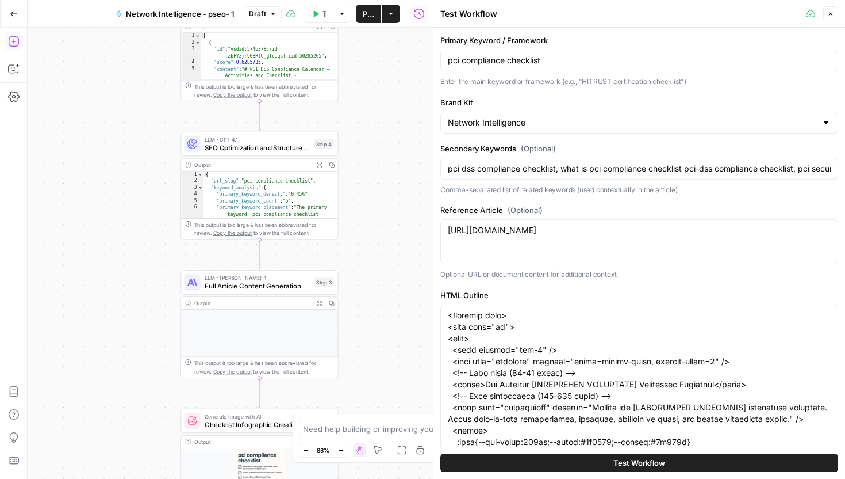
click at [624, 451] on div "Test Workflow" at bounding box center [640, 462] width 398 height 32
click at [625, 457] on span "Test Workflow" at bounding box center [640, 463] width 52 height 12
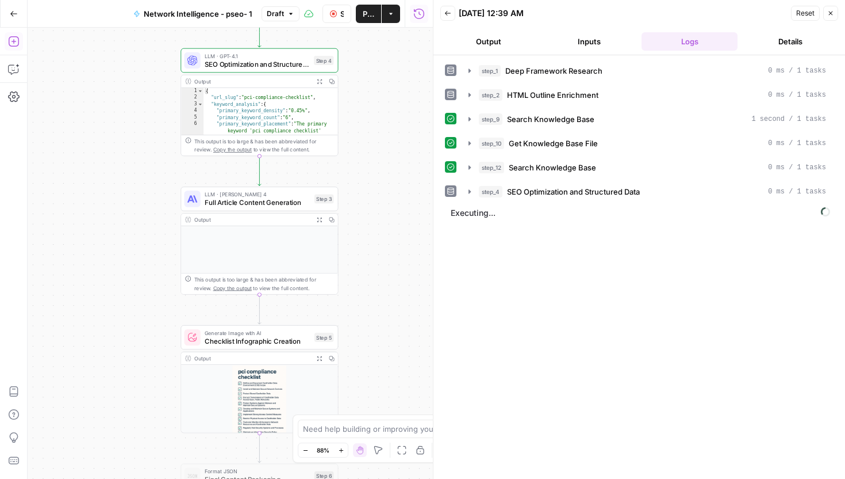
click at [509, 42] on button "Output" at bounding box center [489, 41] width 96 height 18
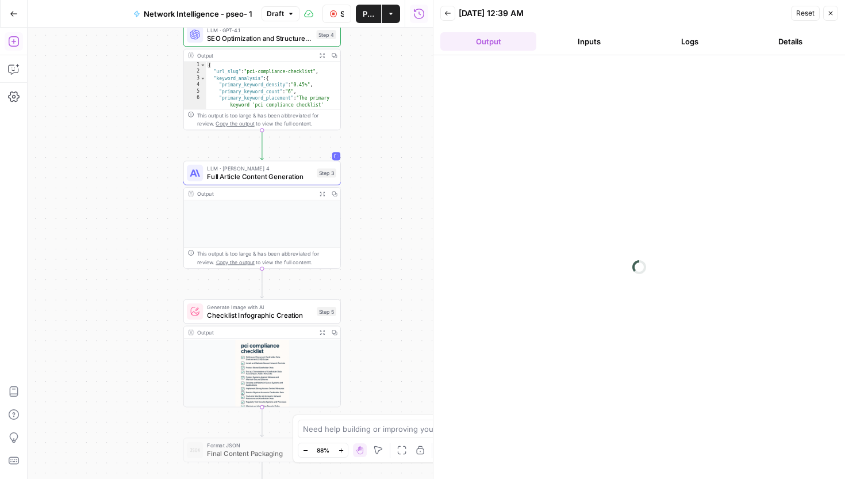
click at [600, 39] on button "Inputs" at bounding box center [589, 41] width 96 height 18
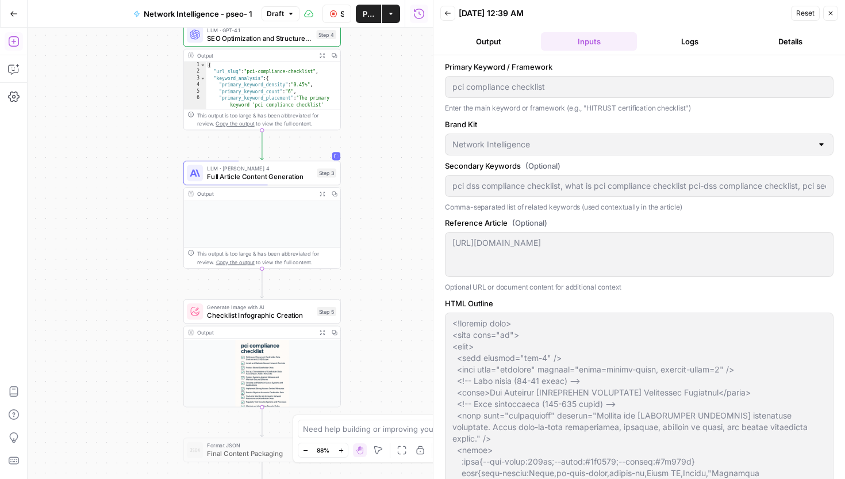
click at [683, 40] on button "Logs" at bounding box center [690, 41] width 96 height 18
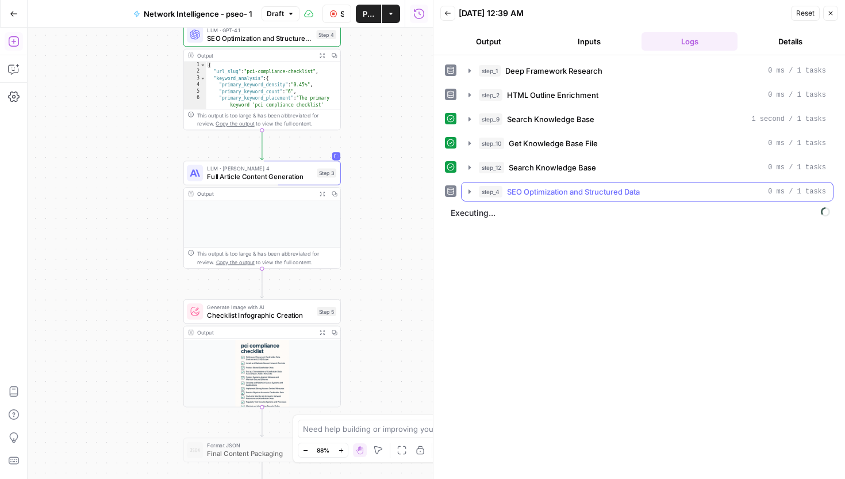
click at [714, 198] on button "step_4 SEO Optimization and Structured Data 0 ms / 1 tasks" at bounding box center [648, 191] width 372 height 18
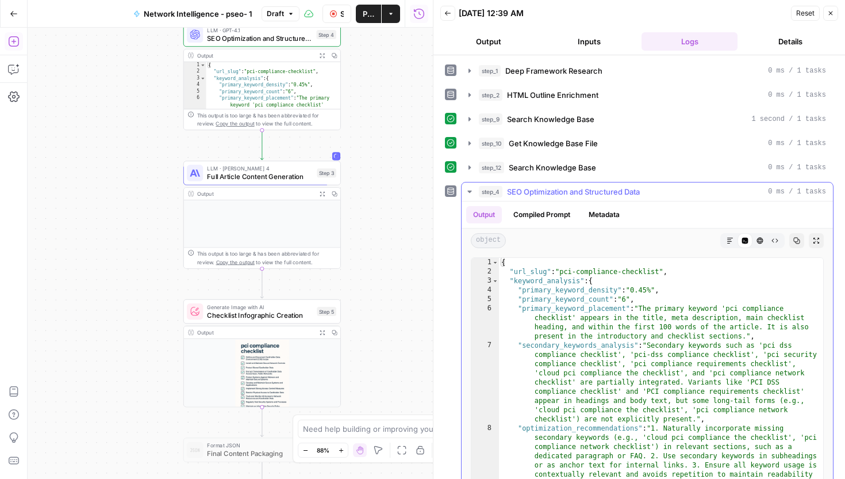
click at [714, 198] on button "step_4 SEO Optimization and Structured Data 0 ms / 1 tasks" at bounding box center [648, 191] width 372 height 18
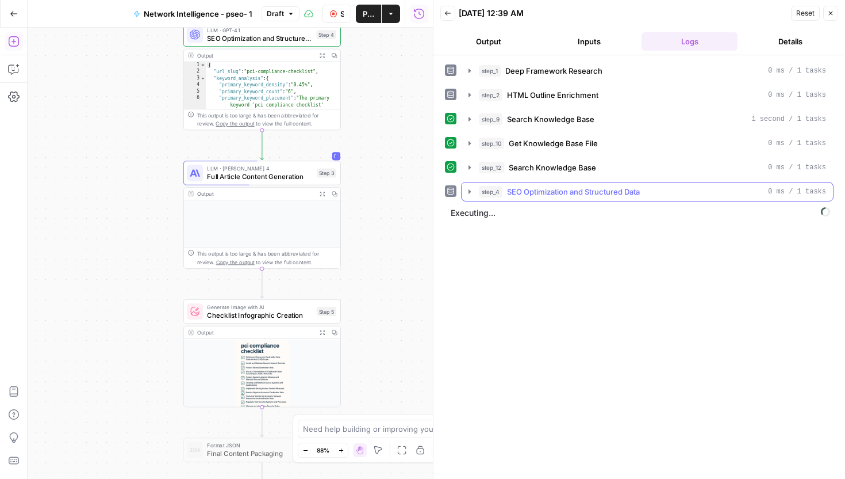
click at [714, 198] on button "step_4 SEO Optimization and Structured Data 0 ms / 1 tasks" at bounding box center [648, 191] width 372 height 18
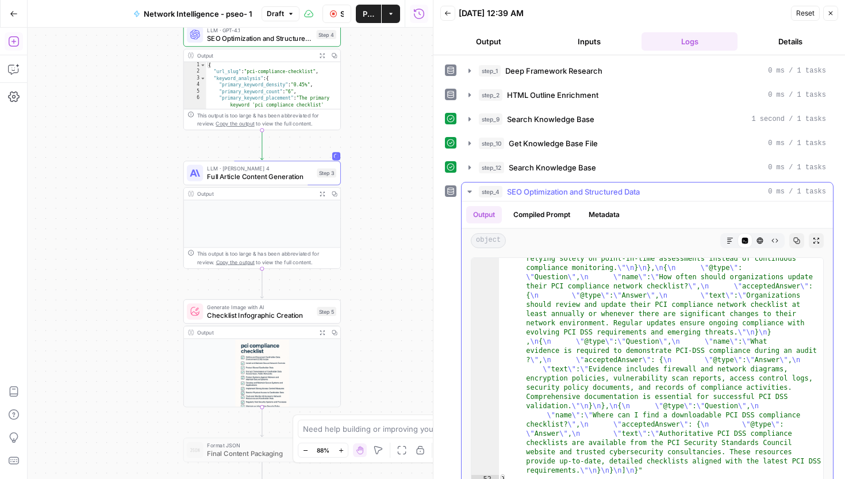
scroll to position [1633, 0]
click at [631, 196] on span "SEO Optimization and Structured Data" at bounding box center [573, 192] width 133 height 12
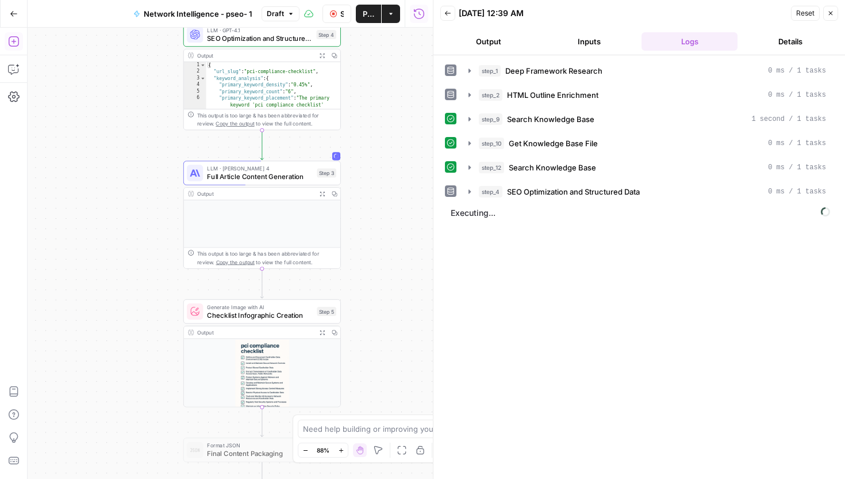
click at [497, 40] on button "Output" at bounding box center [489, 41] width 96 height 18
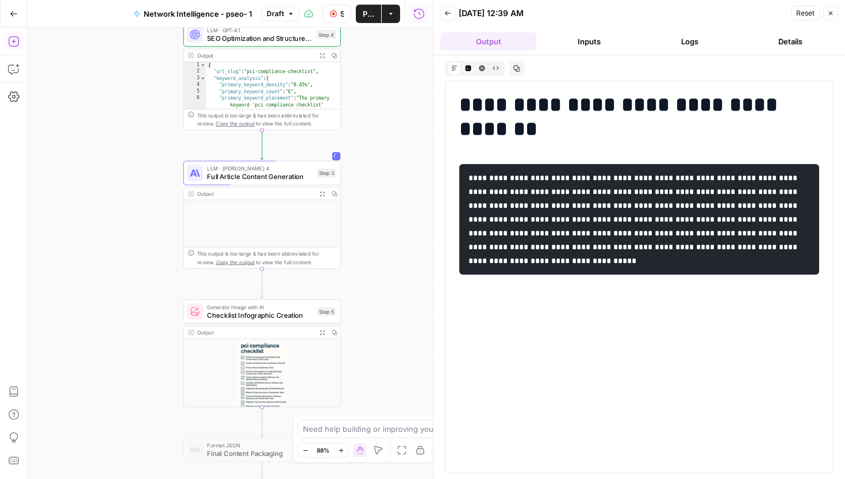
click at [495, 58] on div "**********" at bounding box center [640, 266] width 412 height 423
click at [495, 66] on icon "button" at bounding box center [496, 68] width 6 height 6
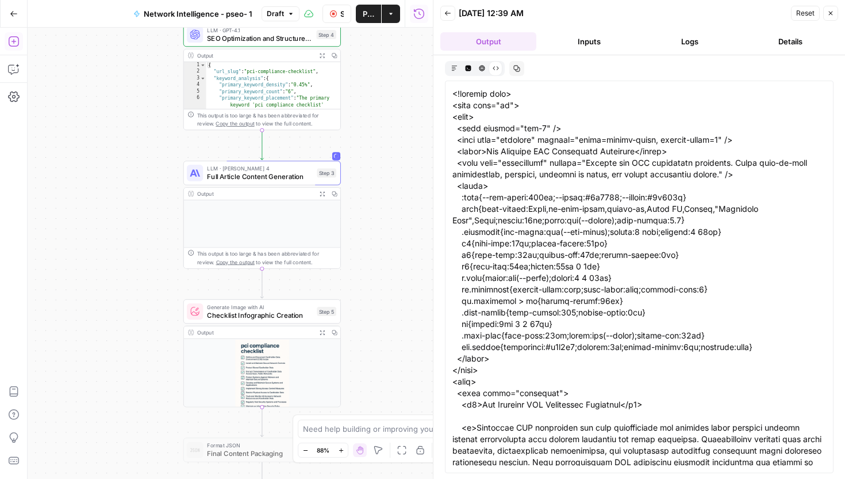
click at [479, 66] on icon "button" at bounding box center [482, 68] width 6 height 6
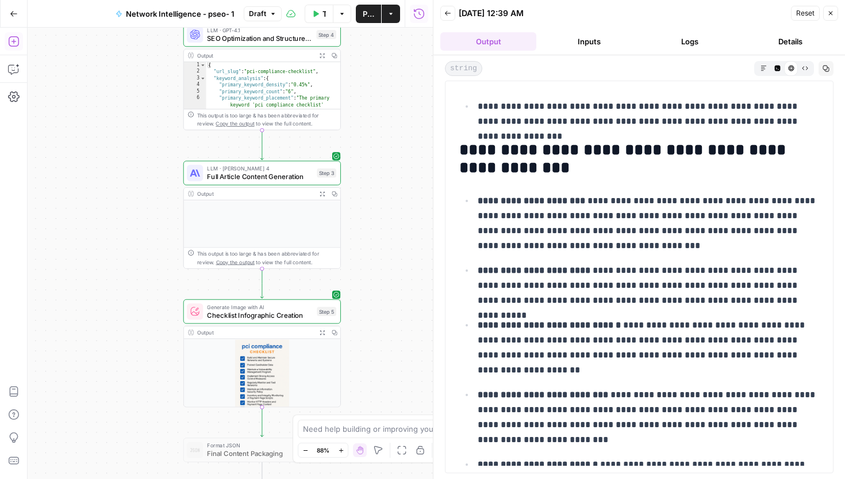
scroll to position [0, 0]
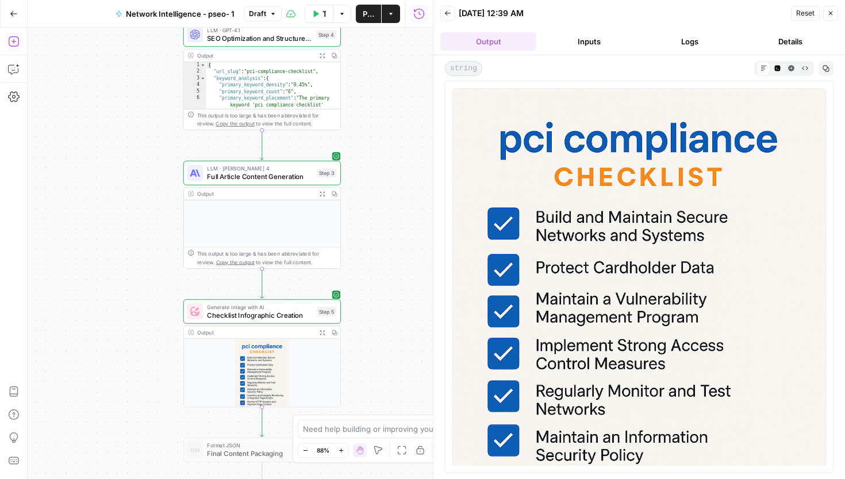
click at [835, 14] on button "Close" at bounding box center [831, 13] width 15 height 15
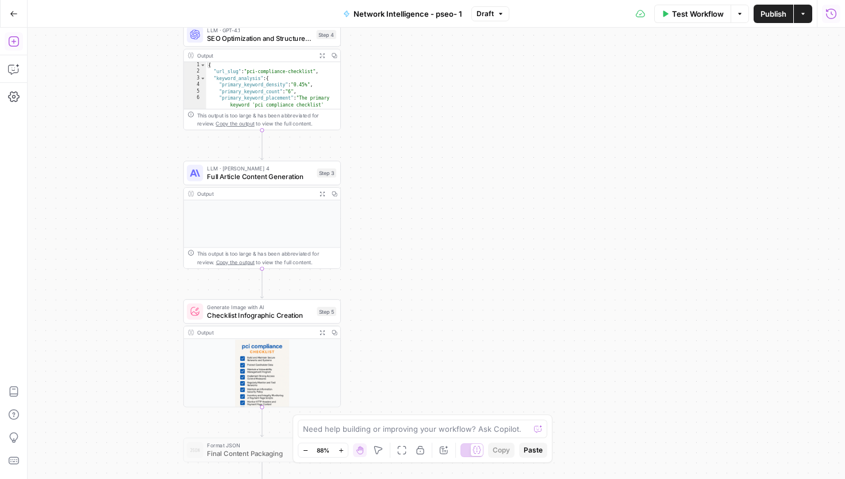
click at [833, 14] on icon "button" at bounding box center [832, 14] width 12 height 12
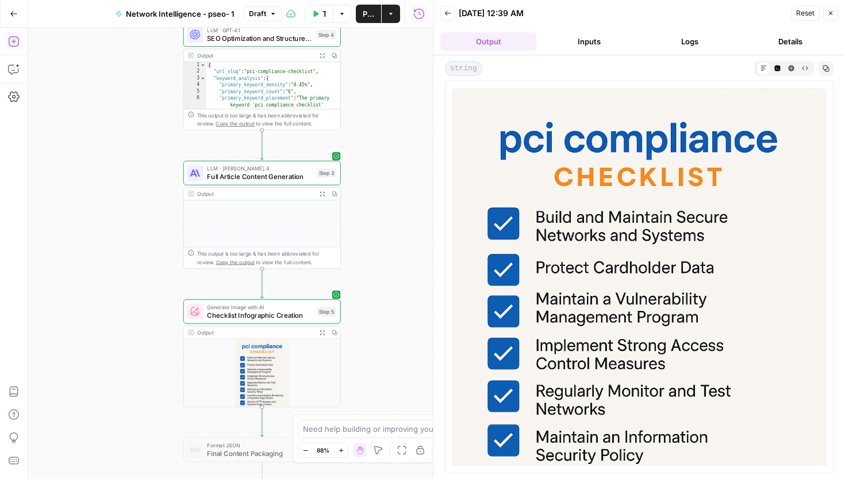
click at [675, 41] on button "Logs" at bounding box center [690, 41] width 96 height 18
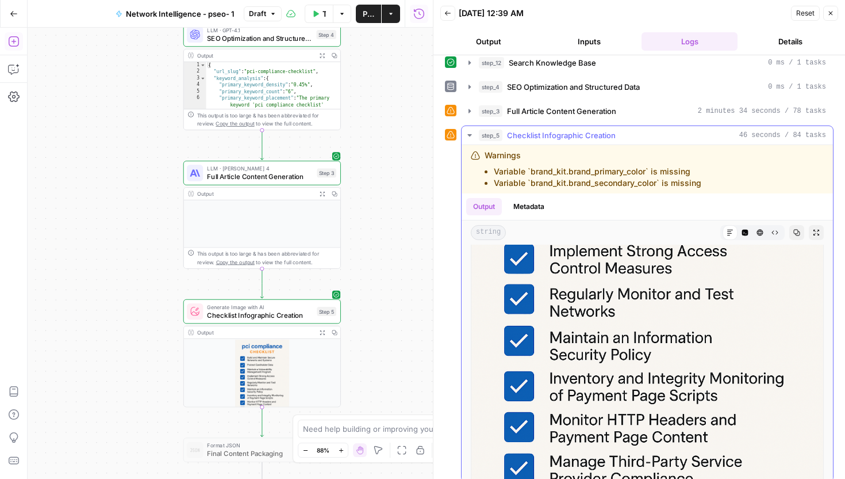
scroll to position [172, 0]
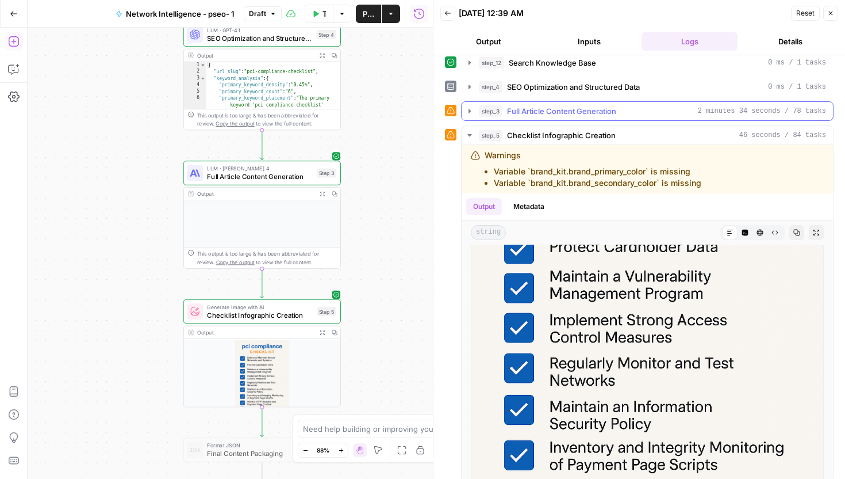
click at [587, 121] on div "step_1 Deep Framework Research 0 ms / 1 tasks step_2 HTML Outline Enrichment 0 …" at bounding box center [639, 218] width 389 height 525
click at [573, 98] on div "step_1 Deep Framework Research 0 ms / 1 tasks step_2 HTML Outline Enrichment 0 …" at bounding box center [639, 218] width 389 height 525
click at [569, 109] on span "Full Article Content Generation" at bounding box center [561, 111] width 109 height 12
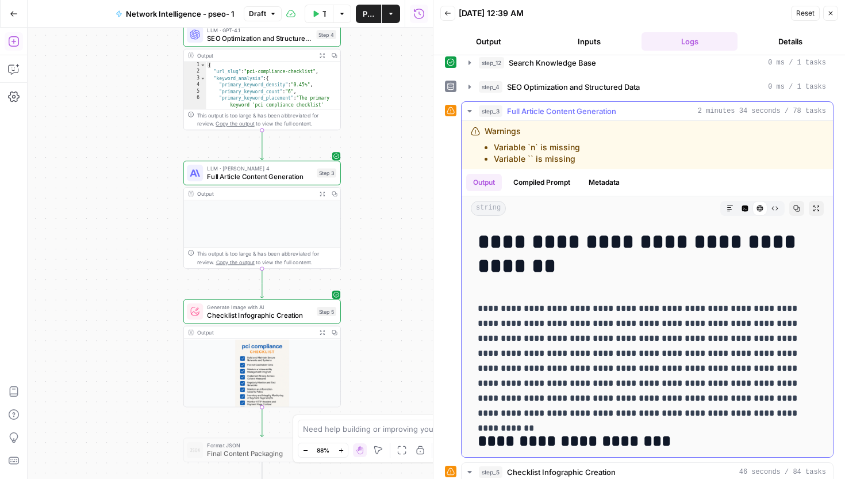
scroll to position [10, 0]
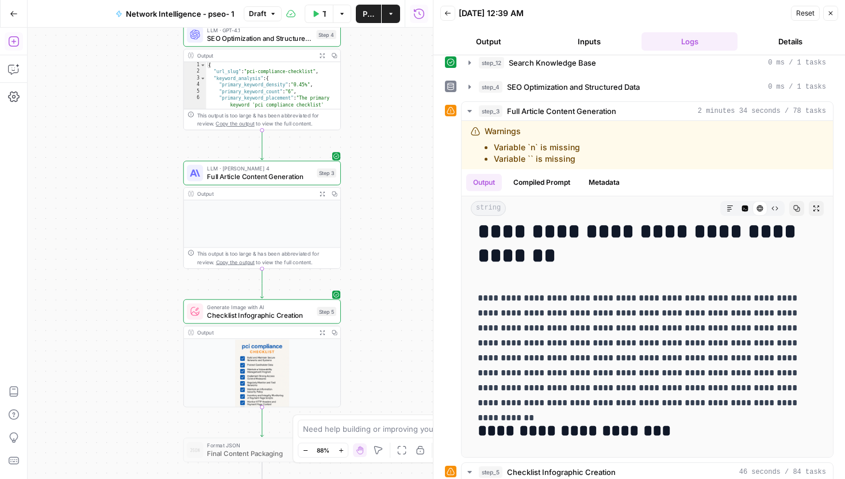
drag, startPoint x: 438, startPoint y: 177, endPoint x: 258, endPoint y: 190, distance: 179.9
click at [258, 190] on body "TripleDart New Home Browse Insights Opportunities Your Data Recent Grids restol…" at bounding box center [422, 239] width 845 height 479
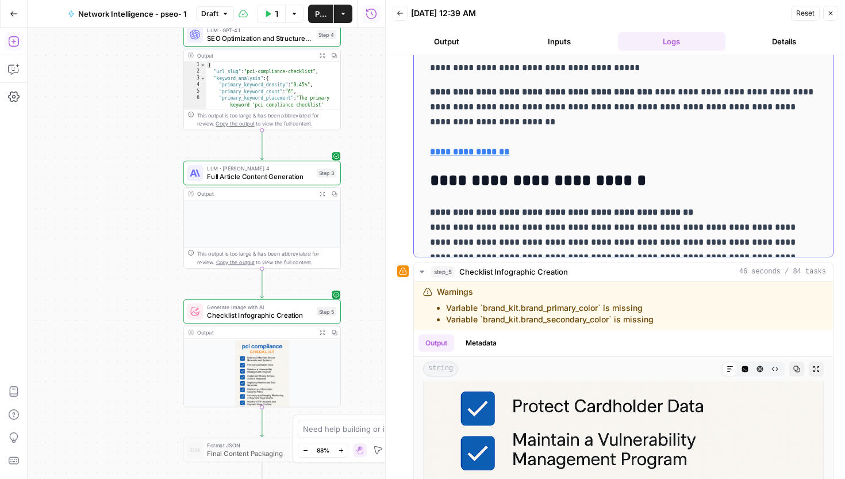
scroll to position [6903, 0]
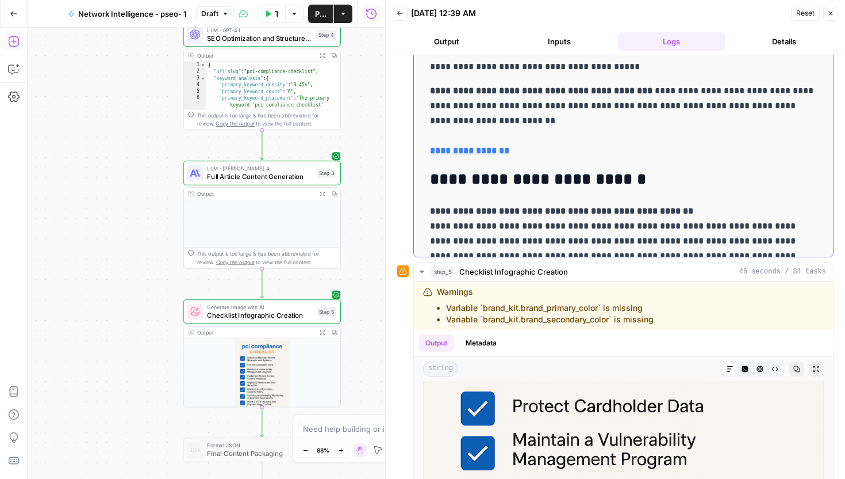
drag, startPoint x: 688, startPoint y: 205, endPoint x: 428, endPoint y: 202, distance: 259.4
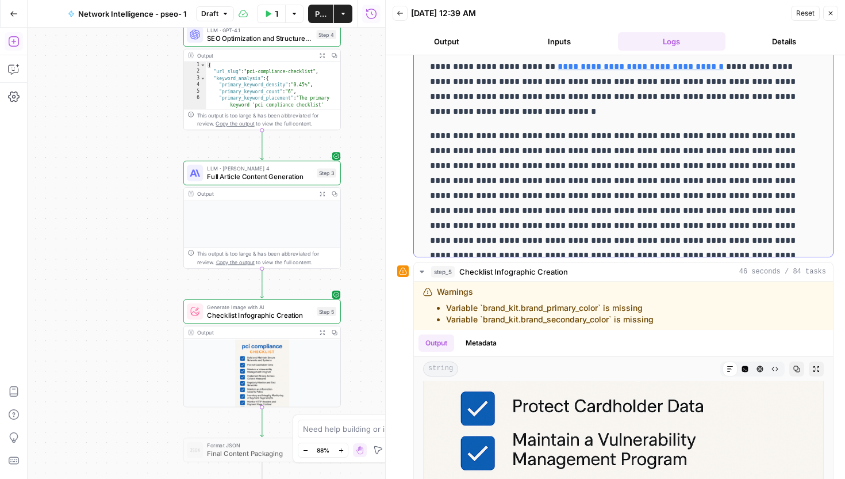
scroll to position [6593, 0]
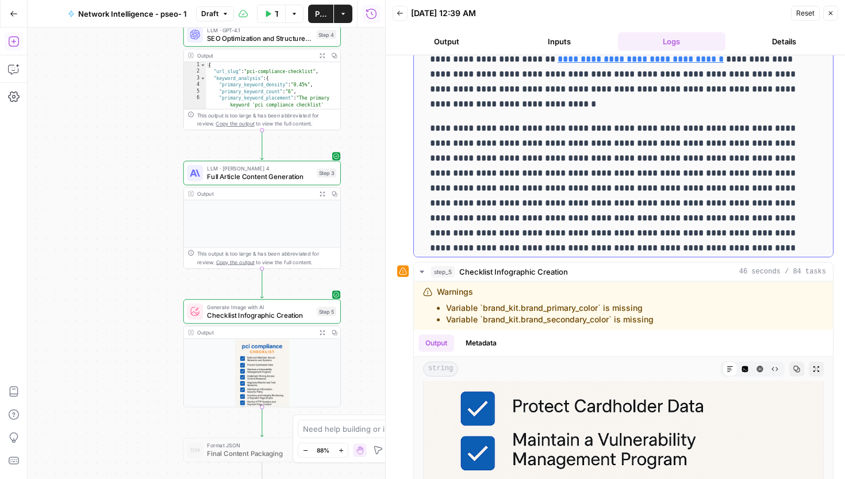
drag, startPoint x: 751, startPoint y: 154, endPoint x: 805, endPoint y: 208, distance: 76.1
click at [805, 208] on p "**********" at bounding box center [623, 196] width 387 height 150
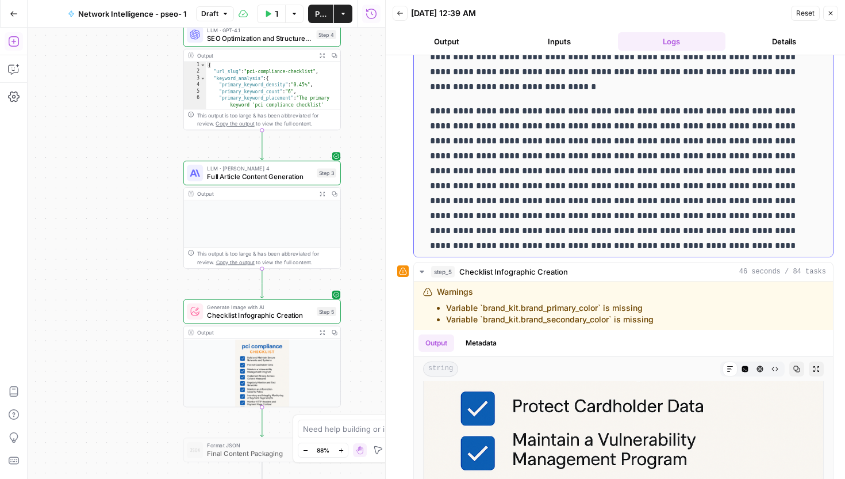
scroll to position [6611, 0]
click at [793, 219] on p "**********" at bounding box center [623, 178] width 387 height 150
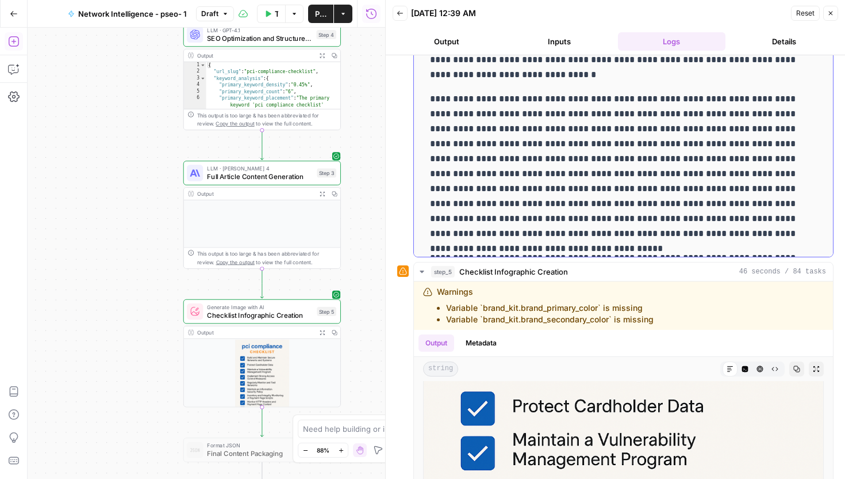
scroll to position [6623, 0]
click at [789, 223] on p "**********" at bounding box center [623, 166] width 387 height 150
click at [780, 234] on p "**********" at bounding box center [623, 166] width 387 height 150
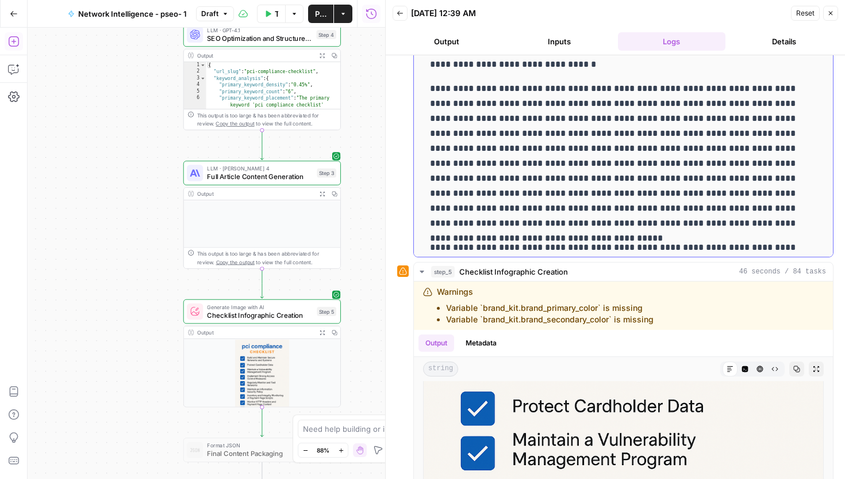
click at [772, 228] on p "**********" at bounding box center [623, 156] width 387 height 150
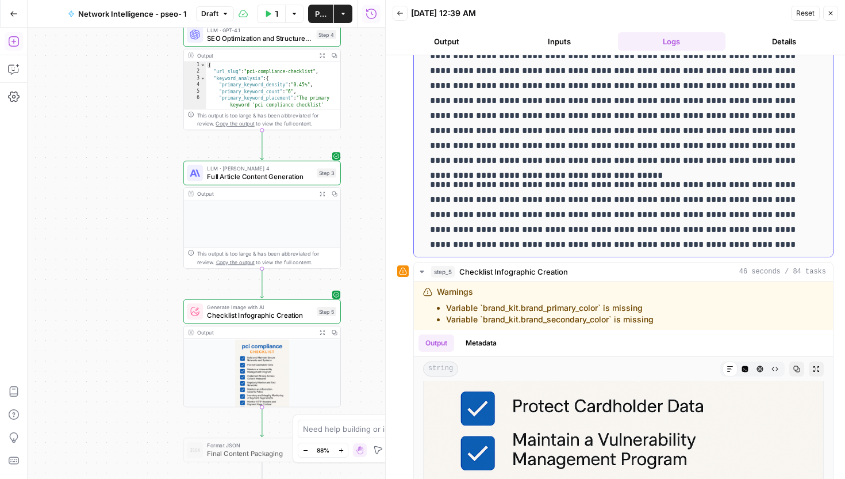
scroll to position [6696, 0]
click at [782, 206] on p "**********" at bounding box center [623, 229] width 387 height 105
click at [810, 207] on p "**********" at bounding box center [623, 229] width 387 height 105
click at [795, 229] on p "**********" at bounding box center [623, 229] width 387 height 105
click at [805, 226] on p "**********" at bounding box center [623, 229] width 387 height 105
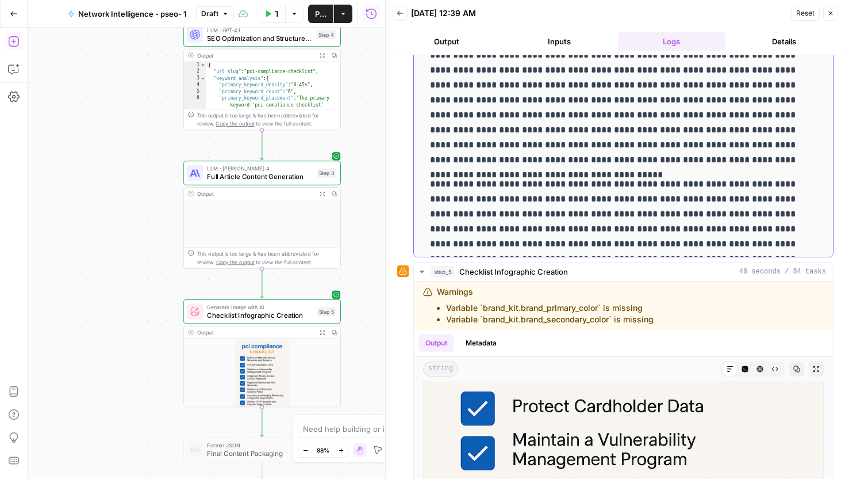
click at [813, 227] on p "**********" at bounding box center [623, 229] width 387 height 105
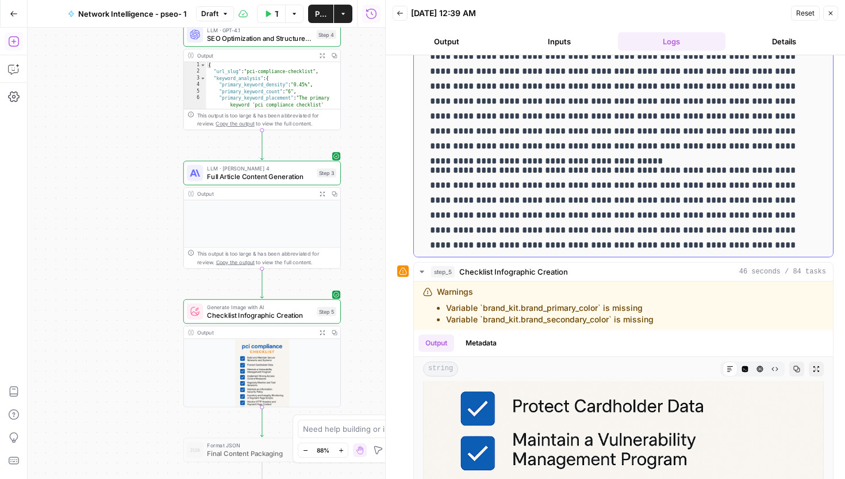
click at [808, 227] on p "**********" at bounding box center [623, 215] width 387 height 105
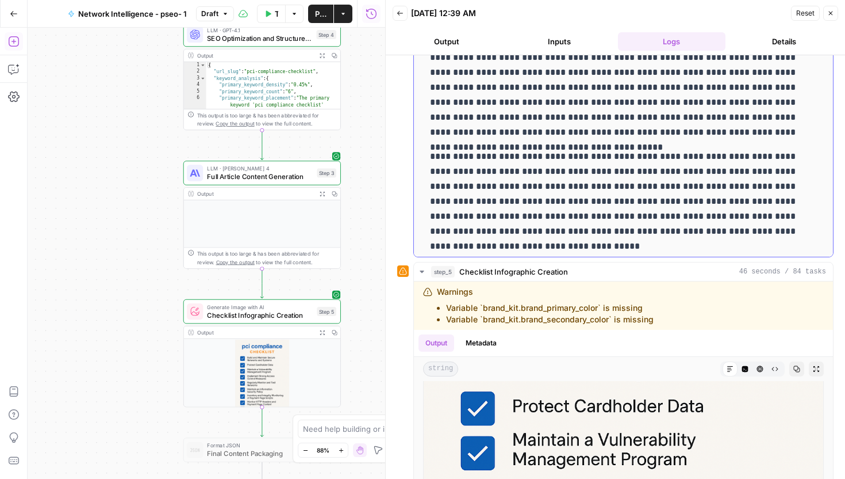
click at [798, 240] on p "**********" at bounding box center [623, 201] width 387 height 105
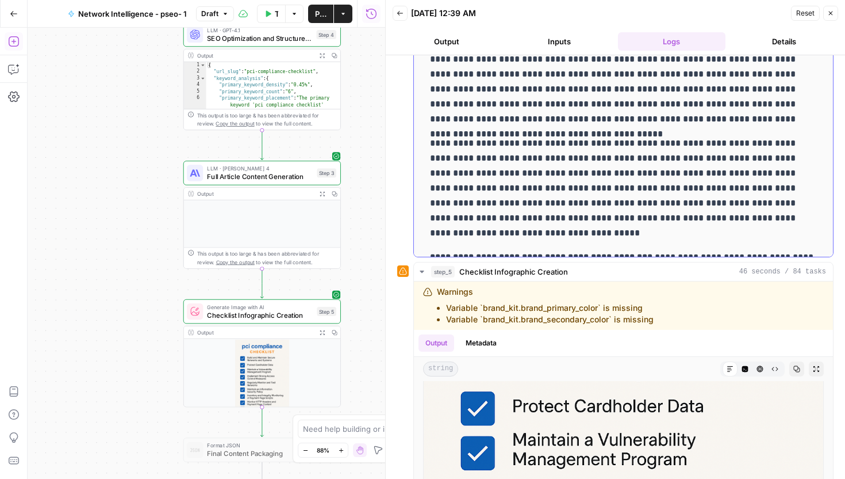
click at [798, 240] on p "**********" at bounding box center [623, 188] width 387 height 105
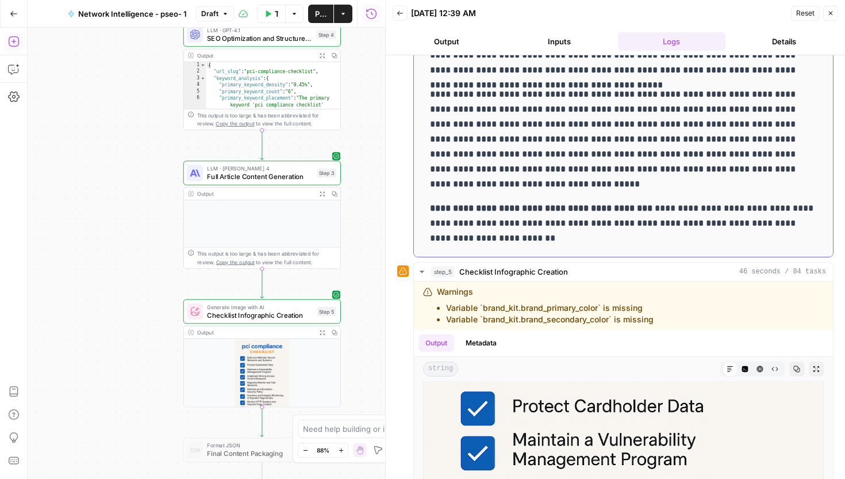
click at [797, 240] on p "**********" at bounding box center [623, 238] width 387 height 75
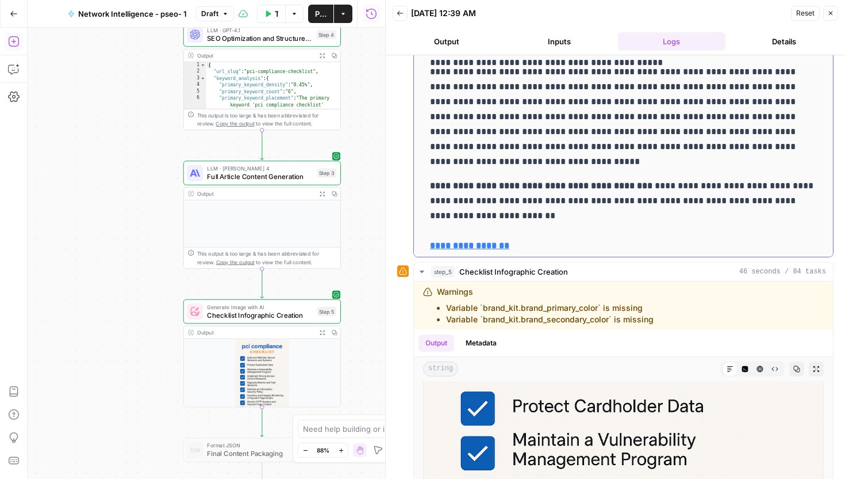
click at [753, 228] on p "**********" at bounding box center [623, 215] width 387 height 75
click at [729, 235] on p "**********" at bounding box center [623, 215] width 387 height 75
click at [720, 247] on p "**********" at bounding box center [623, 215] width 387 height 75
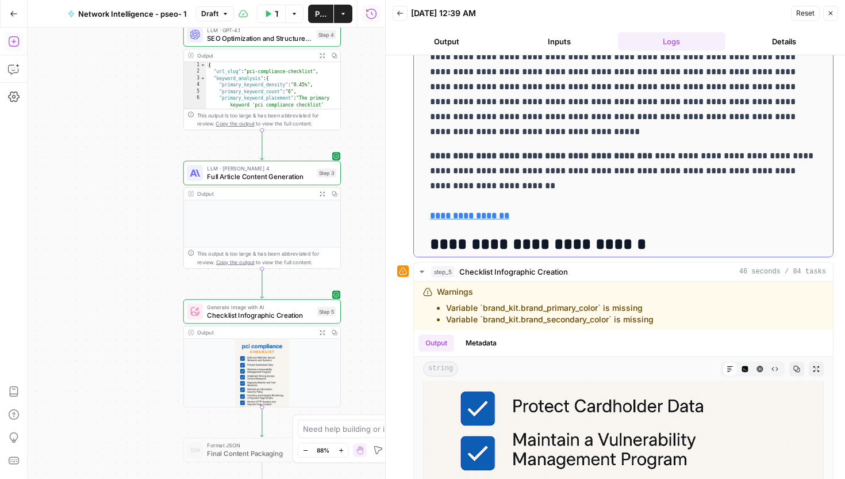
scroll to position [6839, 0]
click at [653, 211] on p "**********" at bounding box center [623, 185] width 387 height 75
